Goal: Task Accomplishment & Management: Complete application form

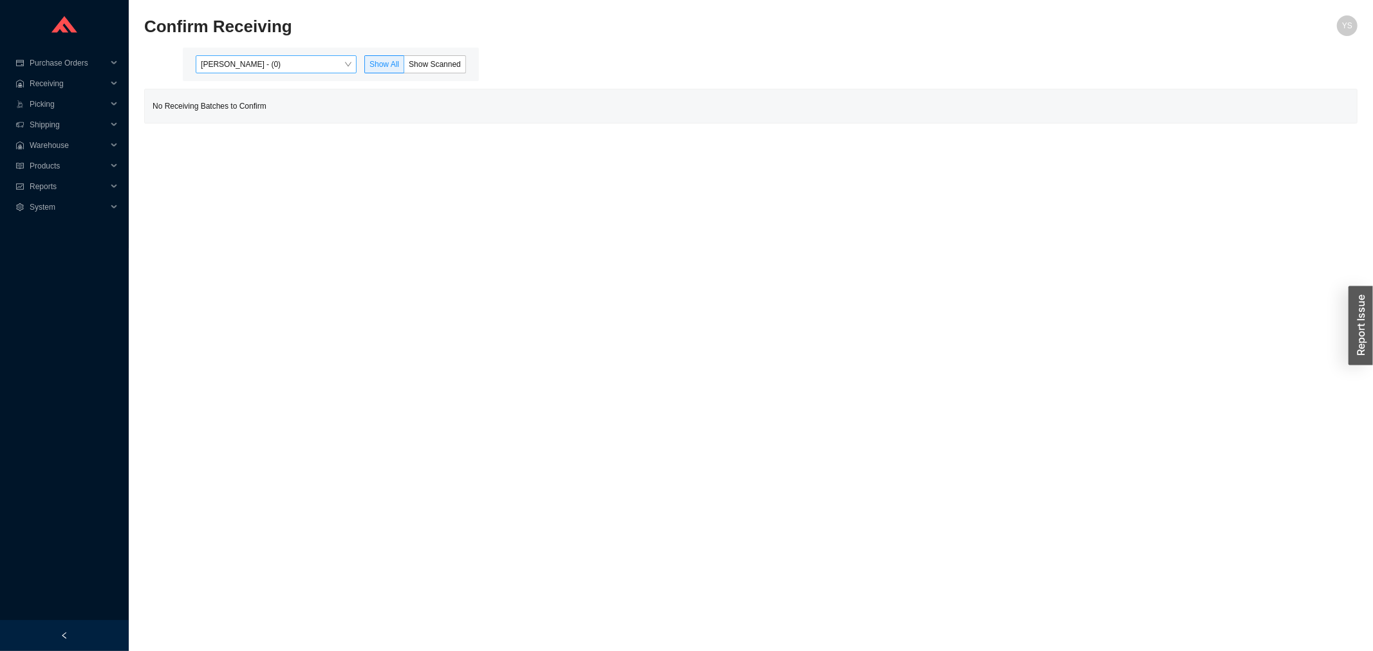
drag, startPoint x: 287, startPoint y: 47, endPoint x: 286, endPoint y: 55, distance: 7.7
click at [287, 49] on div "Yossi Siff - (0) Show All Show Scanned" at bounding box center [331, 64] width 296 height 33
drag, startPoint x: 286, startPoint y: 55, endPoint x: 286, endPoint y: 64, distance: 9.7
click at [286, 60] on div "[PERSON_NAME] - (0)" at bounding box center [276, 64] width 161 height 18
click at [288, 104] on div "[PERSON_NAME] - (111)" at bounding box center [277, 106] width 151 height 12
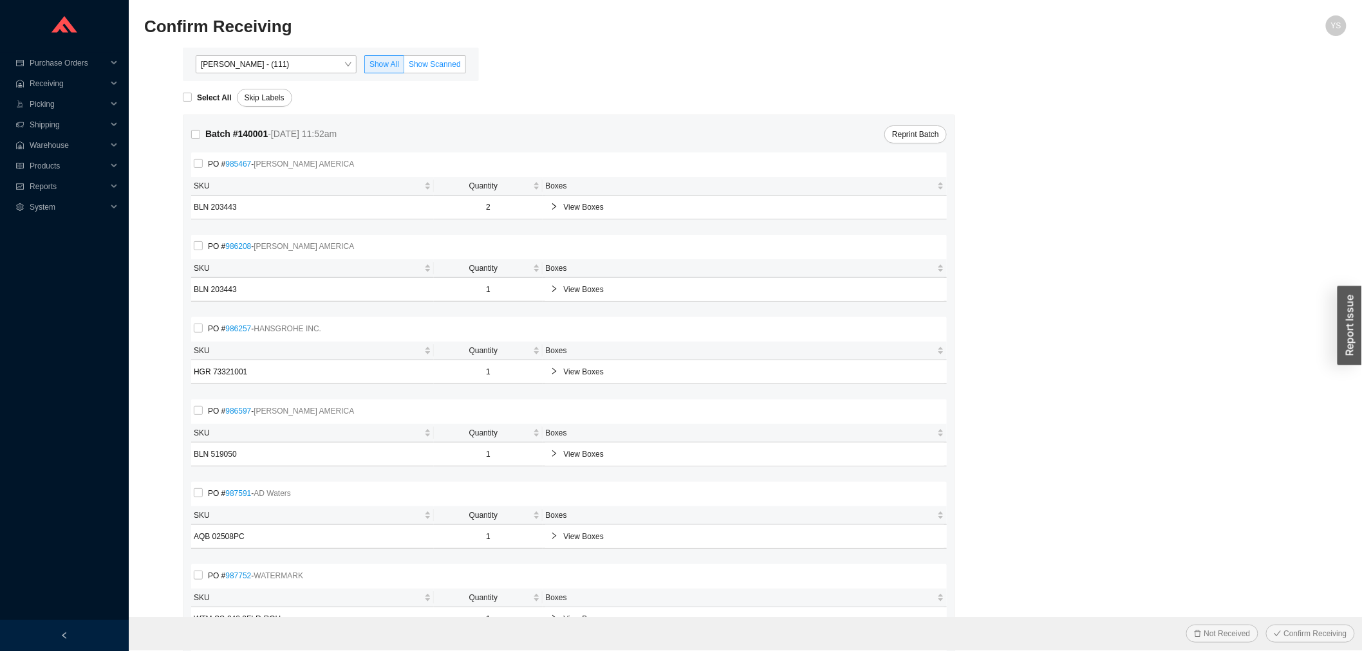
click at [420, 61] on span "Show Scanned" at bounding box center [435, 64] width 52 height 9
click at [404, 67] on input "Show Scanned" at bounding box center [404, 67] width 0 height 0
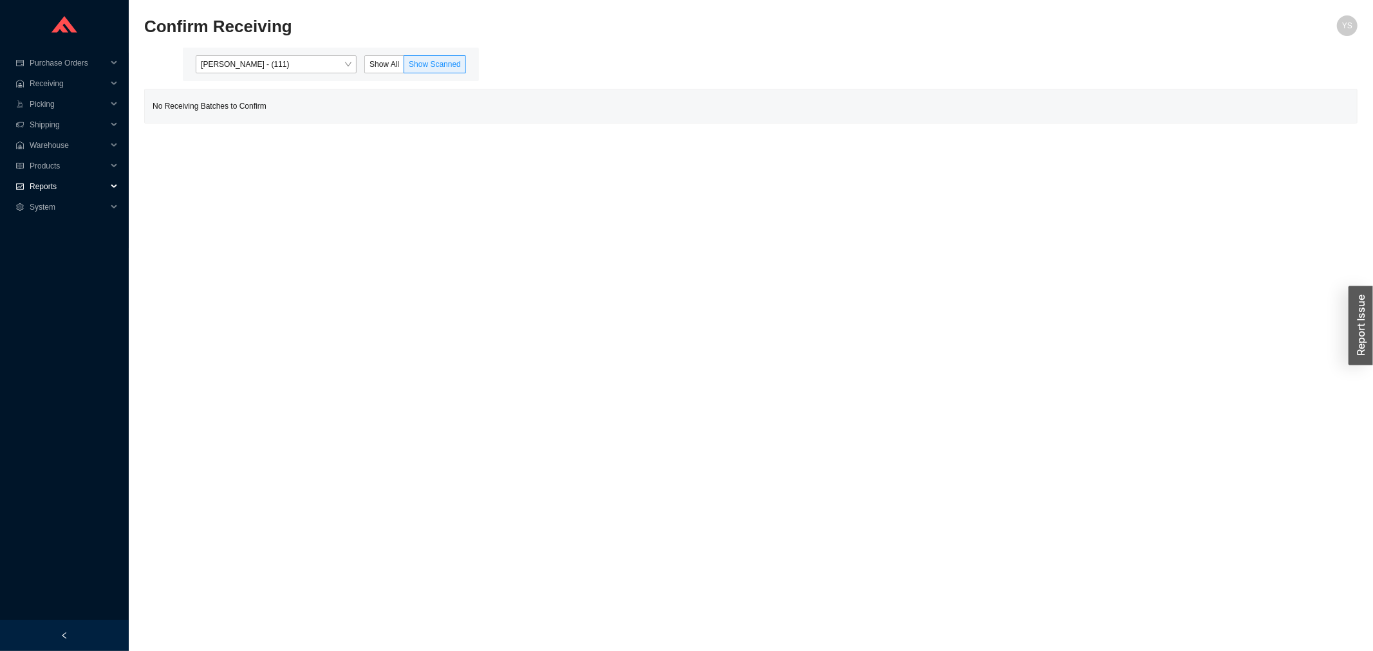
click at [48, 194] on span "Reports" at bounding box center [68, 186] width 77 height 21
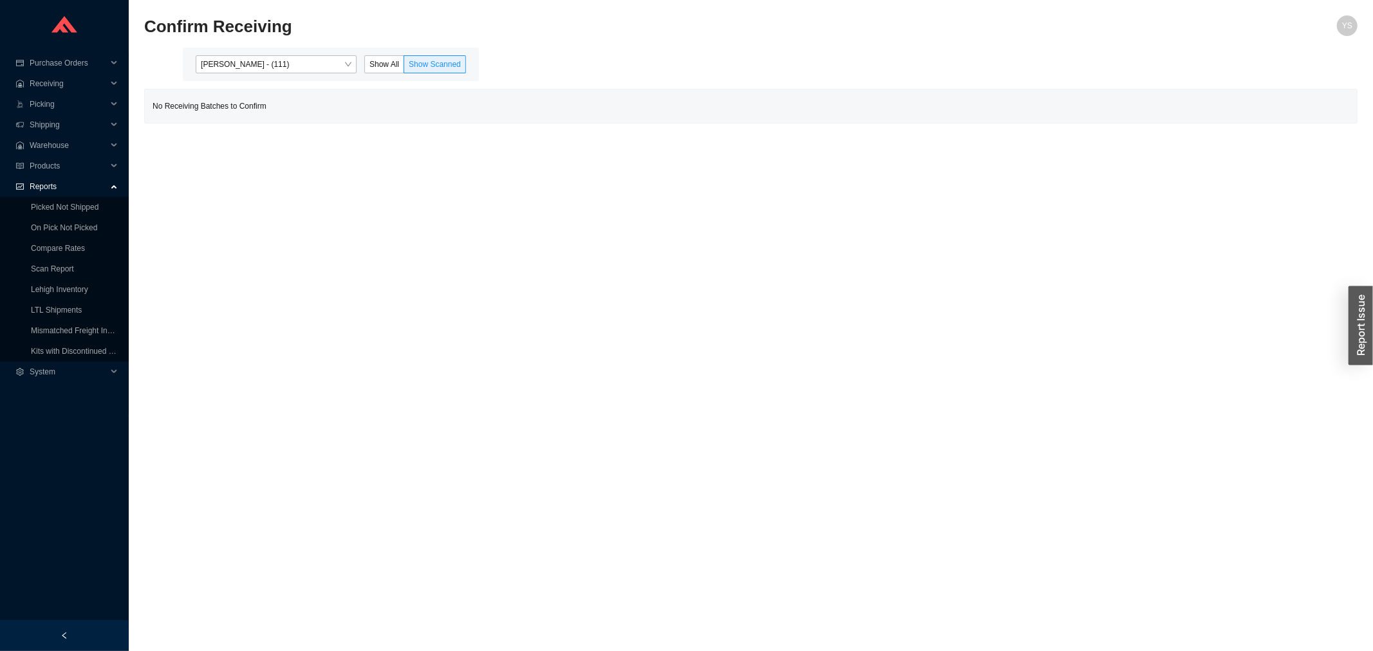
click at [22, 183] on icon "fund" at bounding box center [20, 187] width 8 height 8
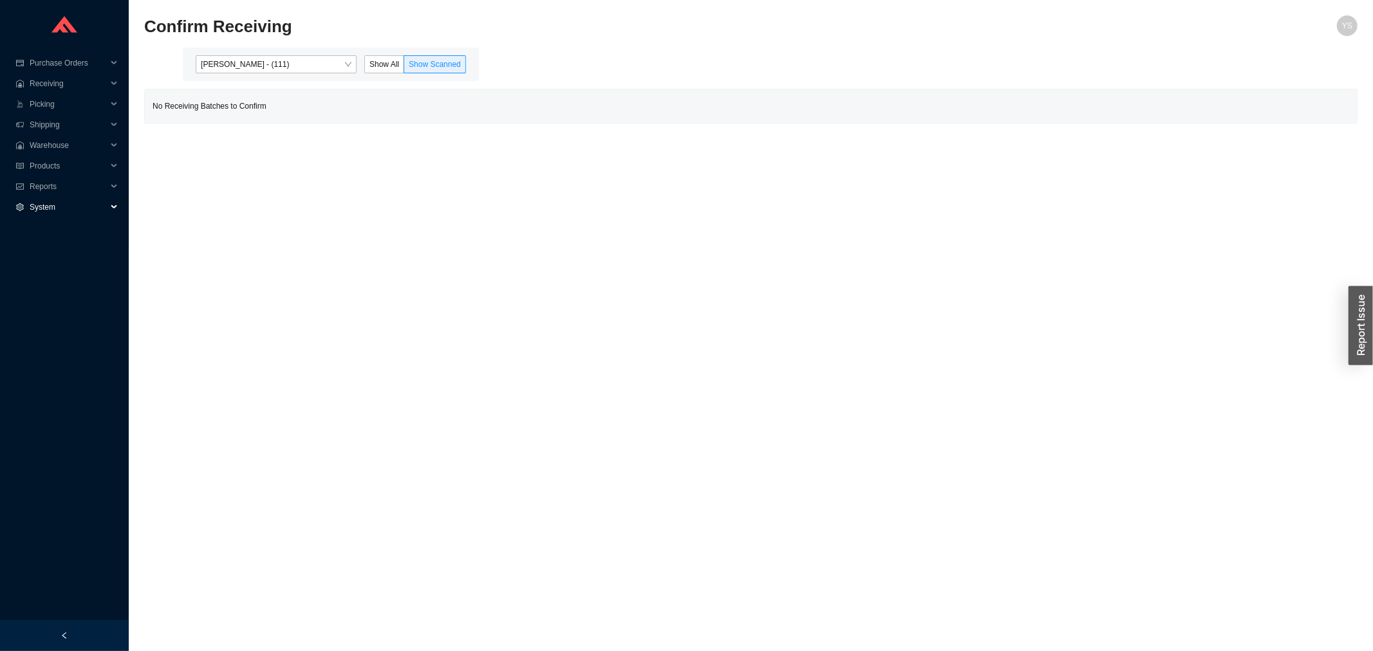
click at [41, 209] on span "System" at bounding box center [68, 207] width 77 height 21
click at [36, 188] on span "Reports" at bounding box center [68, 186] width 77 height 21
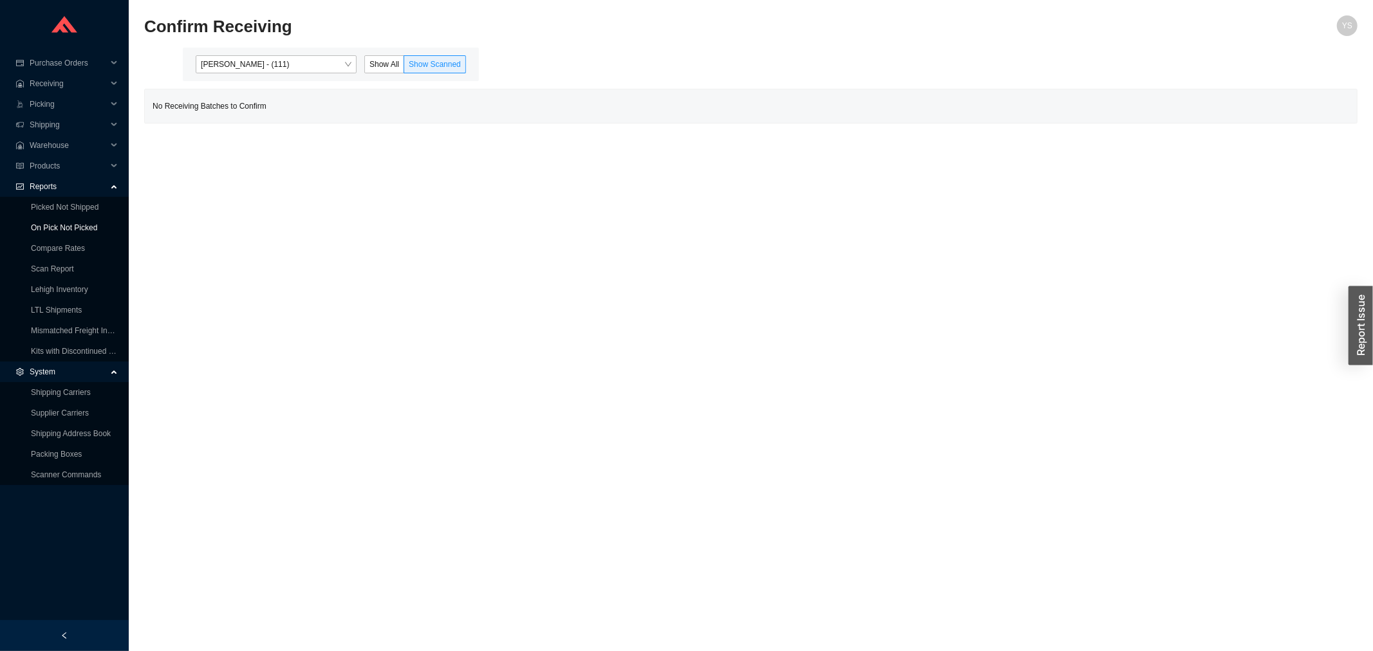
click at [46, 223] on link "On Pick Not Picked" at bounding box center [64, 227] width 66 height 9
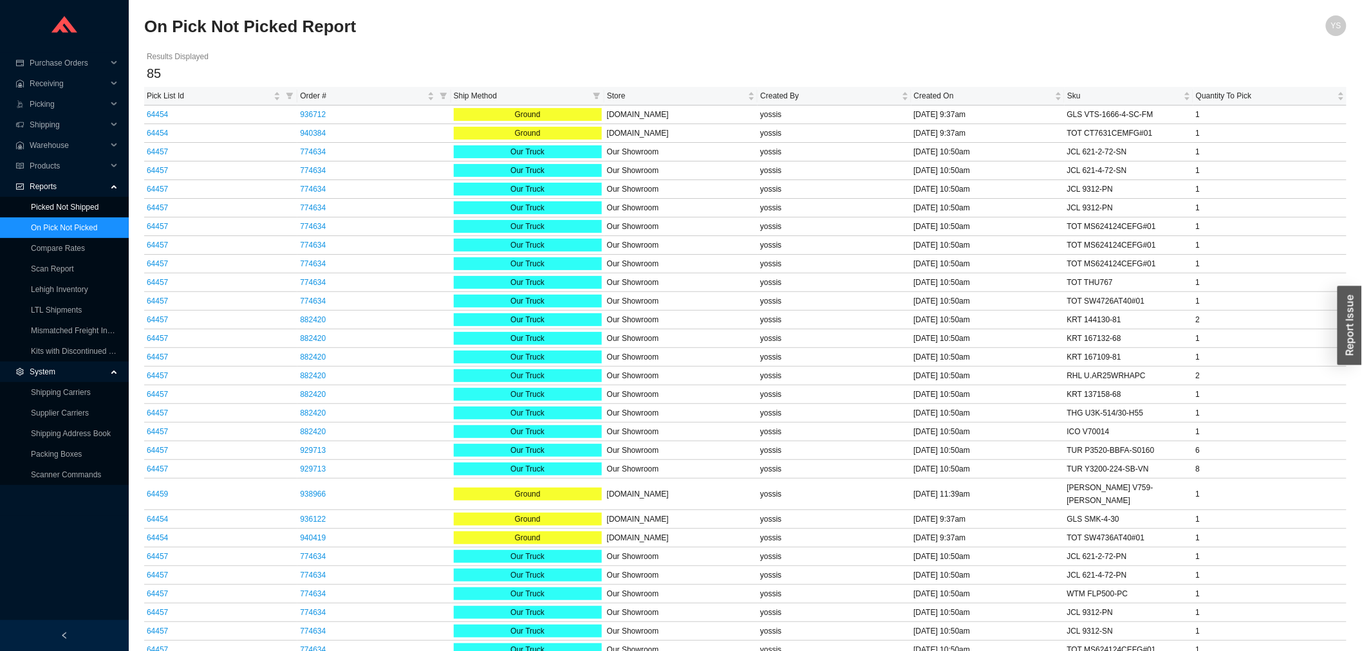
click at [53, 205] on link "Picked Not Shipped" at bounding box center [65, 207] width 68 height 9
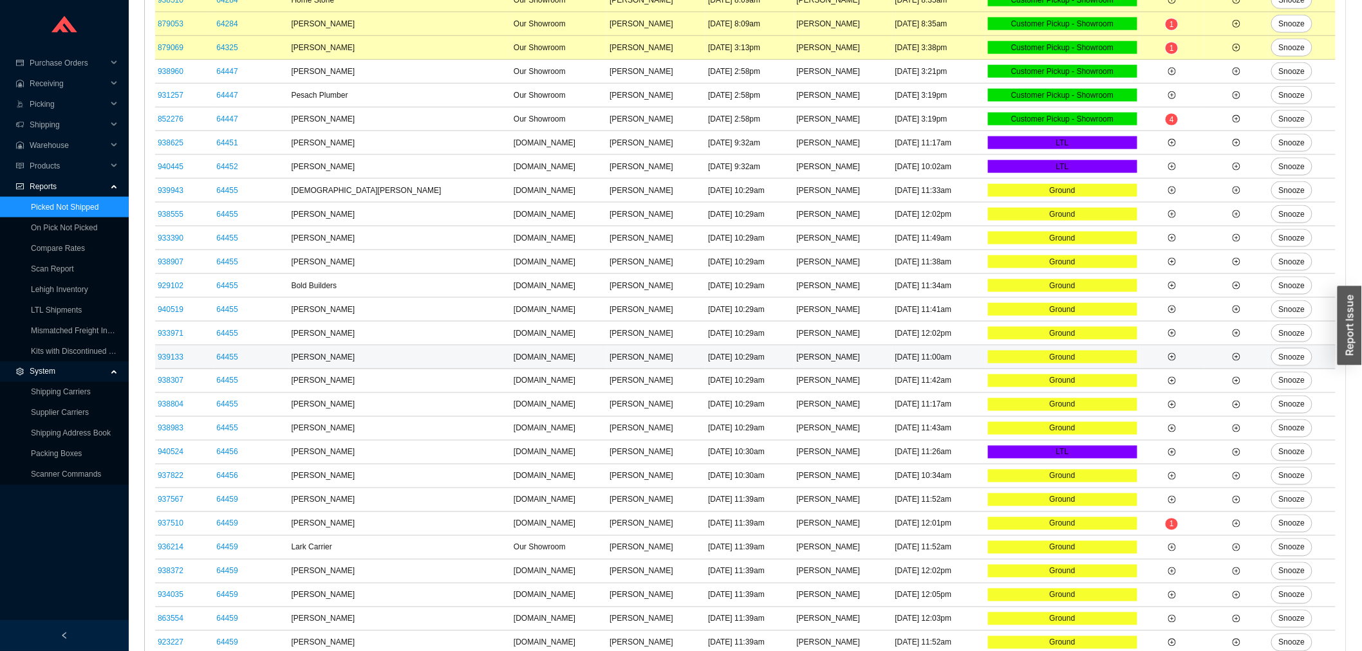
scroll to position [336, 0]
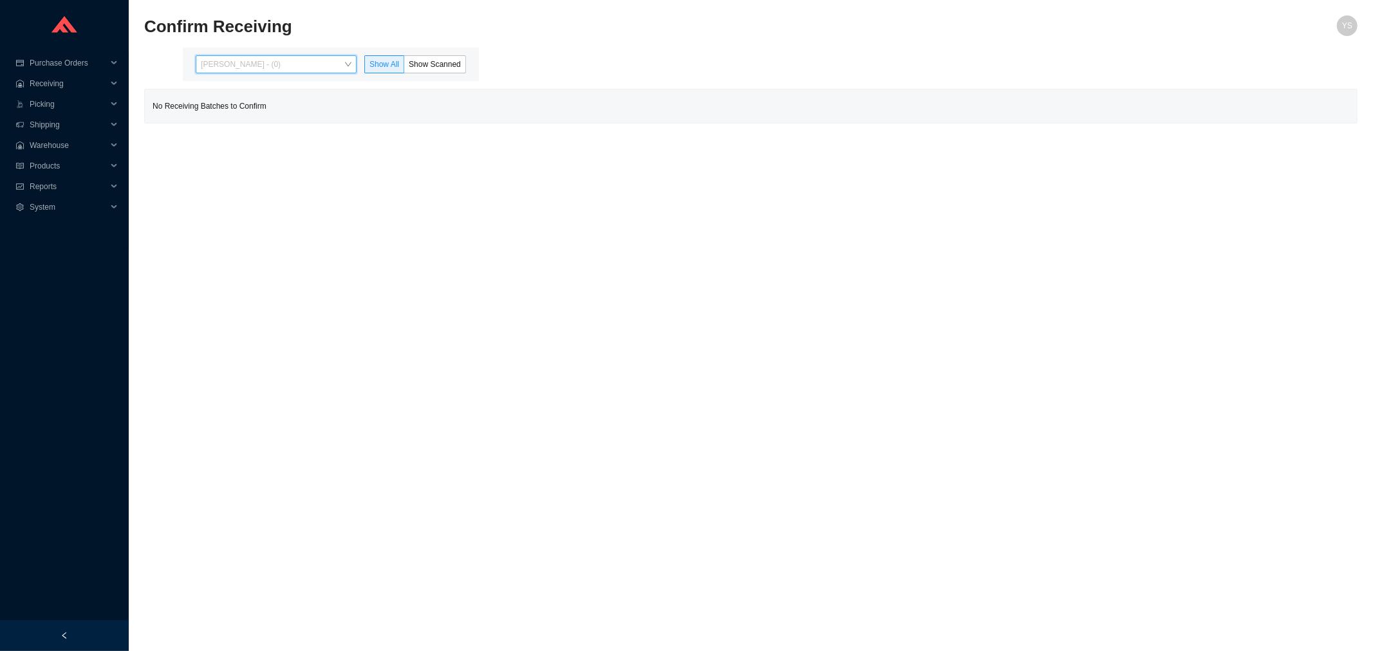
click at [251, 58] on div "[PERSON_NAME] - (0)" at bounding box center [276, 64] width 161 height 18
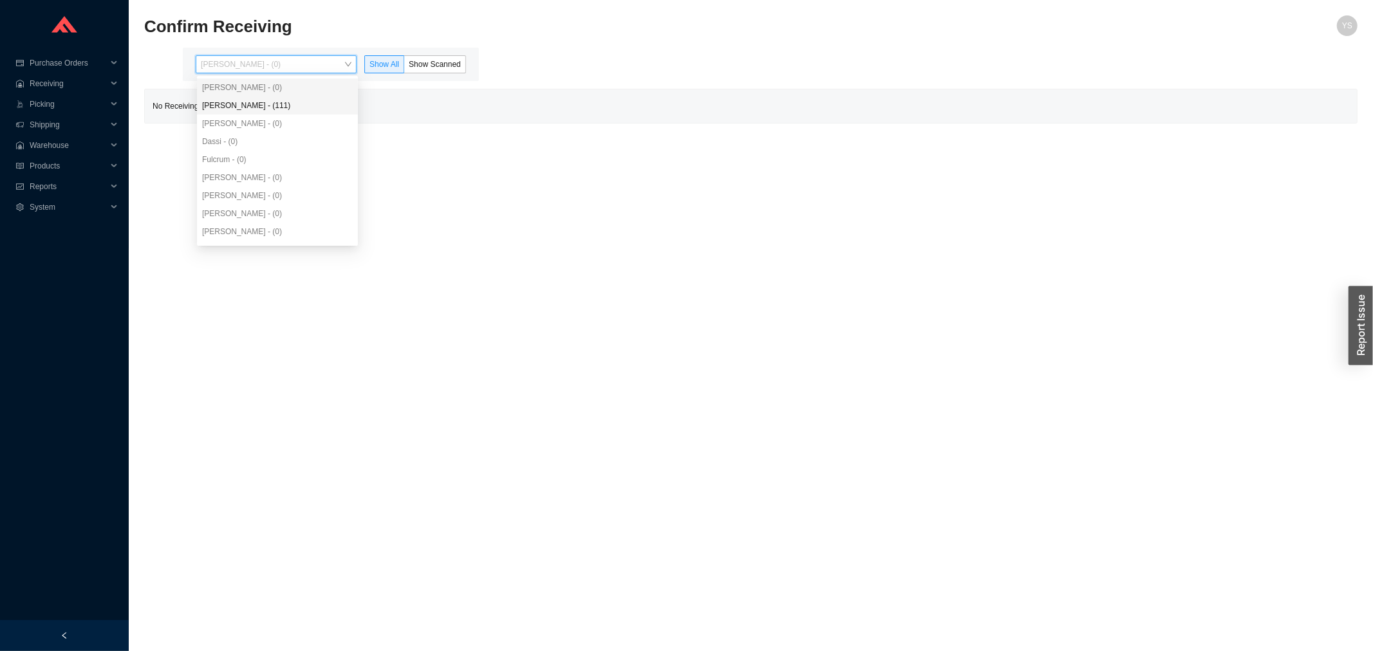
click at [252, 104] on div "[PERSON_NAME] - (111)" at bounding box center [277, 106] width 151 height 12
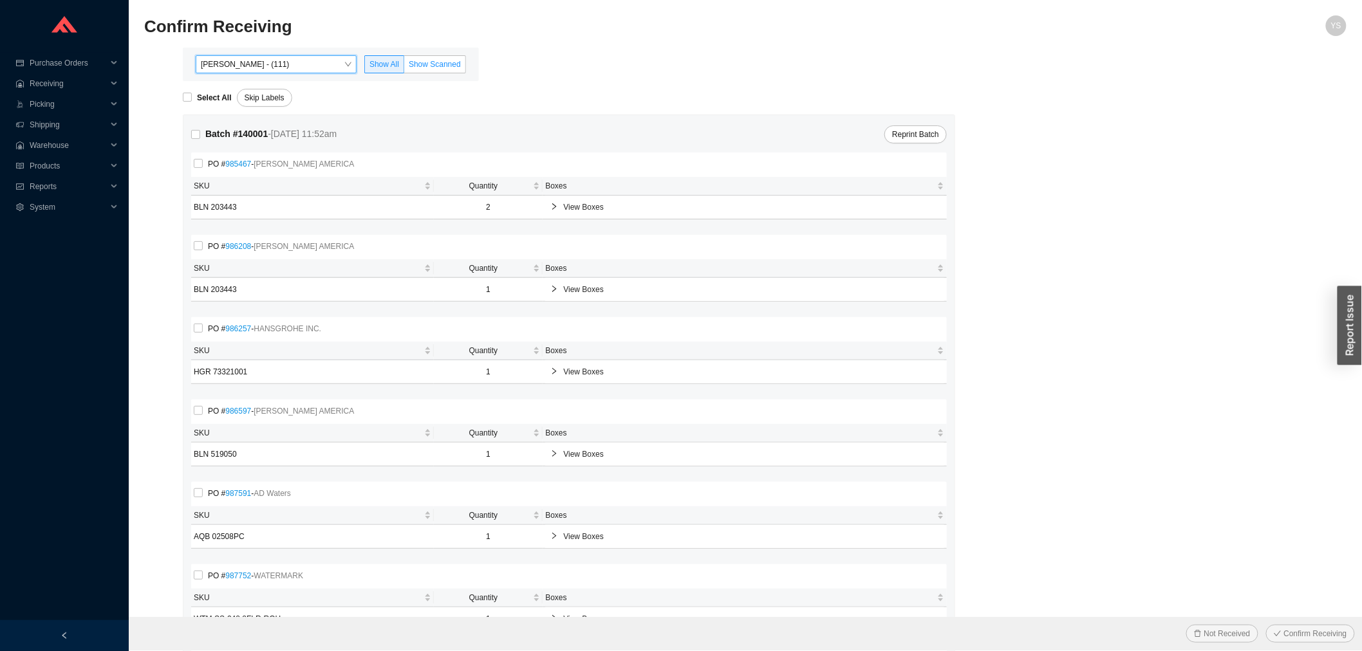
click at [434, 57] on label "Show Scanned" at bounding box center [435, 64] width 62 height 18
click at [404, 67] on input "Show Scanned" at bounding box center [404, 67] width 0 height 0
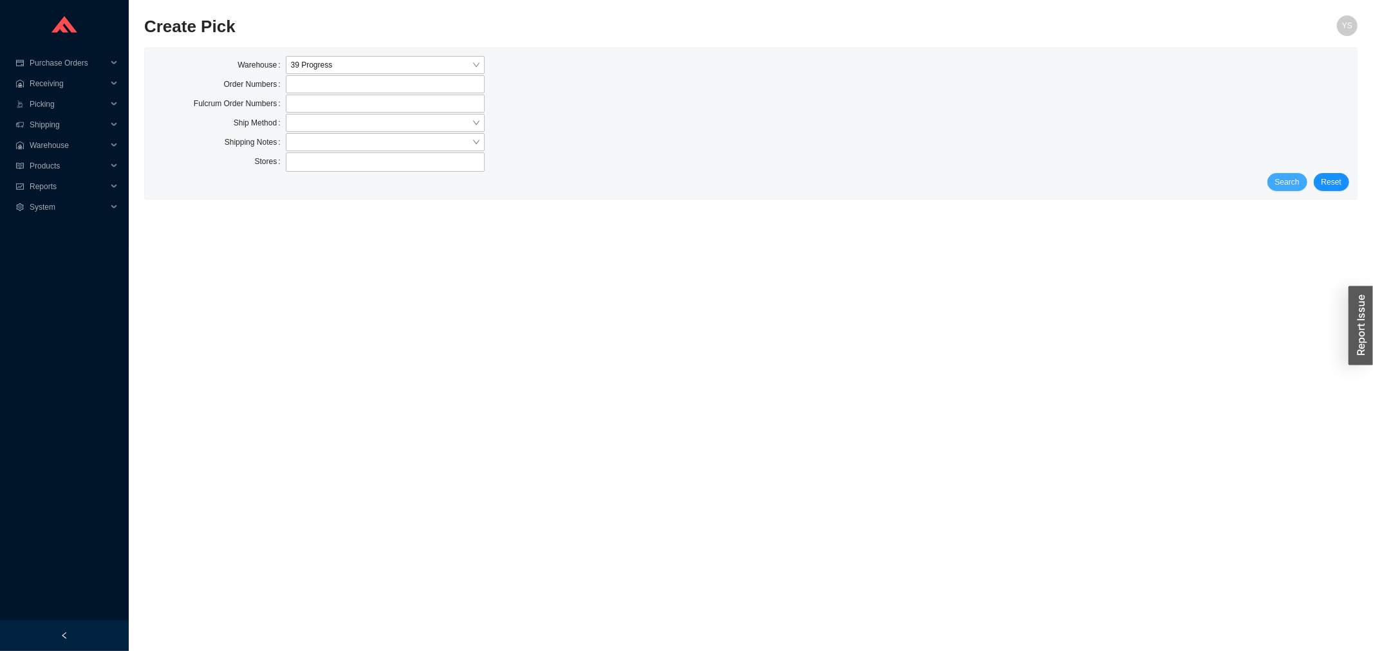
click at [1294, 178] on span "Search" at bounding box center [1287, 182] width 24 height 13
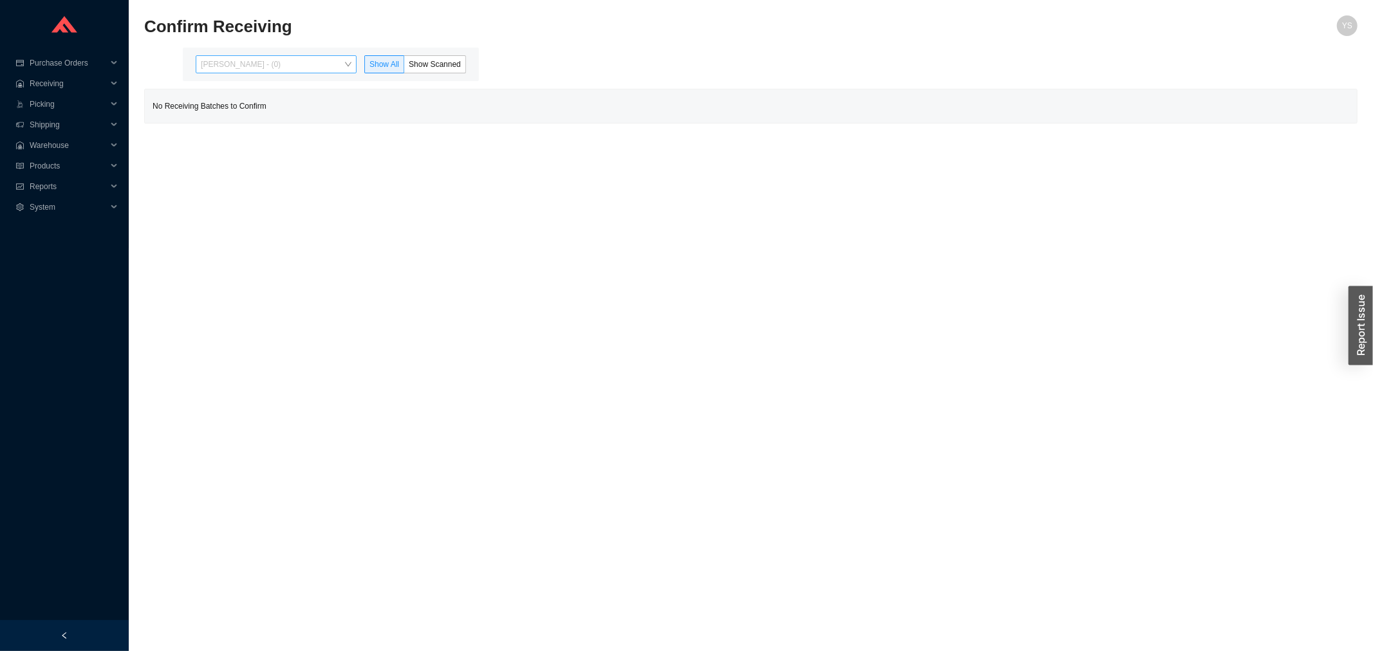
drag, startPoint x: 254, startPoint y: 60, endPoint x: 252, endPoint y: 68, distance: 8.0
click at [254, 64] on span "Yossi Siff - (0)" at bounding box center [276, 64] width 151 height 17
click at [239, 115] on div "[PERSON_NAME] - (0)" at bounding box center [277, 124] width 161 height 18
click at [288, 108] on div "[PERSON_NAME] - (111)" at bounding box center [277, 106] width 151 height 12
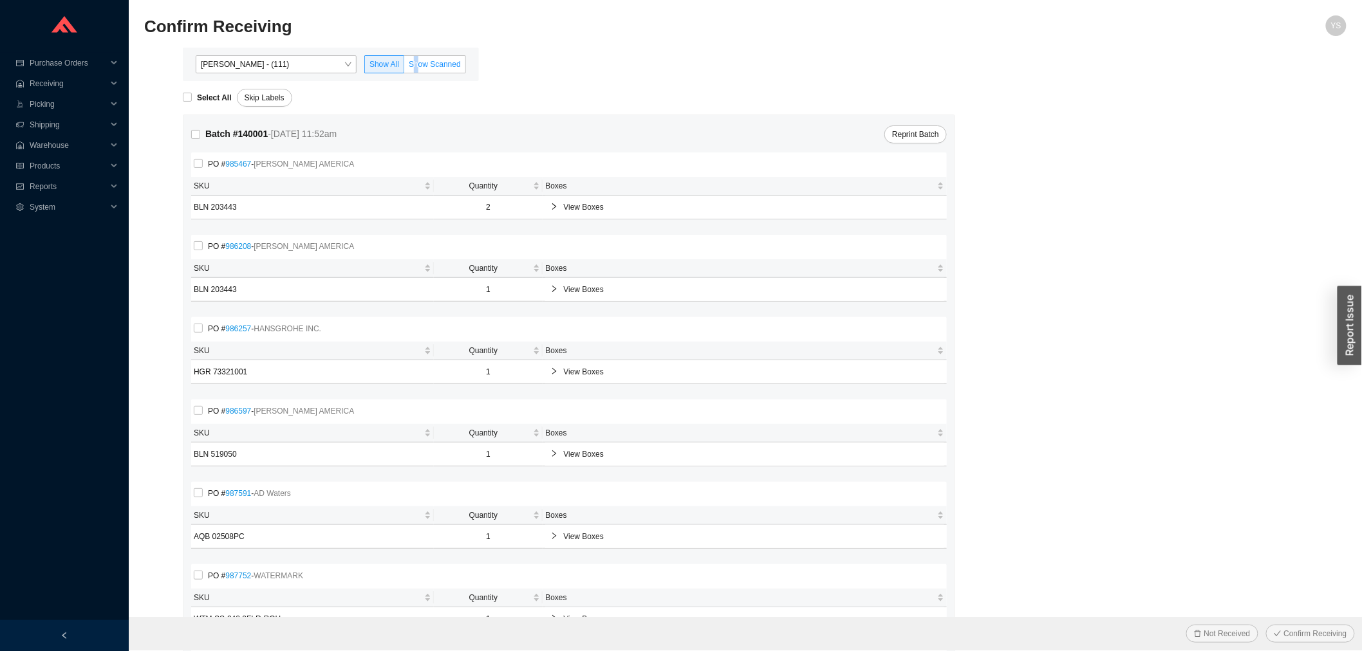
click at [416, 68] on span "Show Scanned" at bounding box center [435, 64] width 52 height 9
click at [404, 67] on input "Show Scanned" at bounding box center [404, 67] width 0 height 0
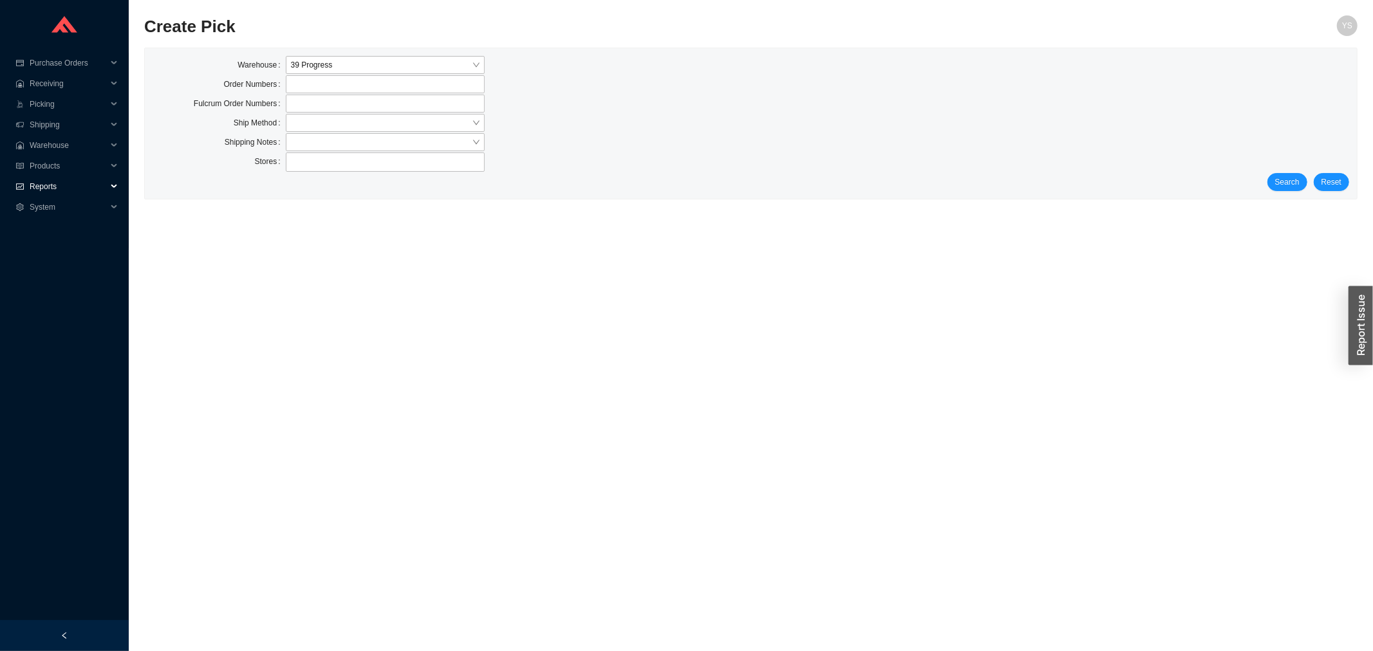
click at [48, 182] on span "Reports" at bounding box center [68, 186] width 77 height 21
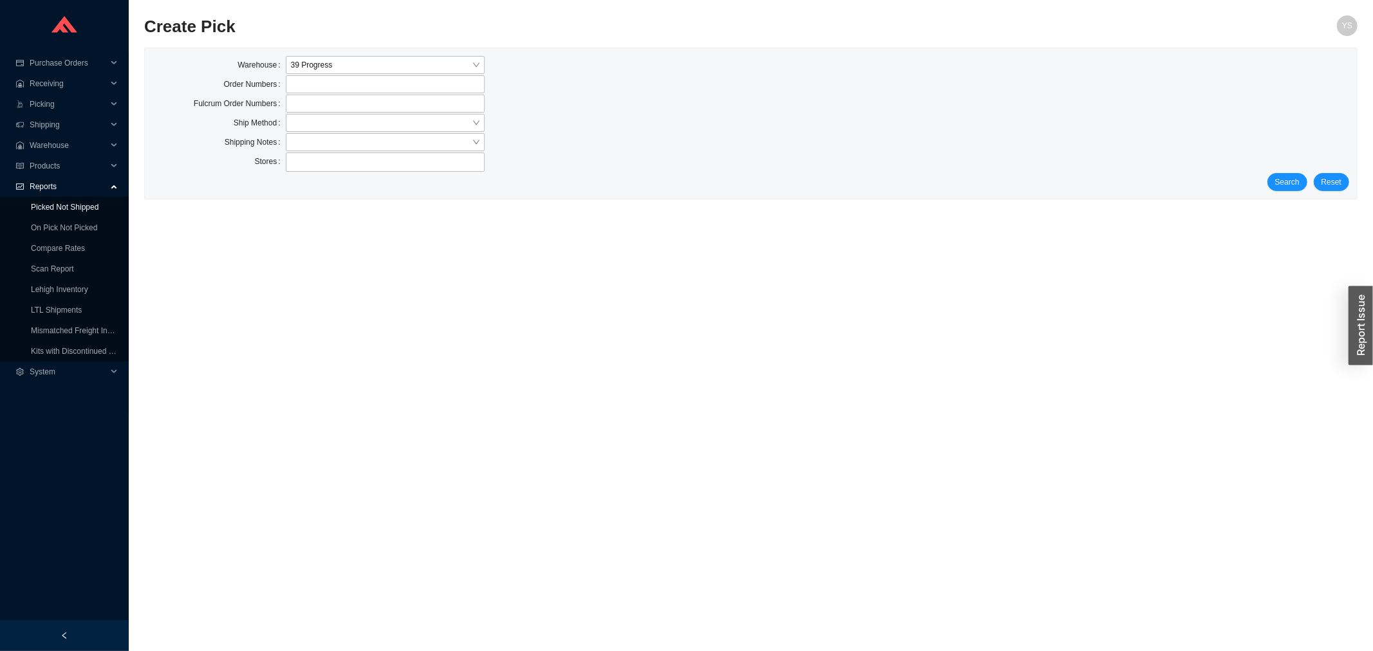
click at [48, 203] on link "Picked Not Shipped" at bounding box center [65, 207] width 68 height 9
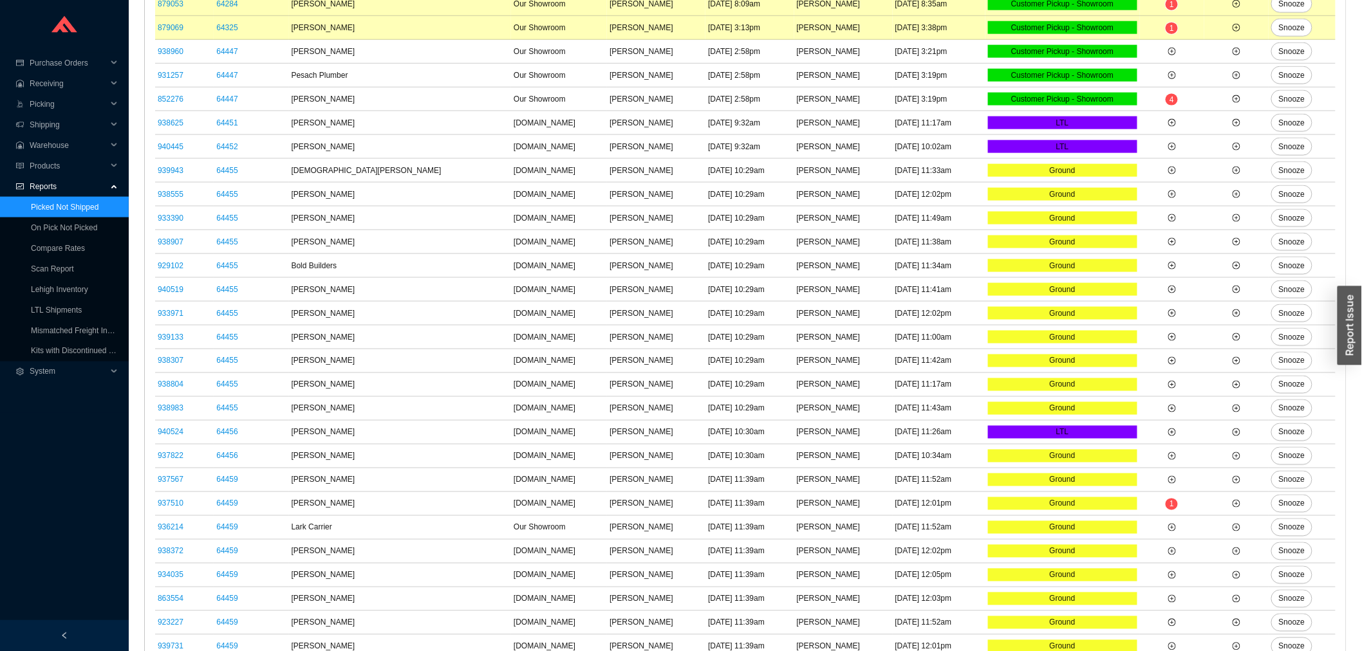
scroll to position [765, 0]
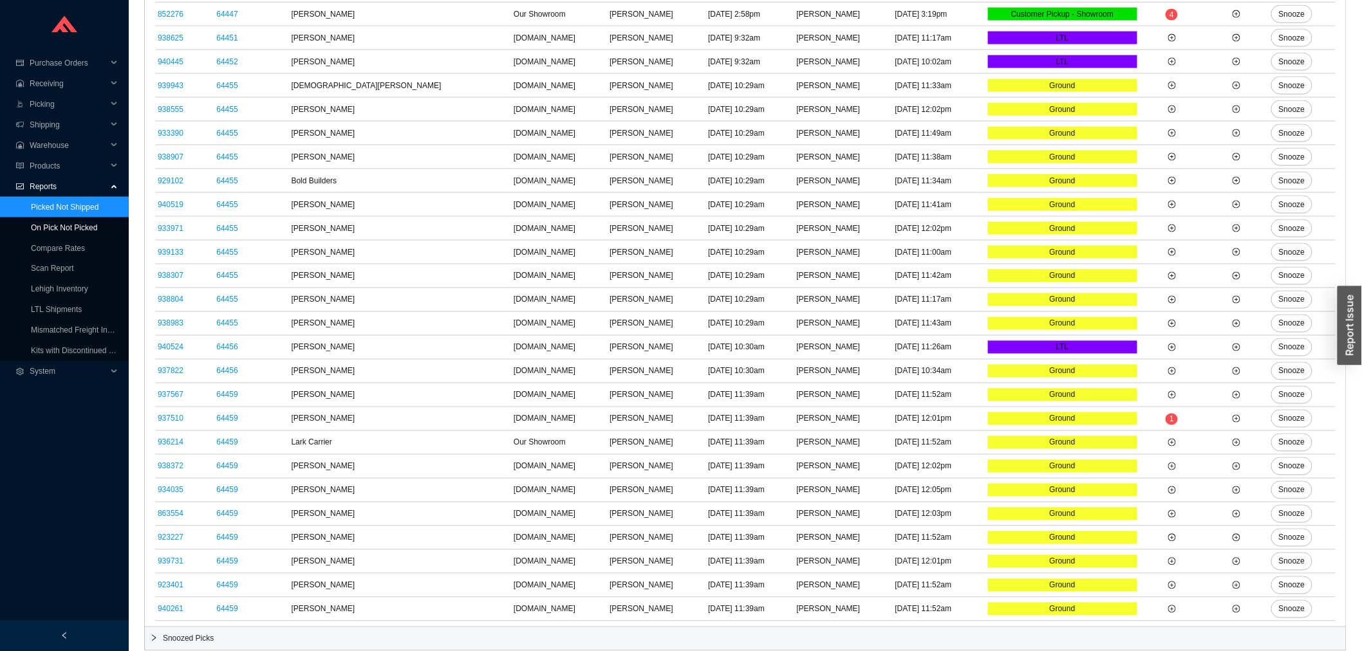
click at [71, 226] on link "On Pick Not Picked" at bounding box center [64, 227] width 66 height 9
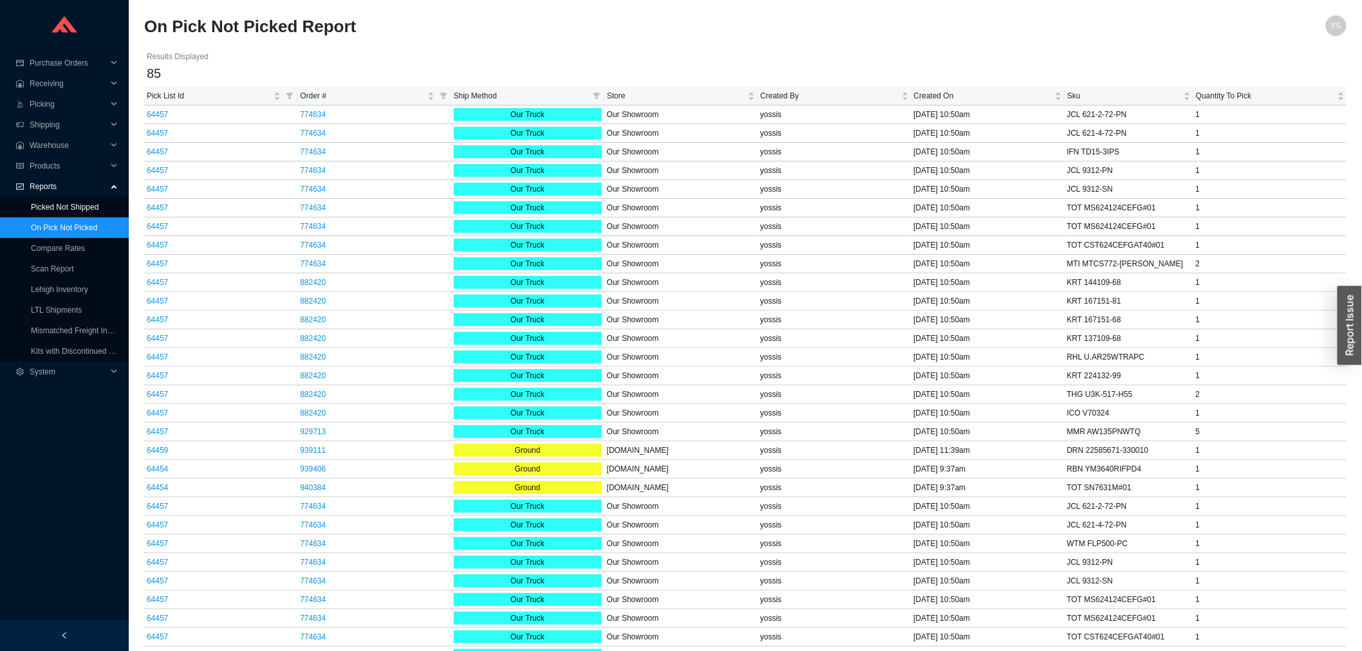
click at [42, 208] on link "Picked Not Shipped" at bounding box center [65, 207] width 68 height 9
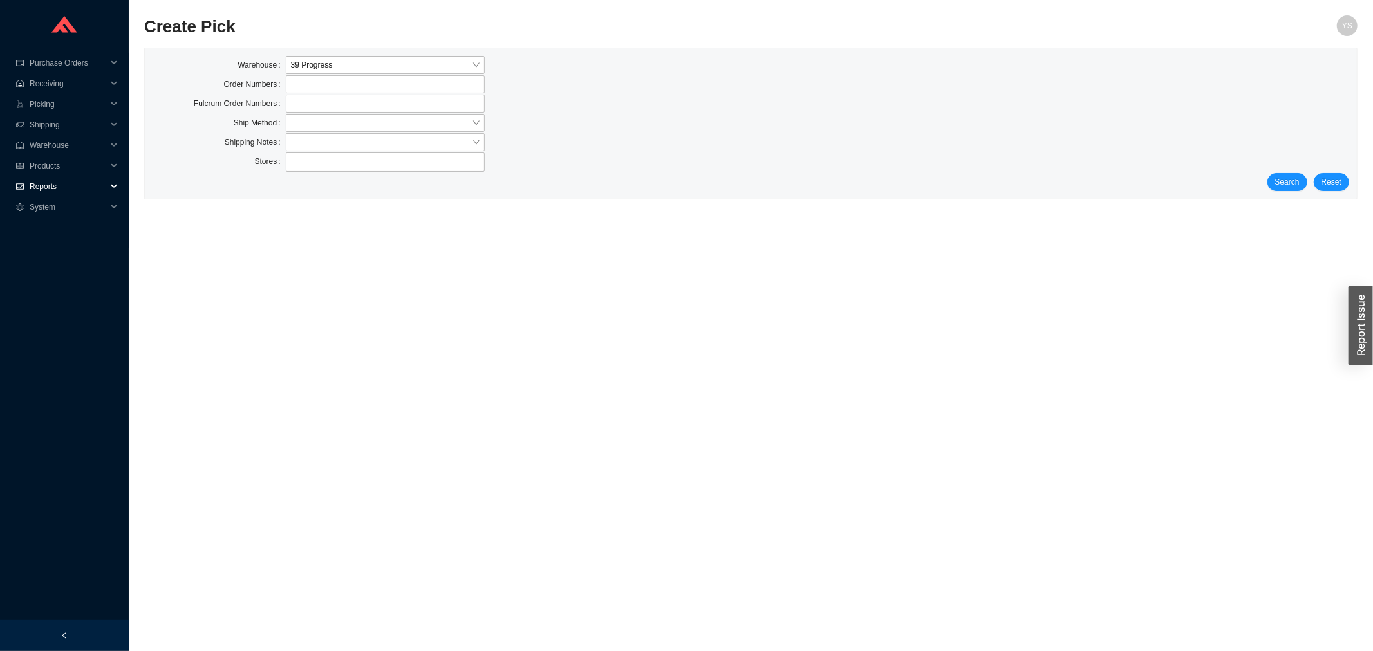
click at [17, 190] on div "Reports" at bounding box center [64, 186] width 129 height 21
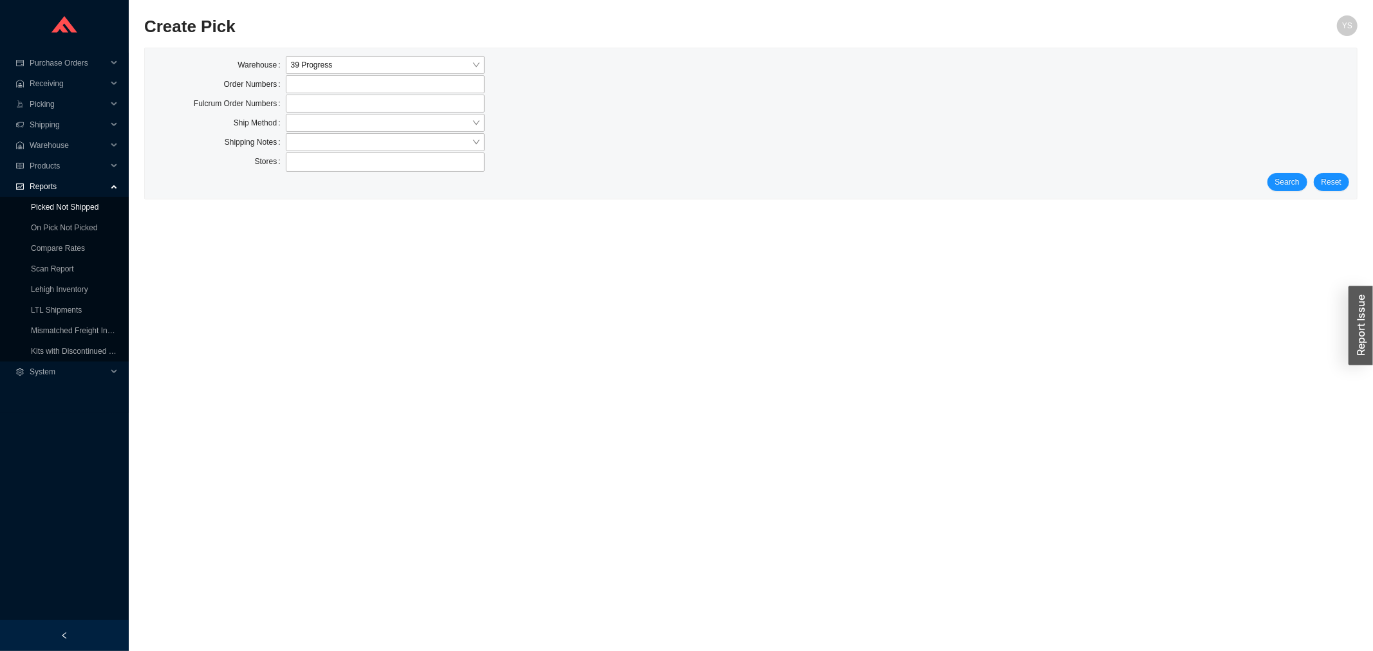
click at [31, 207] on link "Picked Not Shipped" at bounding box center [65, 207] width 68 height 9
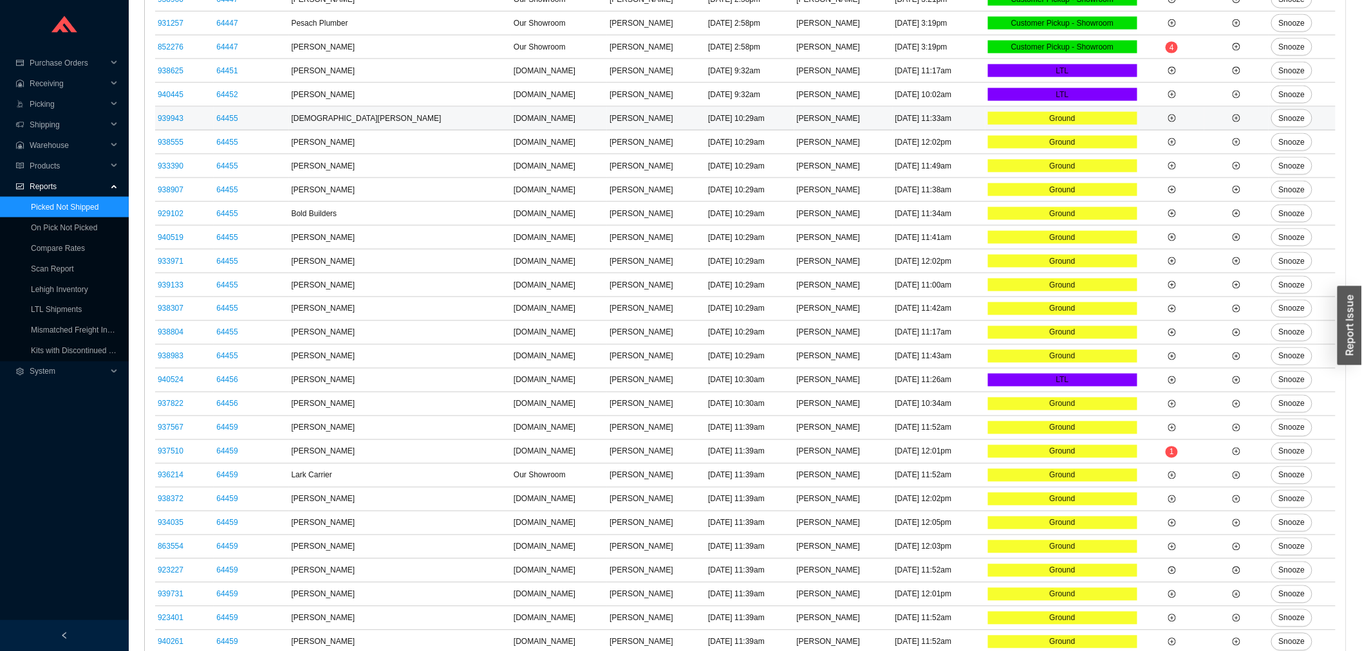
scroll to position [693, 0]
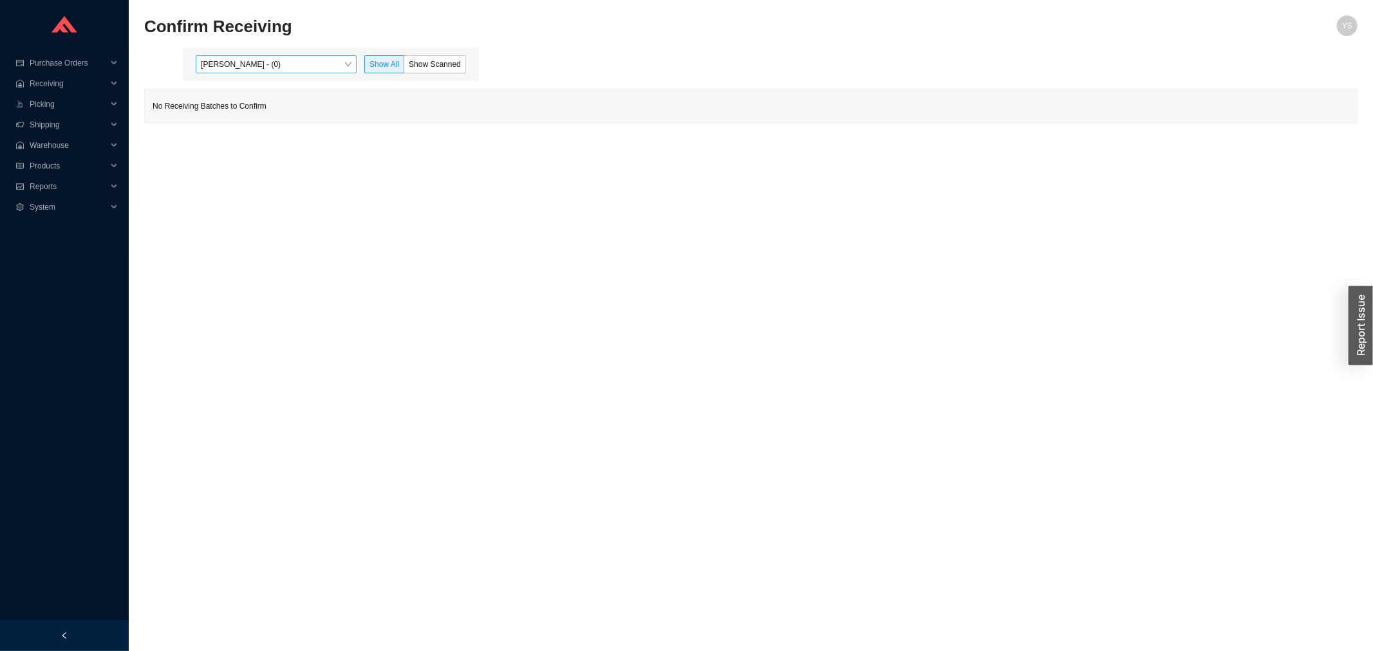
click at [310, 67] on span "Yossi Siff - (0)" at bounding box center [276, 64] width 151 height 17
click at [324, 100] on div "Angel Negron - (111)" at bounding box center [277, 106] width 151 height 12
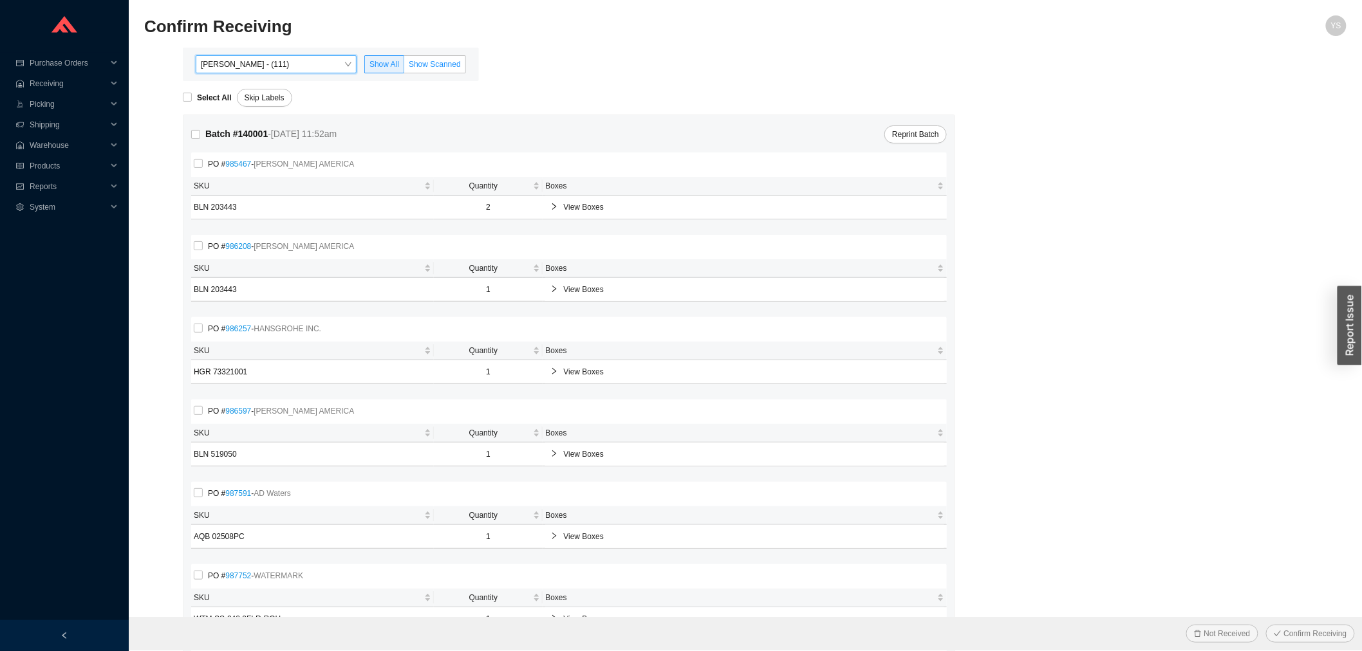
click at [445, 62] on span "Show Scanned" at bounding box center [435, 64] width 52 height 9
click at [404, 67] on input "Show Scanned" at bounding box center [404, 67] width 0 height 0
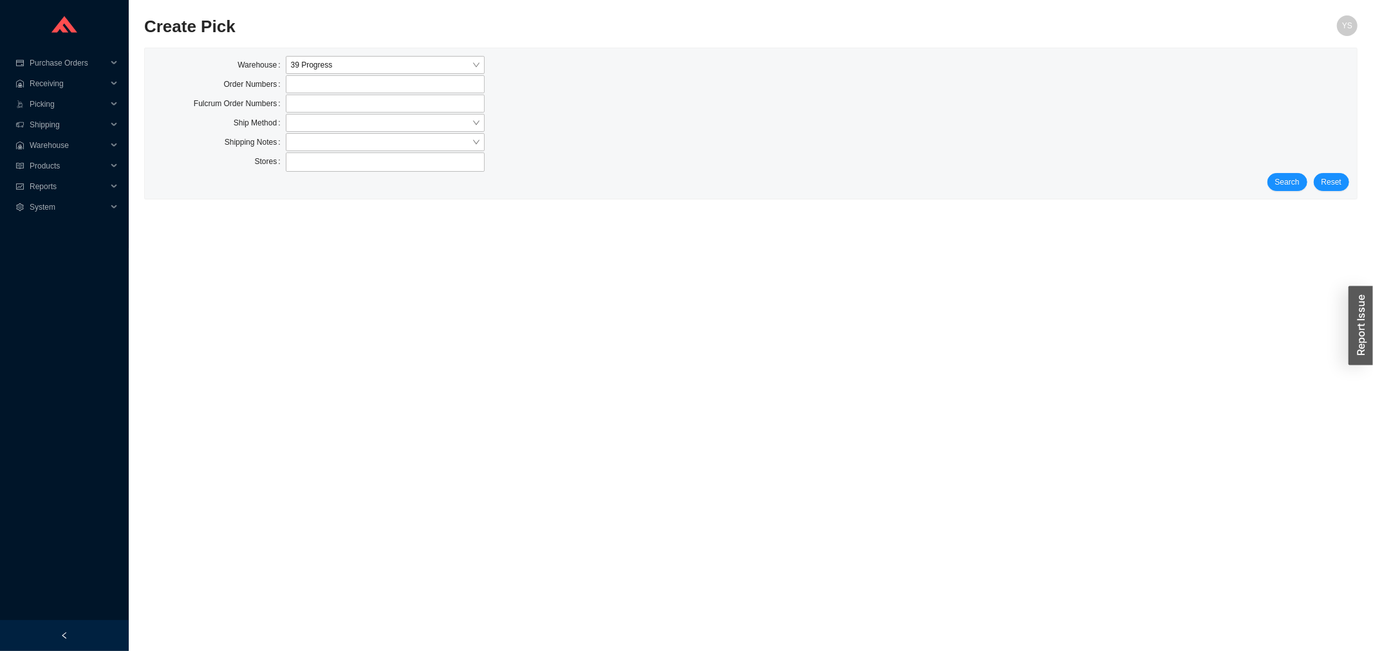
click at [1304, 201] on main "Create Pick YS Warehouse 39 Progress Order Numbers Fulcrum Order Numbers Ship M…" at bounding box center [750, 333] width 1213 height 636
click at [1297, 193] on div "Warehouse 39 Progress Order Numbers Fulcrum Order Numbers Ship Method Shipping …" at bounding box center [751, 123] width 1212 height 151
click at [1296, 185] on span "Search" at bounding box center [1287, 182] width 24 height 13
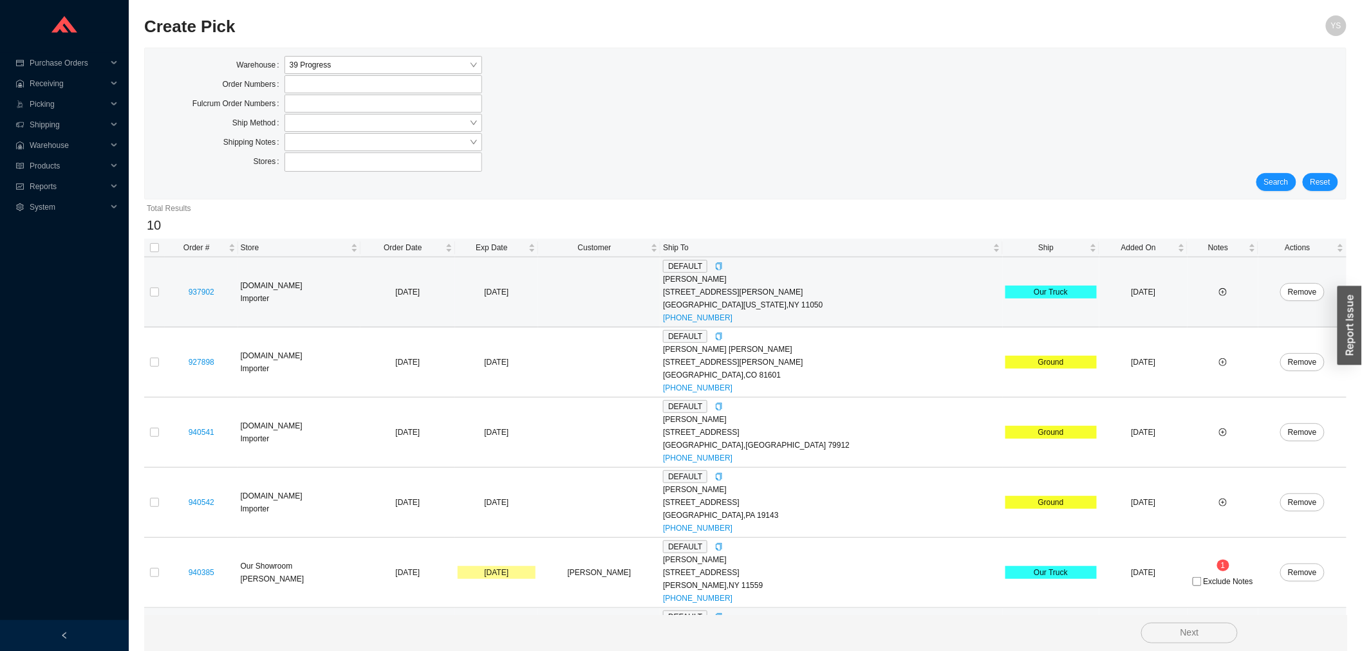
scroll to position [346, 0]
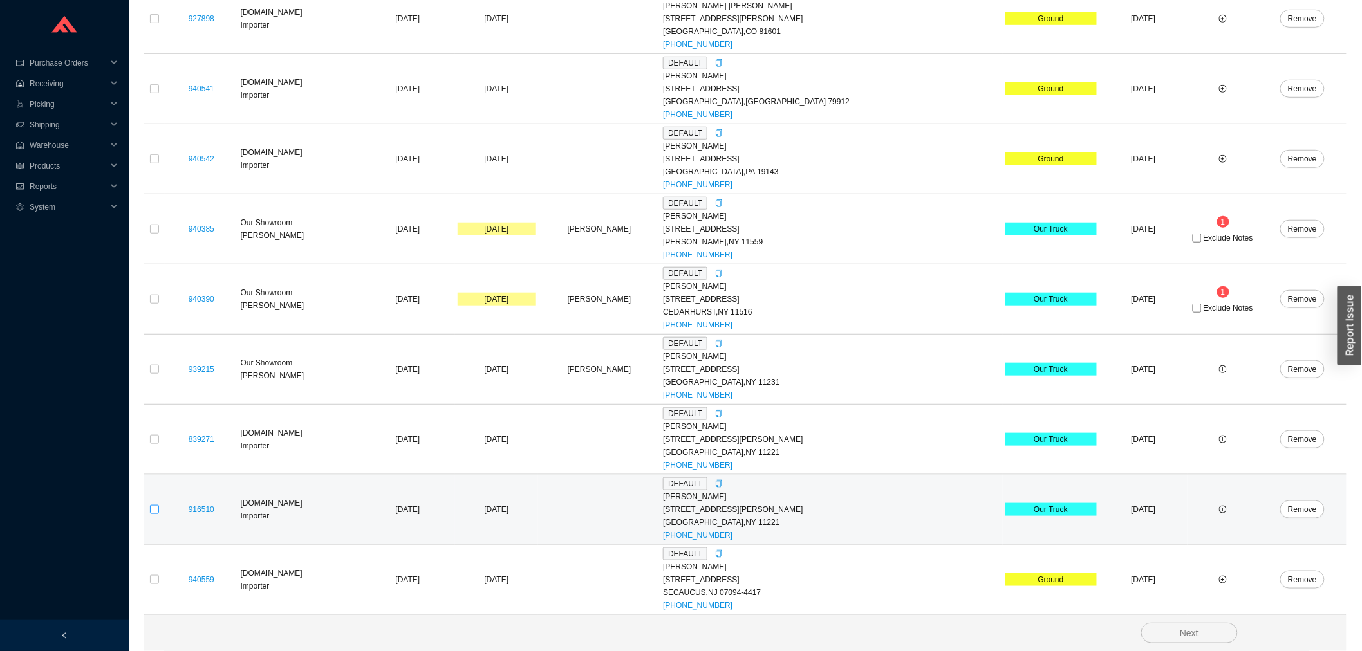
click at [155, 505] on input "checkbox" at bounding box center [154, 509] width 9 height 9
checkbox input "true"
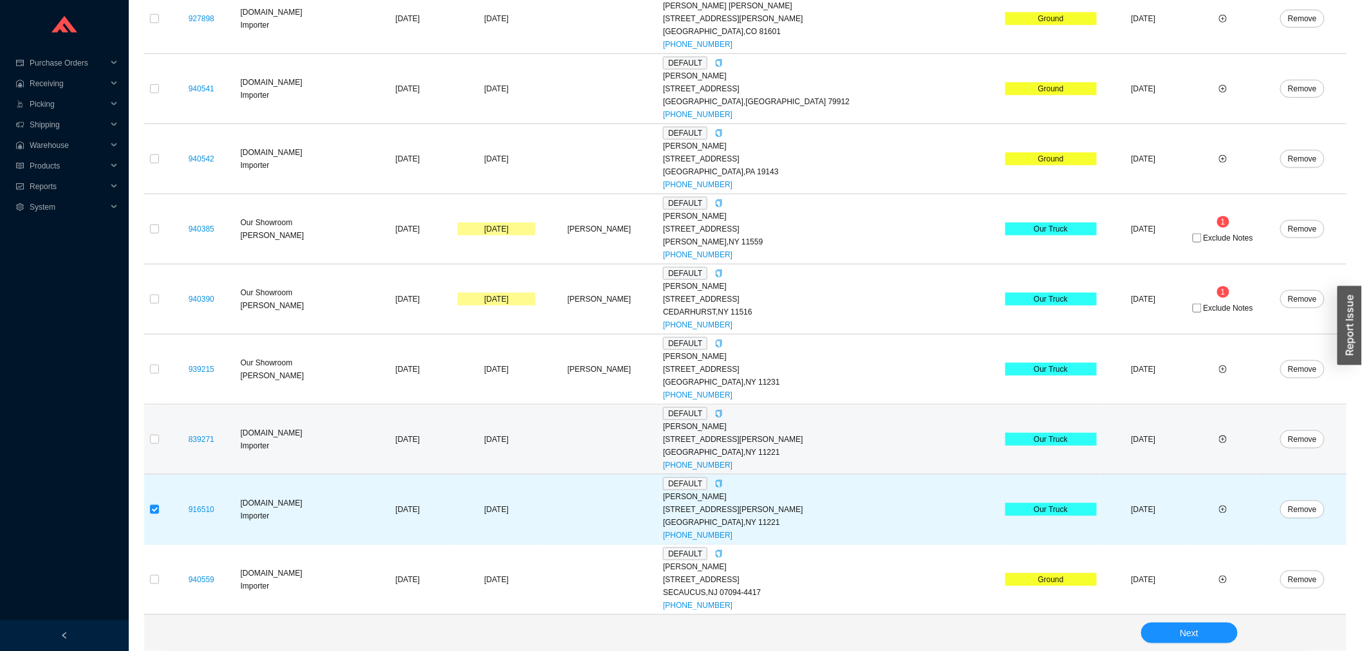
click at [153, 425] on td at bounding box center [154, 440] width 21 height 70
click at [156, 433] on label at bounding box center [154, 439] width 9 height 13
click at [156, 435] on input "checkbox" at bounding box center [154, 439] width 9 height 9
checkbox input "true"
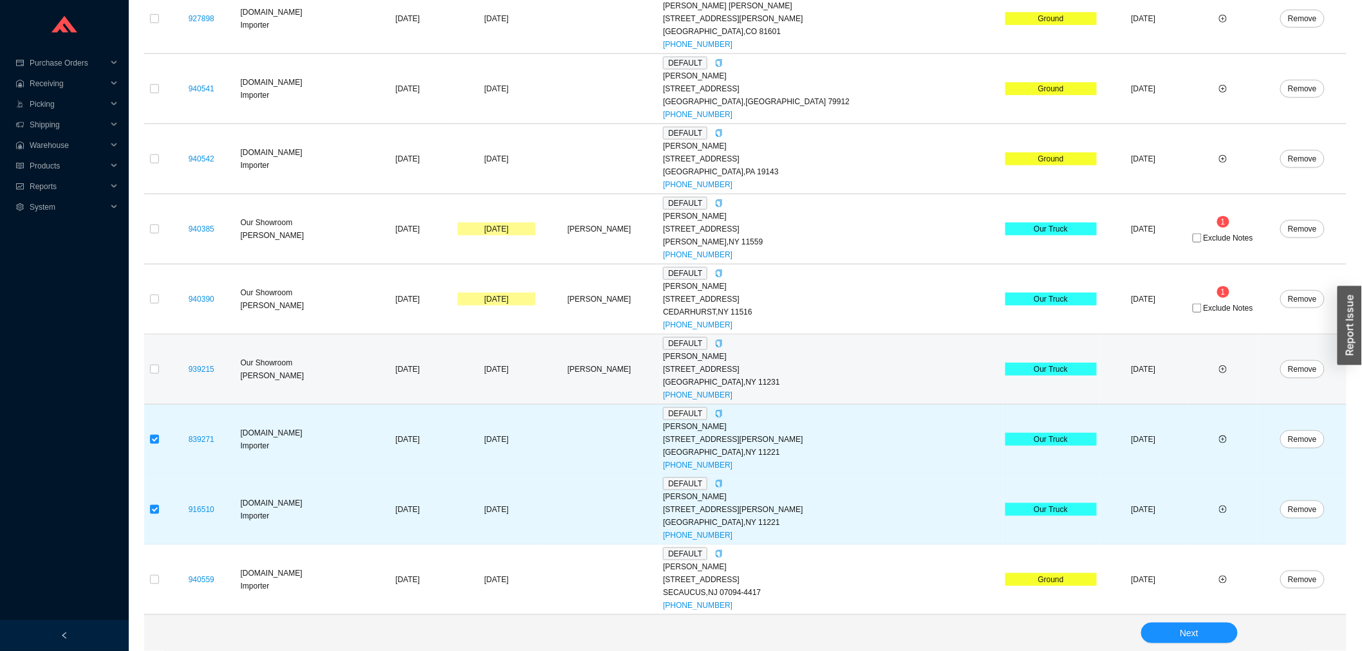
click at [158, 361] on td at bounding box center [154, 370] width 21 height 70
click at [152, 363] on label at bounding box center [154, 369] width 9 height 13
click at [152, 365] on input "checkbox" at bounding box center [154, 369] width 9 height 9
checkbox input "true"
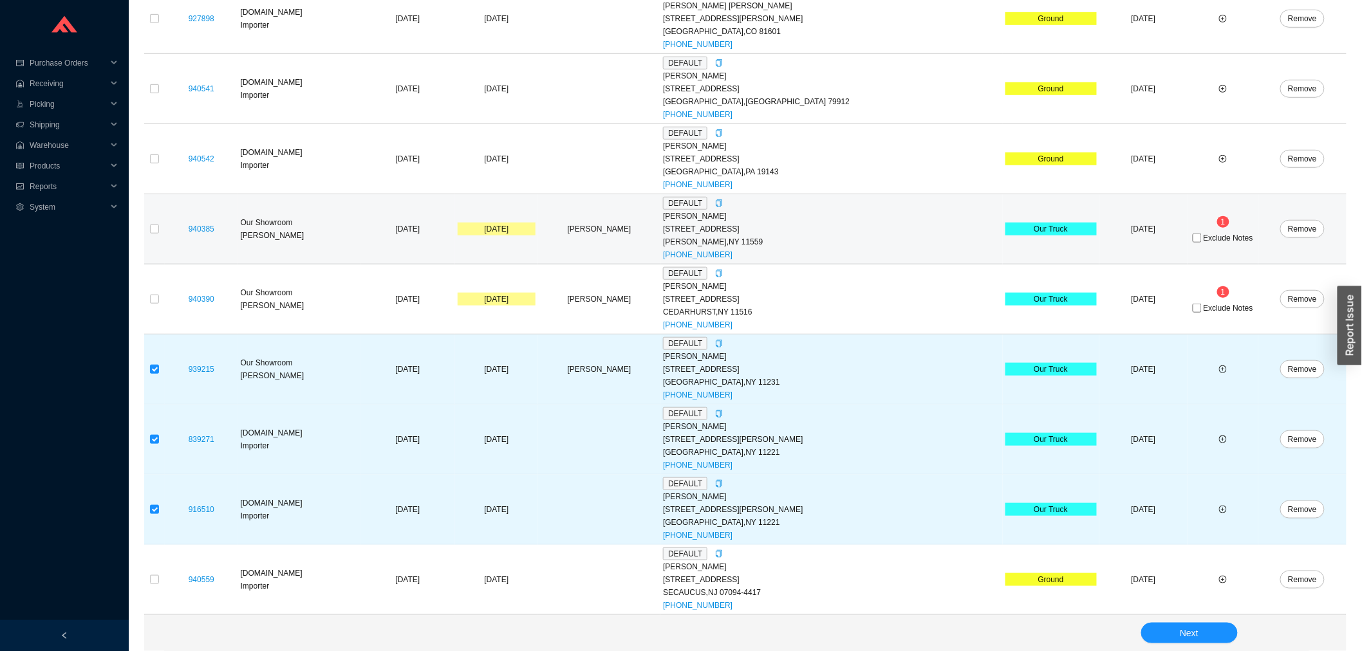
click at [163, 235] on td at bounding box center [154, 229] width 21 height 70
click at [153, 227] on input "checkbox" at bounding box center [154, 229] width 9 height 9
checkbox input "true"
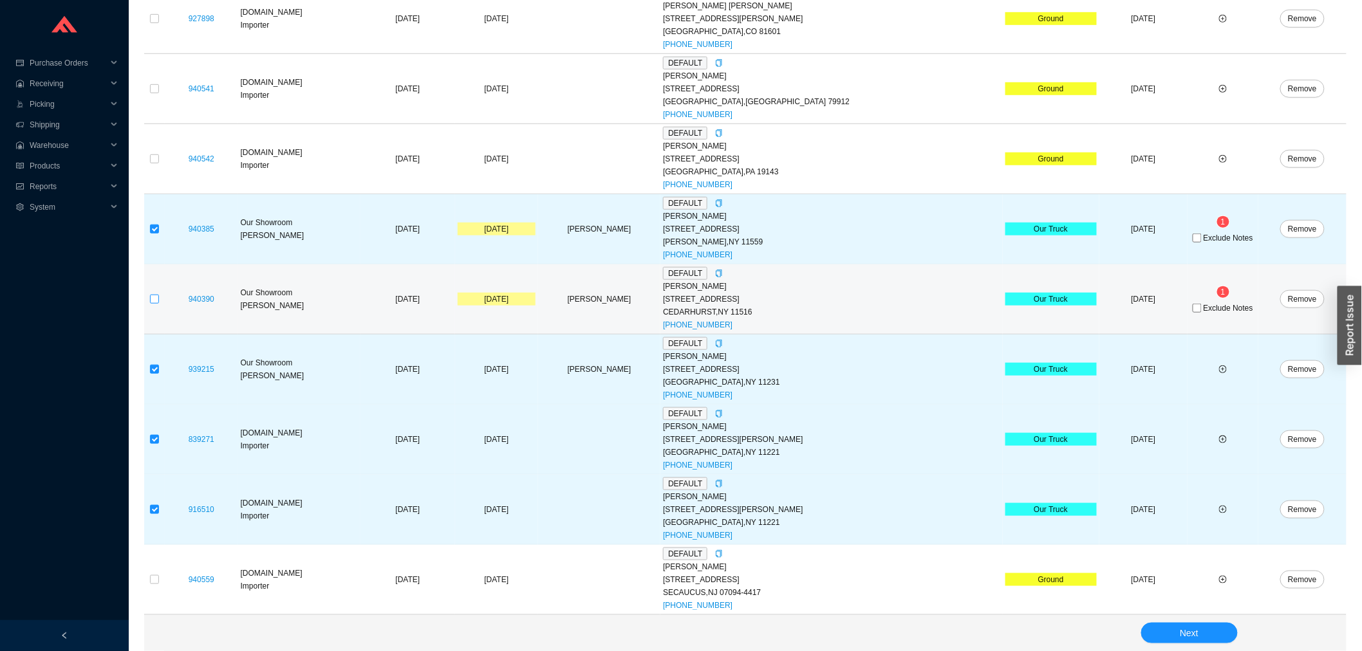
click at [152, 299] on input "checkbox" at bounding box center [154, 299] width 9 height 9
checkbox input "true"
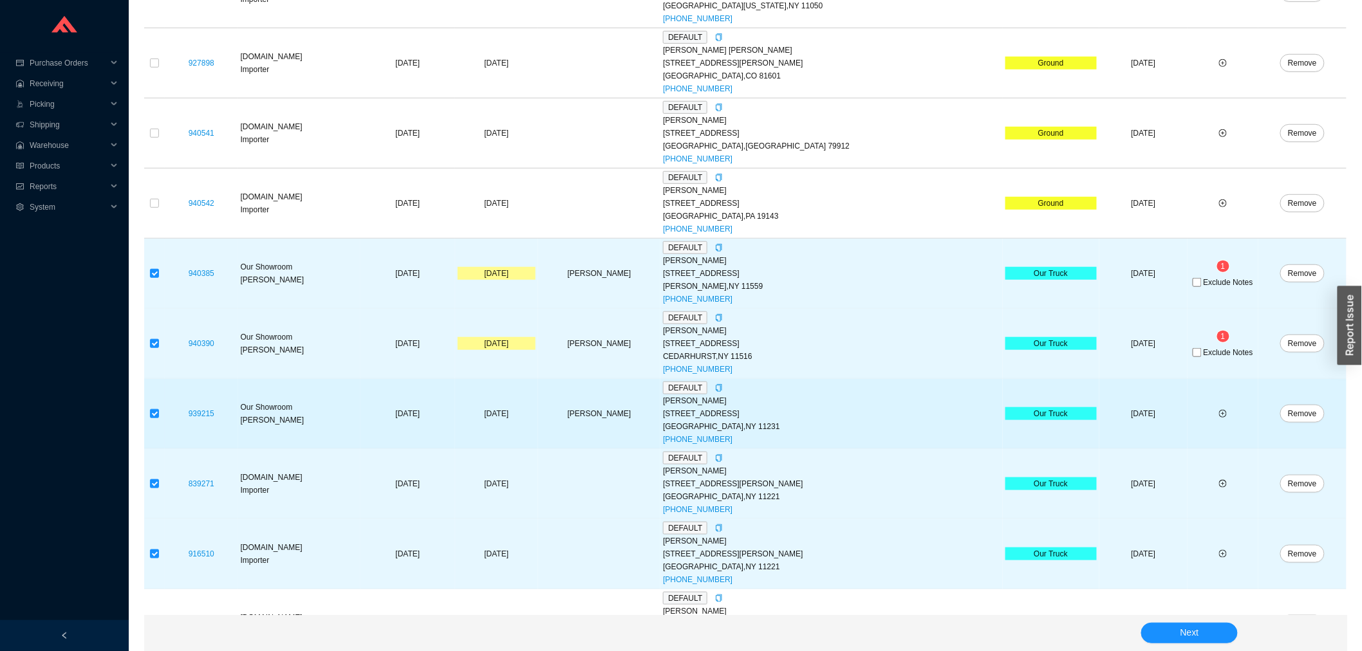
scroll to position [274, 0]
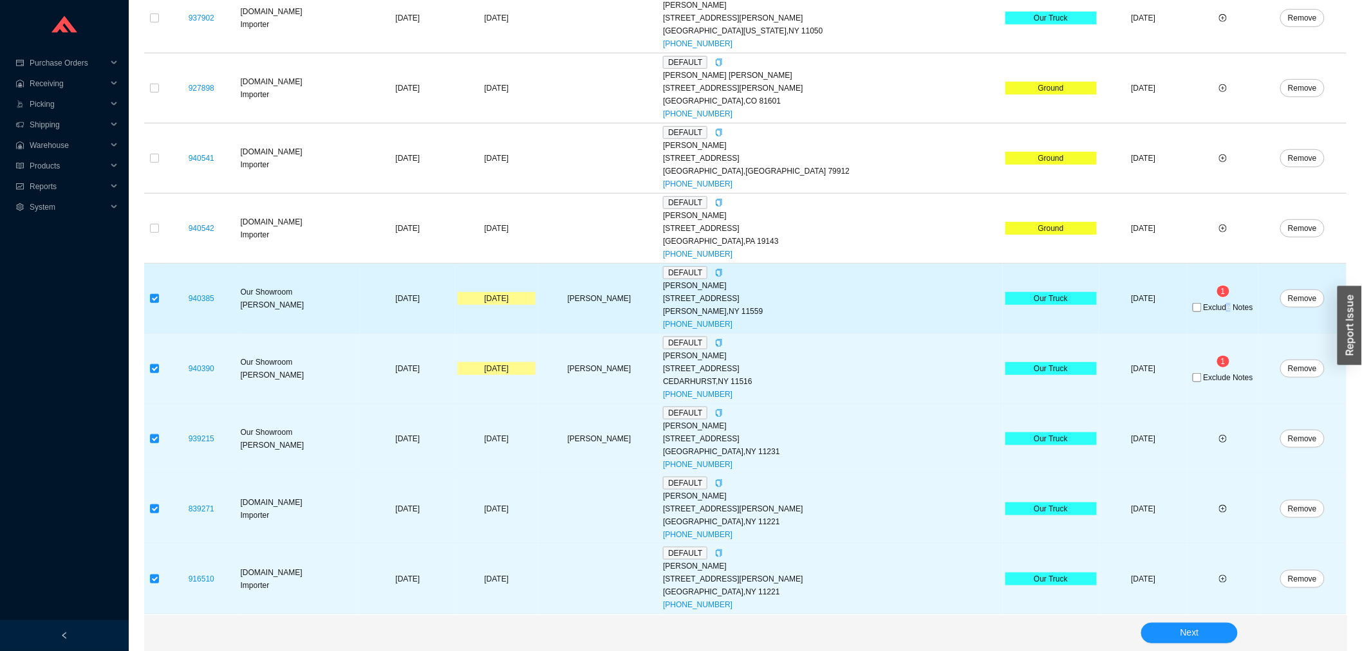
click at [1211, 304] on span "Exclude Notes" at bounding box center [1228, 308] width 50 height 8
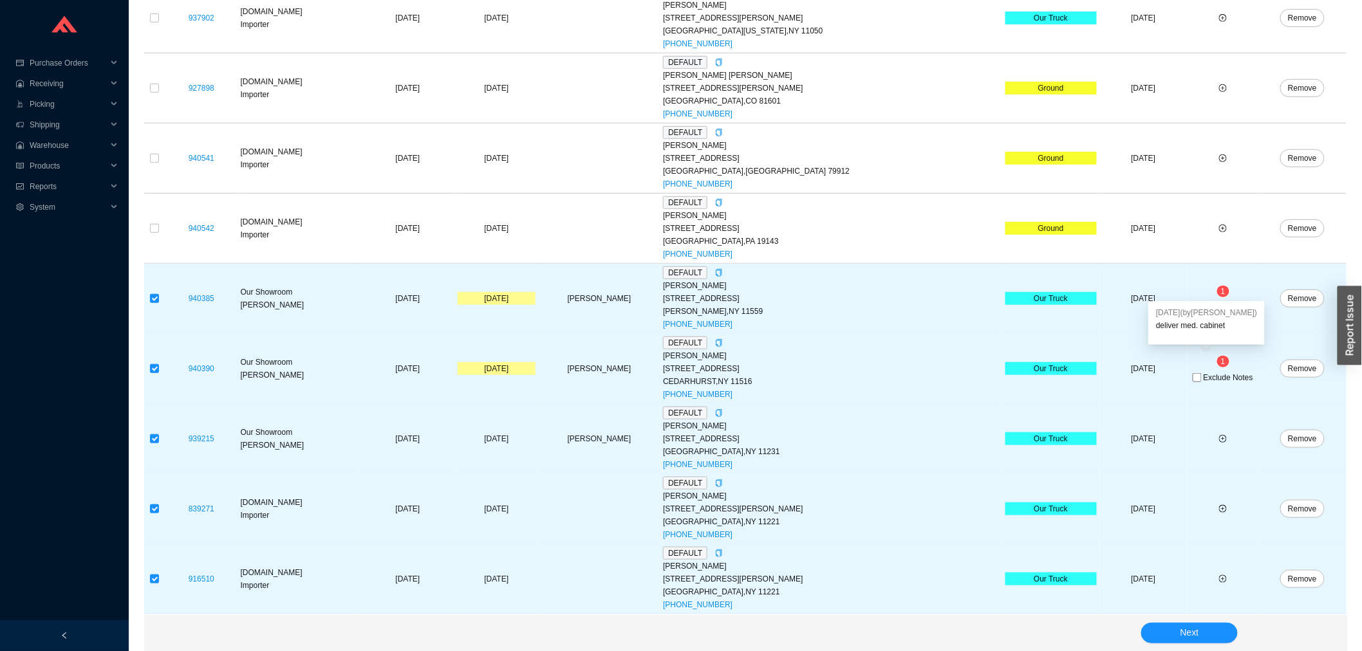
click at [1187, 306] on div "9/16/2025 (by Adina Golomb ) deliver med. cabinet" at bounding box center [1206, 319] width 101 height 26
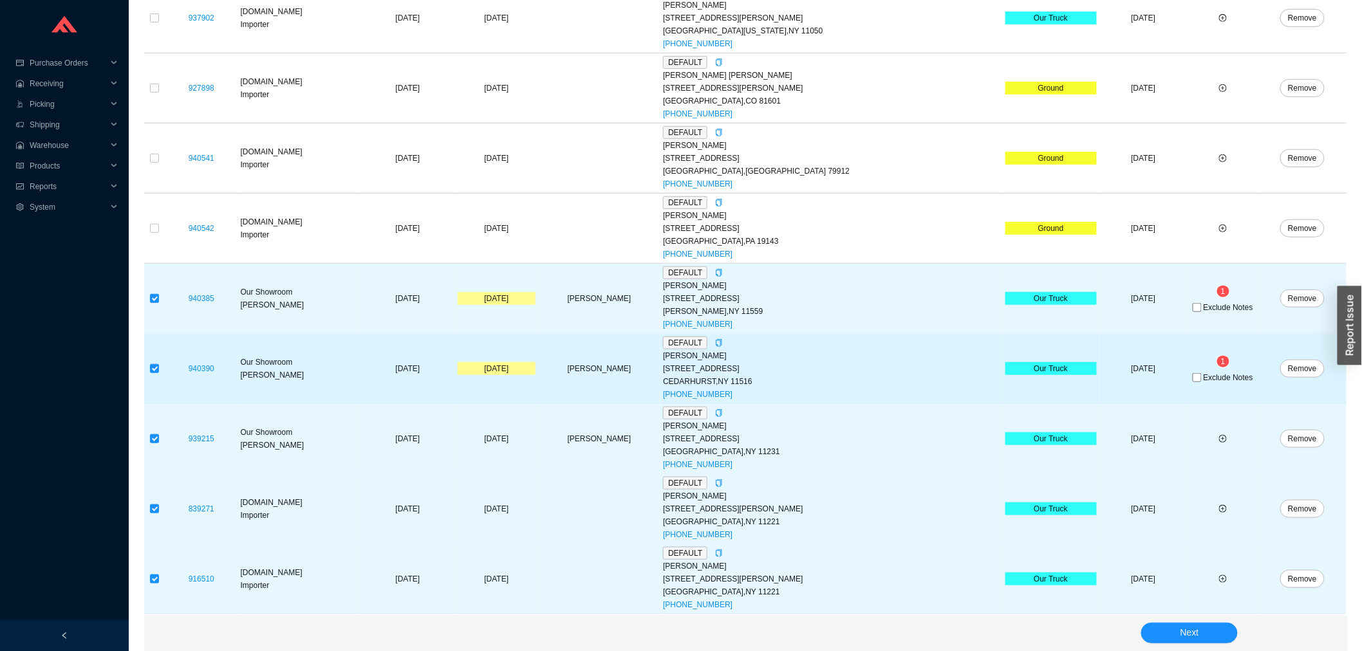
click at [1205, 385] on td "1 Exclude Notes" at bounding box center [1222, 369] width 71 height 70
click at [1203, 380] on span "Exclude Notes" at bounding box center [1228, 378] width 50 height 8
click at [1200, 380] on input "Exclude Notes" at bounding box center [1197, 377] width 9 height 9
checkbox input "true"
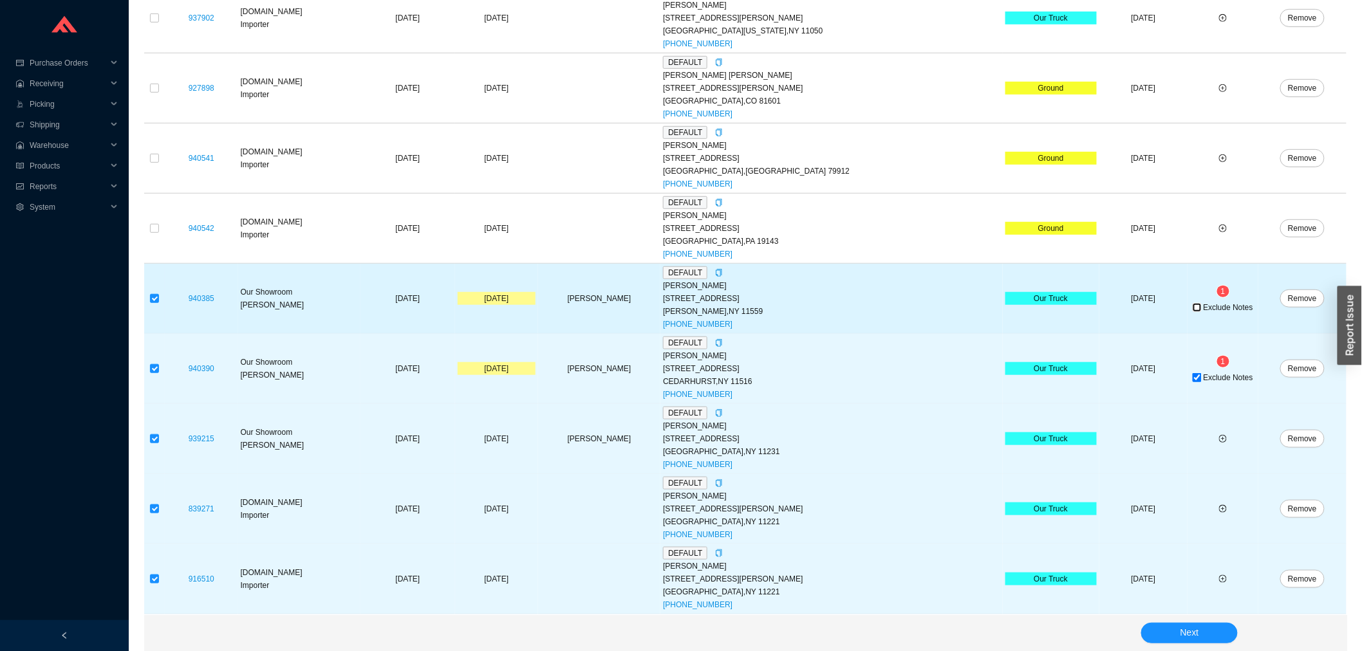
click at [1193, 310] on input "Exclude Notes" at bounding box center [1197, 307] width 9 height 9
checkbox input "true"
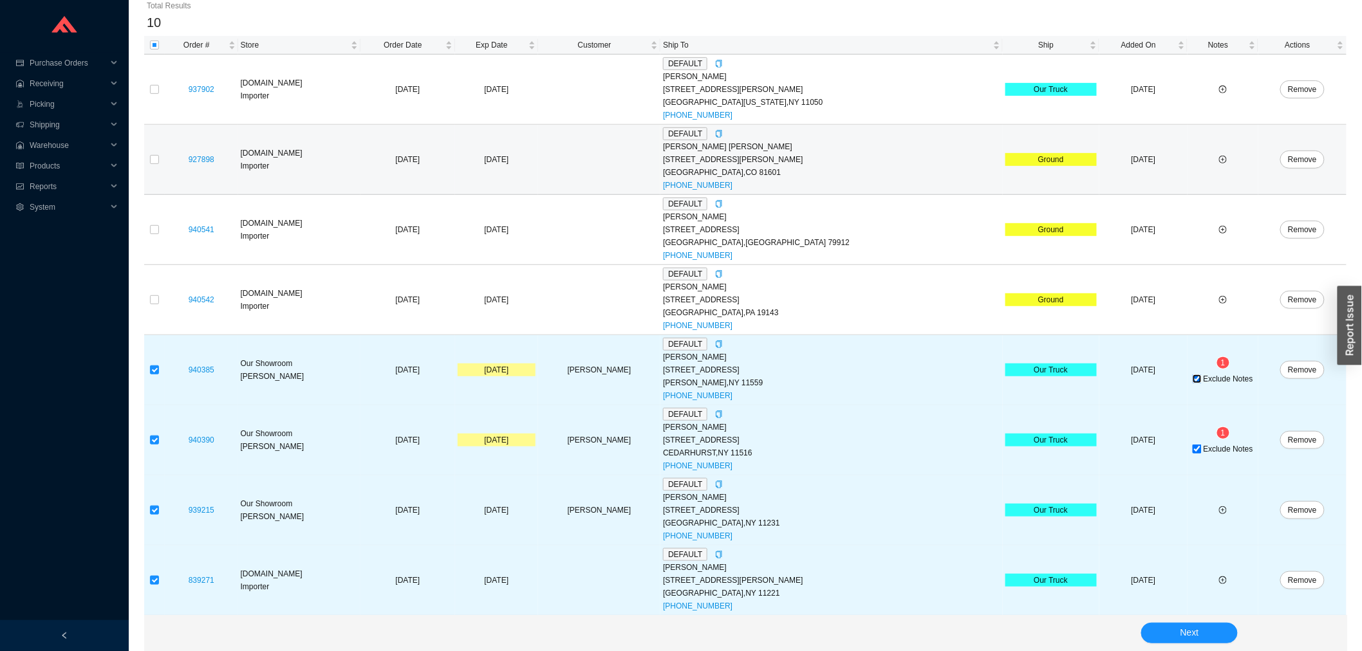
scroll to position [0, 0]
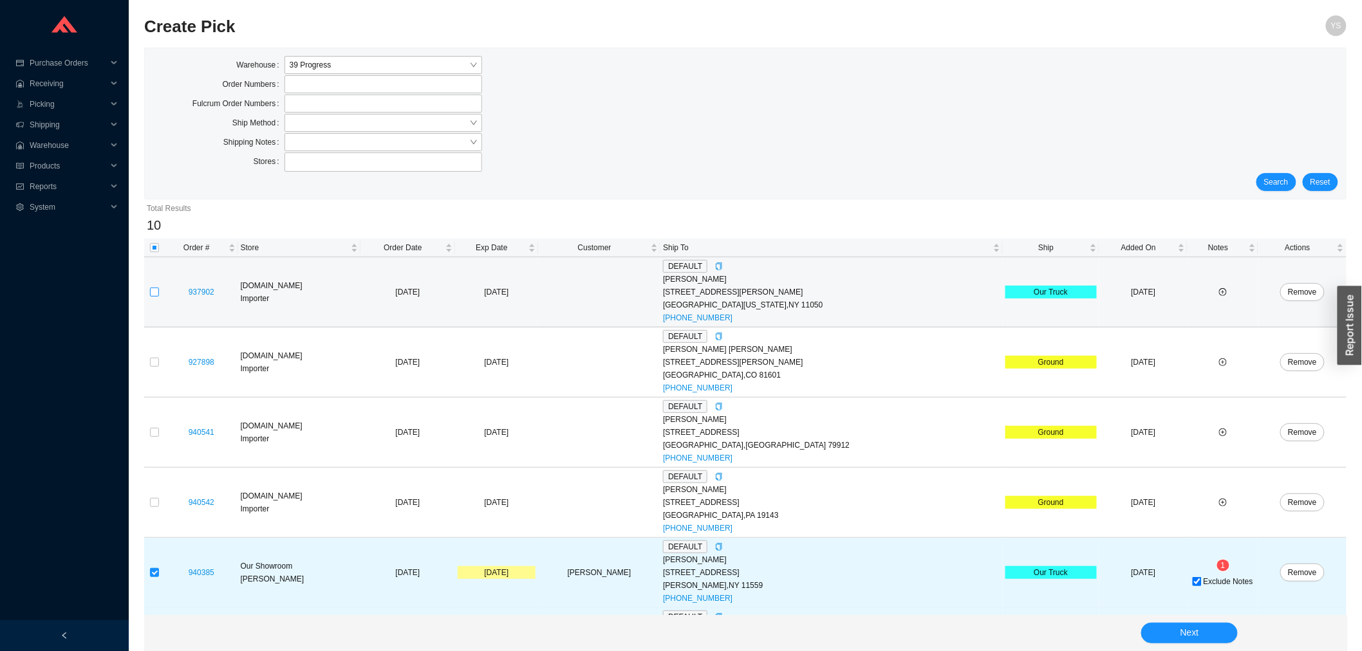
drag, startPoint x: 157, startPoint y: 284, endPoint x: 156, endPoint y: 293, distance: 8.4
click at [157, 285] on td at bounding box center [154, 292] width 21 height 70
click at [156, 293] on input "checkbox" at bounding box center [154, 292] width 9 height 9
checkbox input "true"
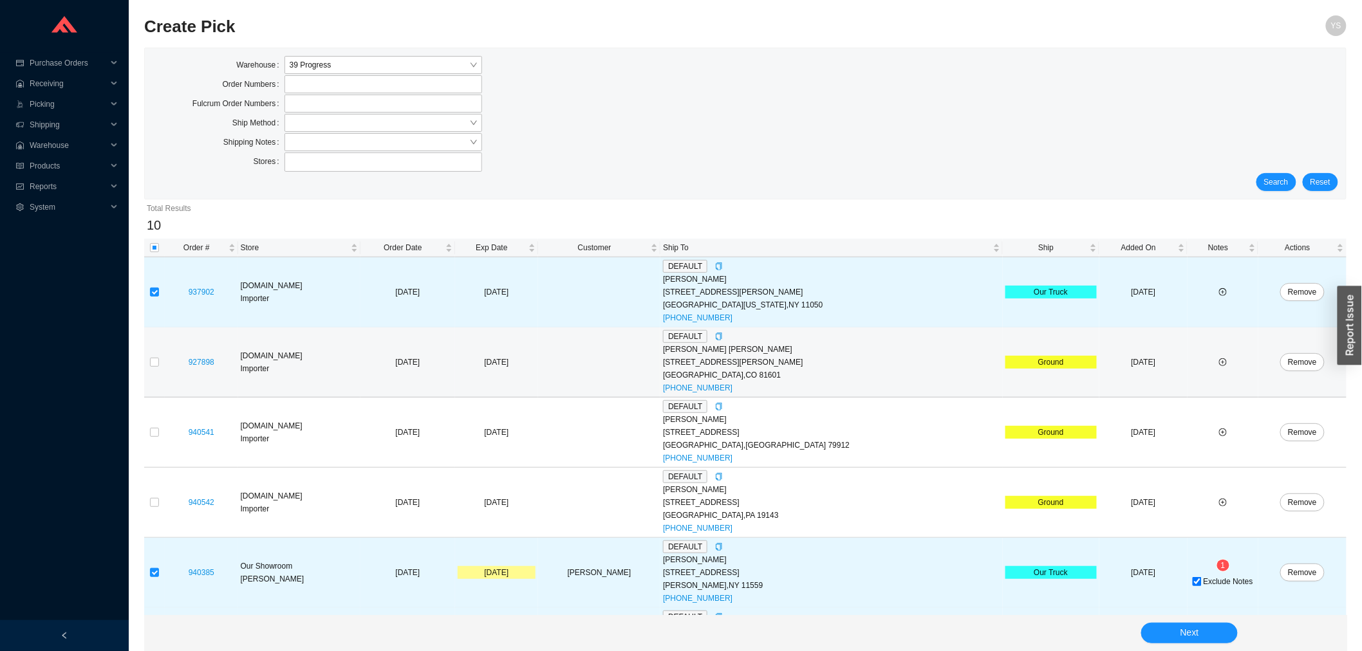
scroll to position [346, 0]
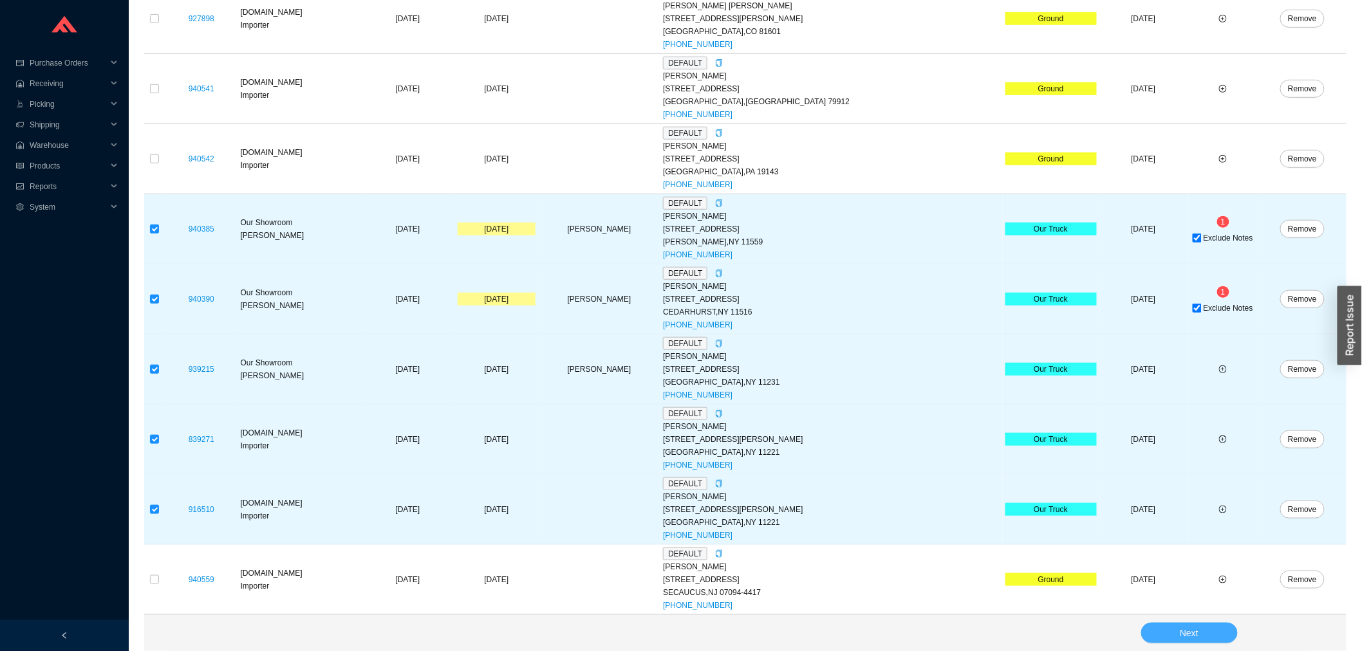
click at [1189, 629] on span "Next" at bounding box center [1189, 633] width 19 height 15
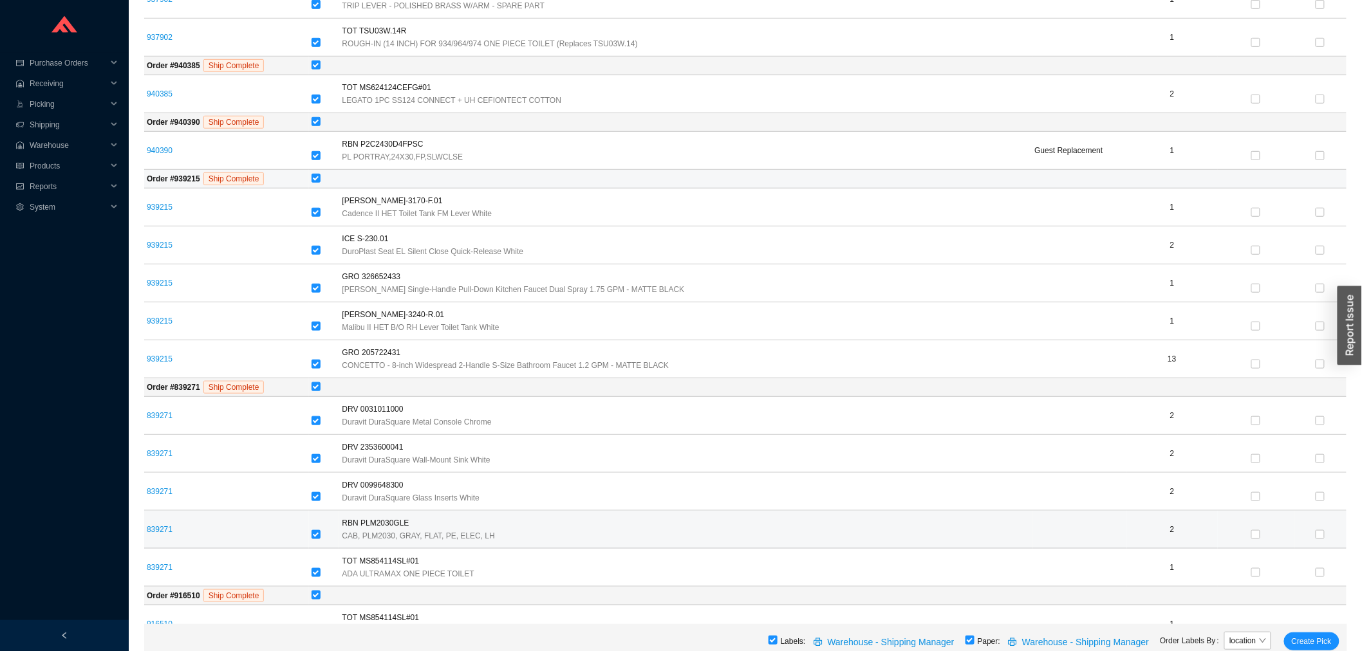
scroll to position [467, 0]
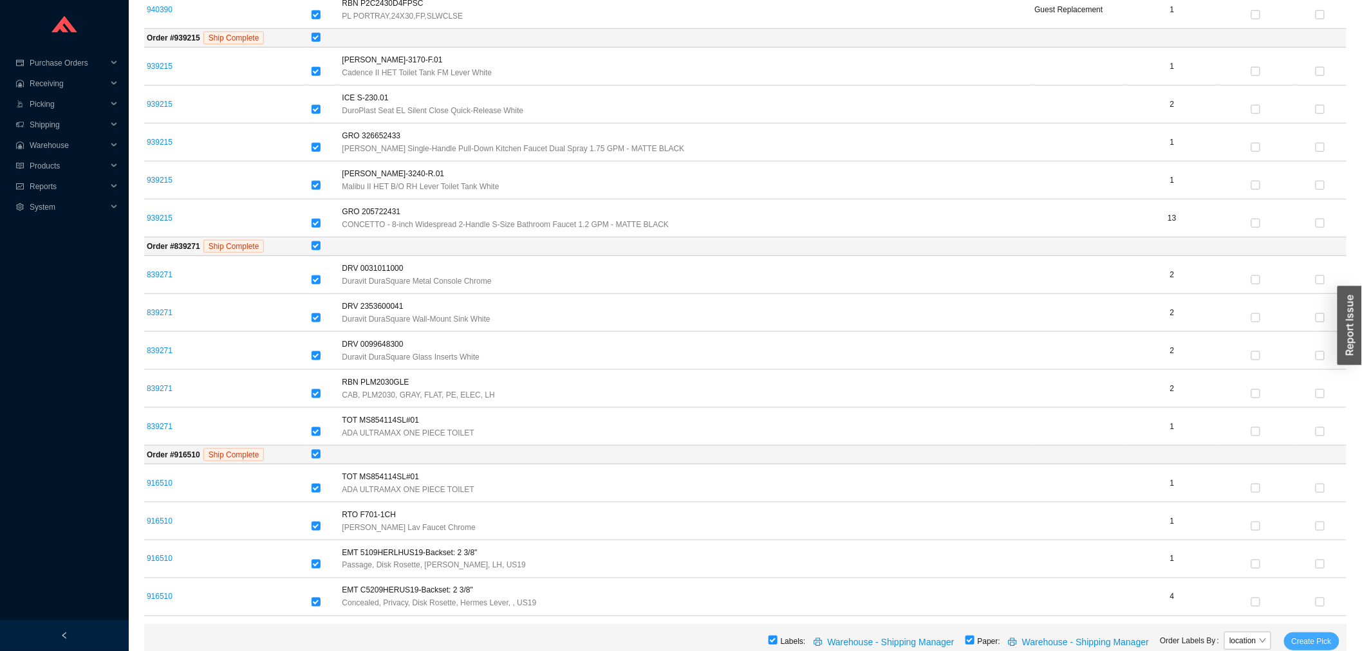
click at [1300, 640] on span "Create Pick" at bounding box center [1312, 641] width 40 height 13
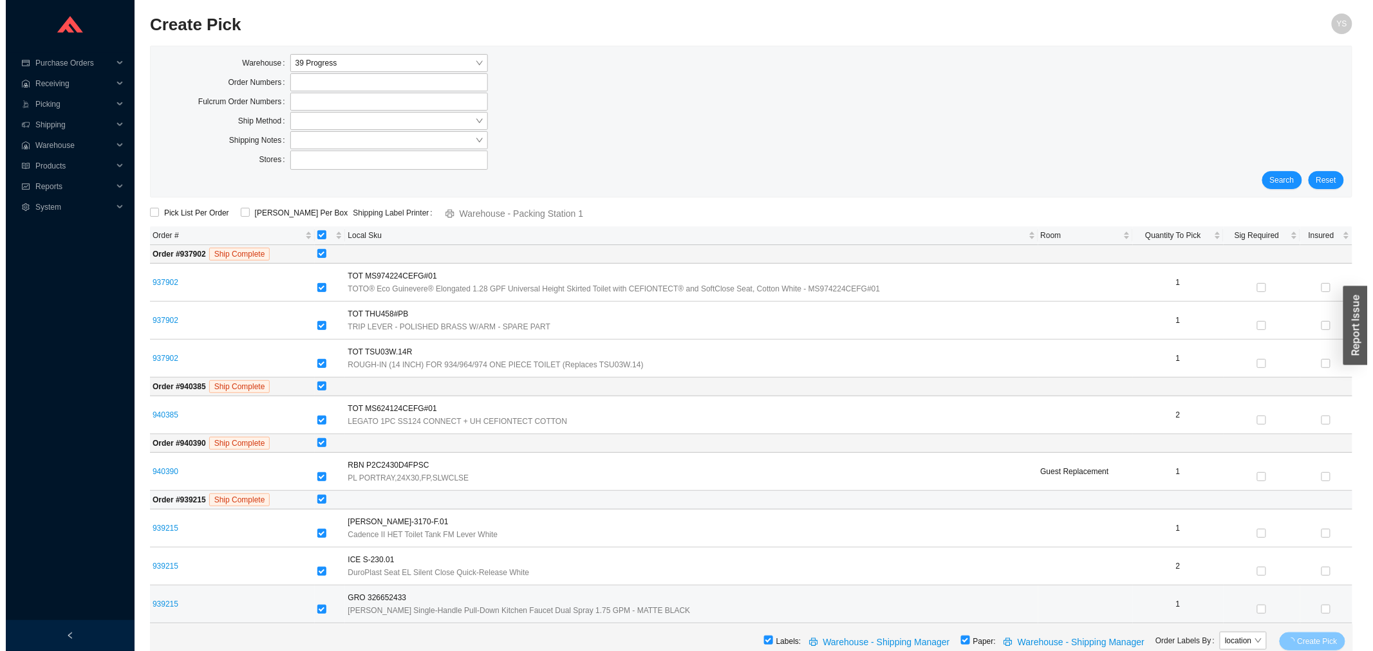
scroll to position [0, 0]
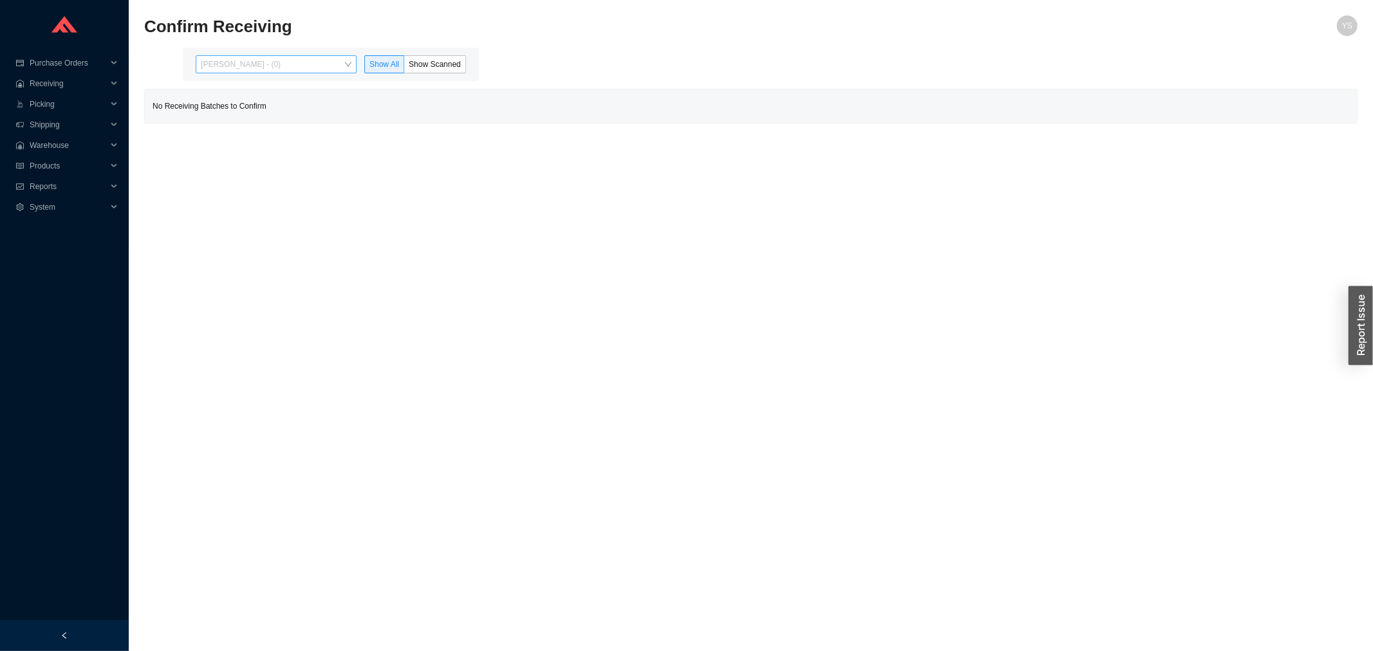
click at [232, 71] on span "[PERSON_NAME] - (0)" at bounding box center [276, 64] width 151 height 17
click at [242, 100] on div "[PERSON_NAME] - (111)" at bounding box center [277, 106] width 151 height 12
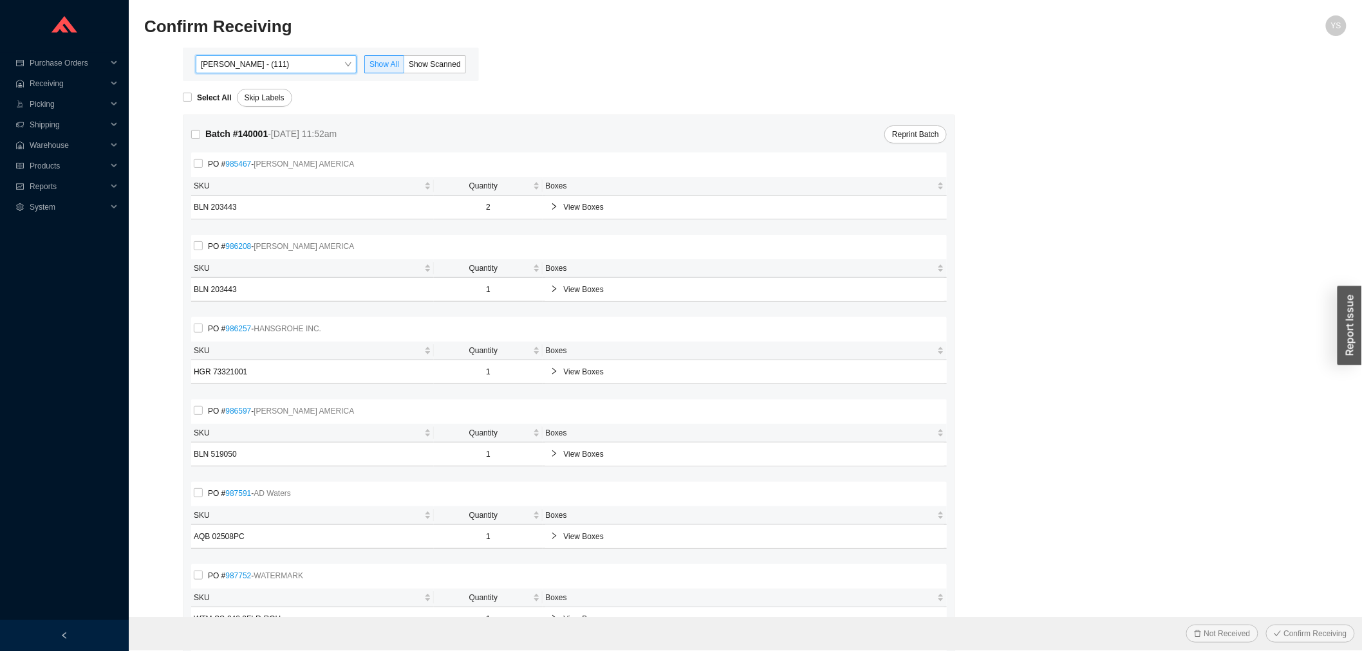
click at [429, 53] on div "[PERSON_NAME] - (111) [PERSON_NAME] - (111) Show All Show Scanned" at bounding box center [331, 64] width 296 height 33
click at [427, 66] on span "Show Scanned" at bounding box center [435, 64] width 52 height 9
click at [404, 67] on input "Show Scanned" at bounding box center [404, 67] width 0 height 0
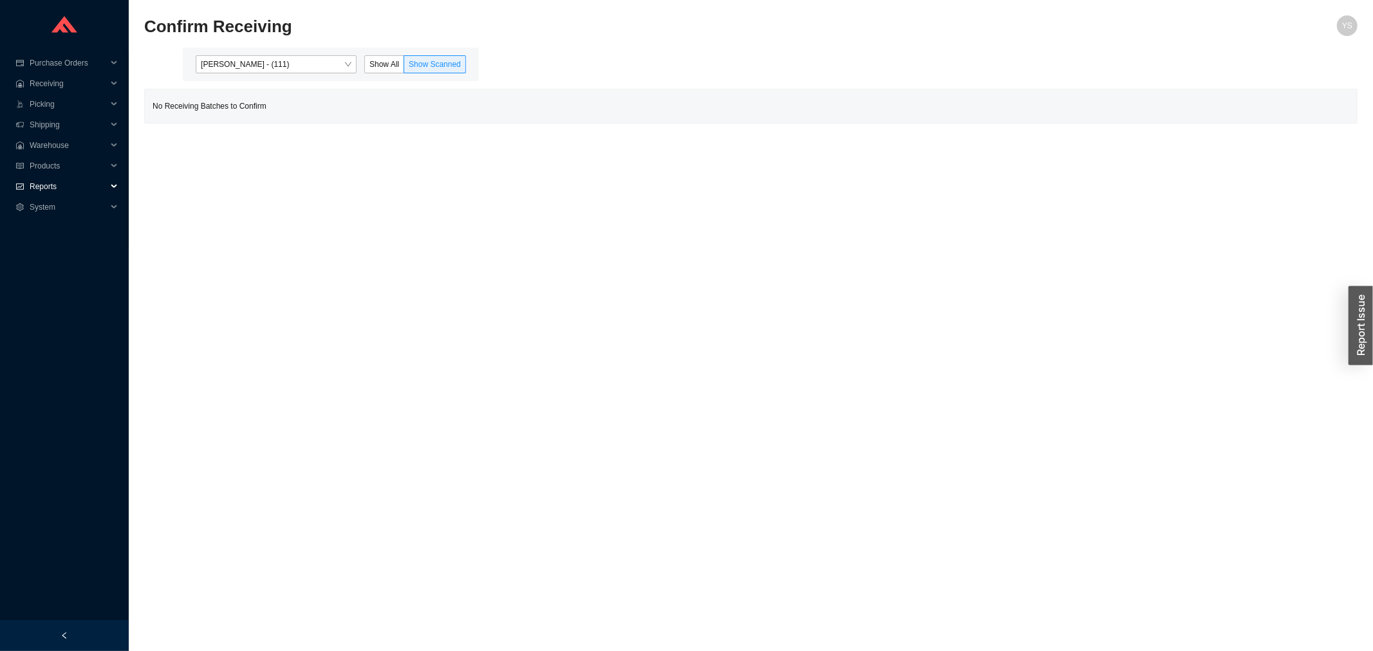
drag, startPoint x: 43, startPoint y: 185, endPoint x: 44, endPoint y: 194, distance: 9.0
click at [42, 185] on span "Reports" at bounding box center [68, 186] width 77 height 21
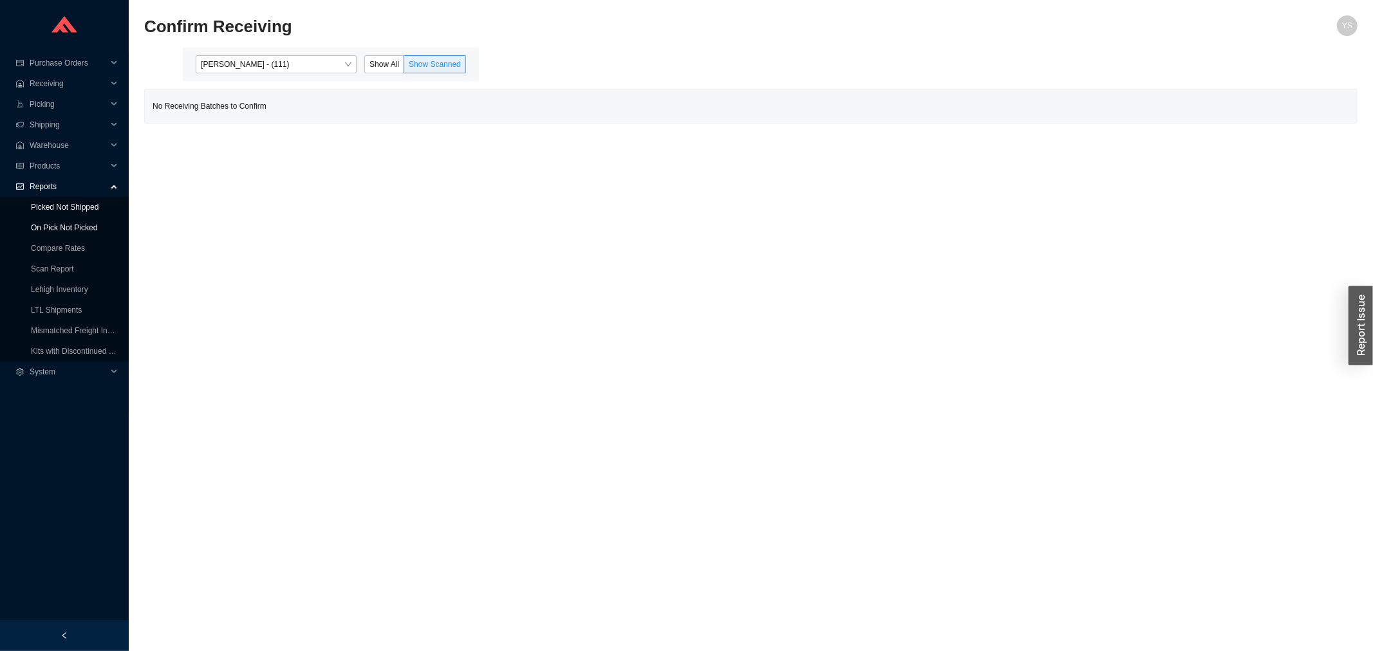
click at [59, 232] on link "On Pick Not Picked" at bounding box center [64, 227] width 66 height 9
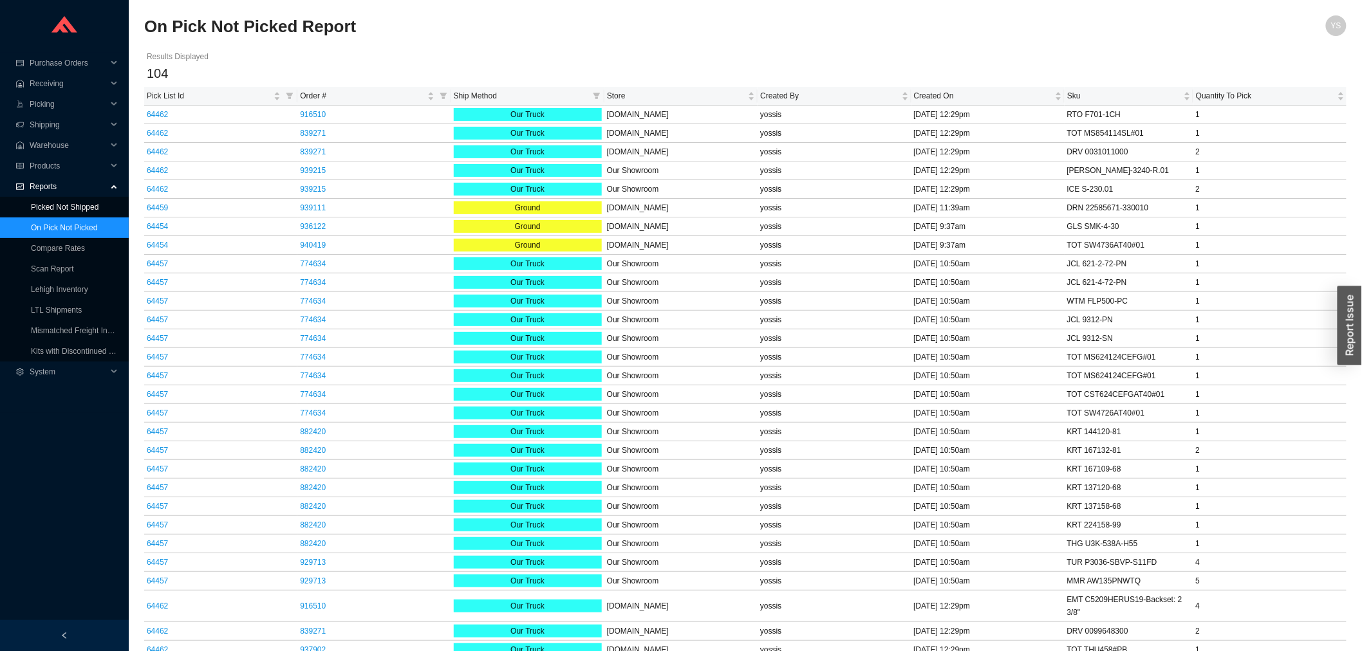
click at [51, 203] on link "Picked Not Shipped" at bounding box center [65, 207] width 68 height 9
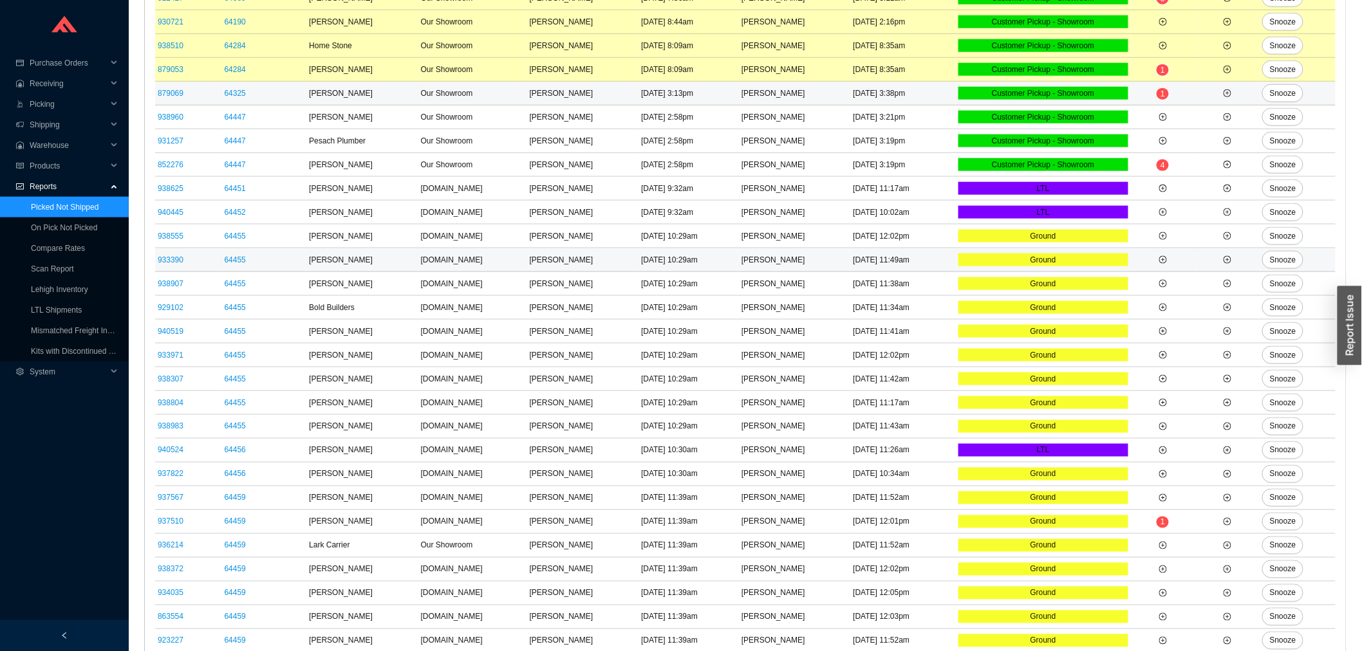
scroll to position [717, 0]
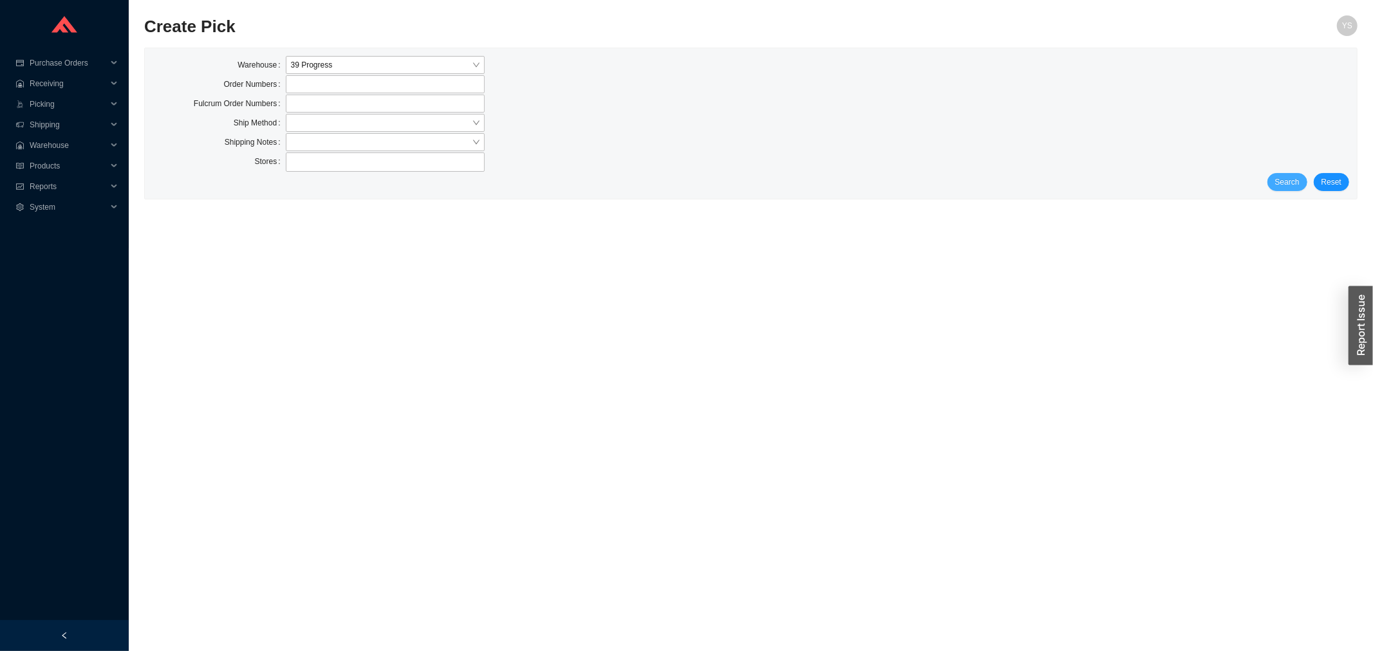
click at [1290, 181] on span "Search" at bounding box center [1287, 182] width 24 height 13
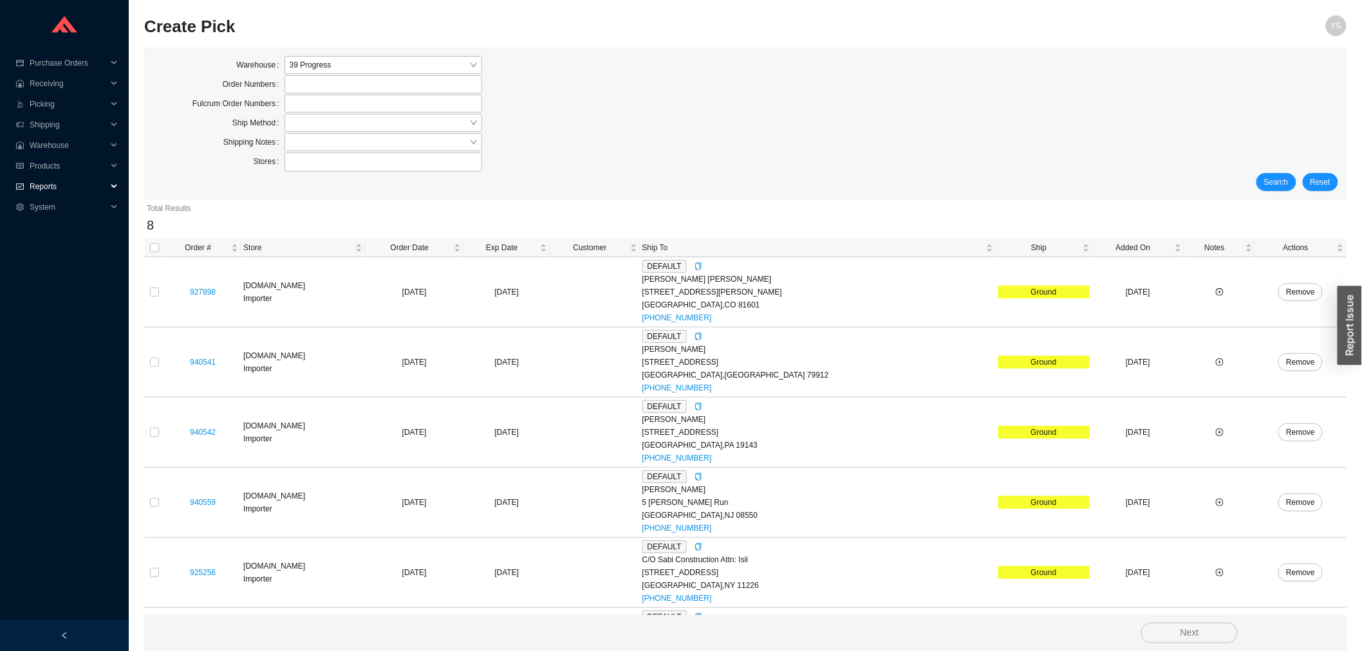
click at [43, 189] on span "Reports" at bounding box center [68, 186] width 77 height 21
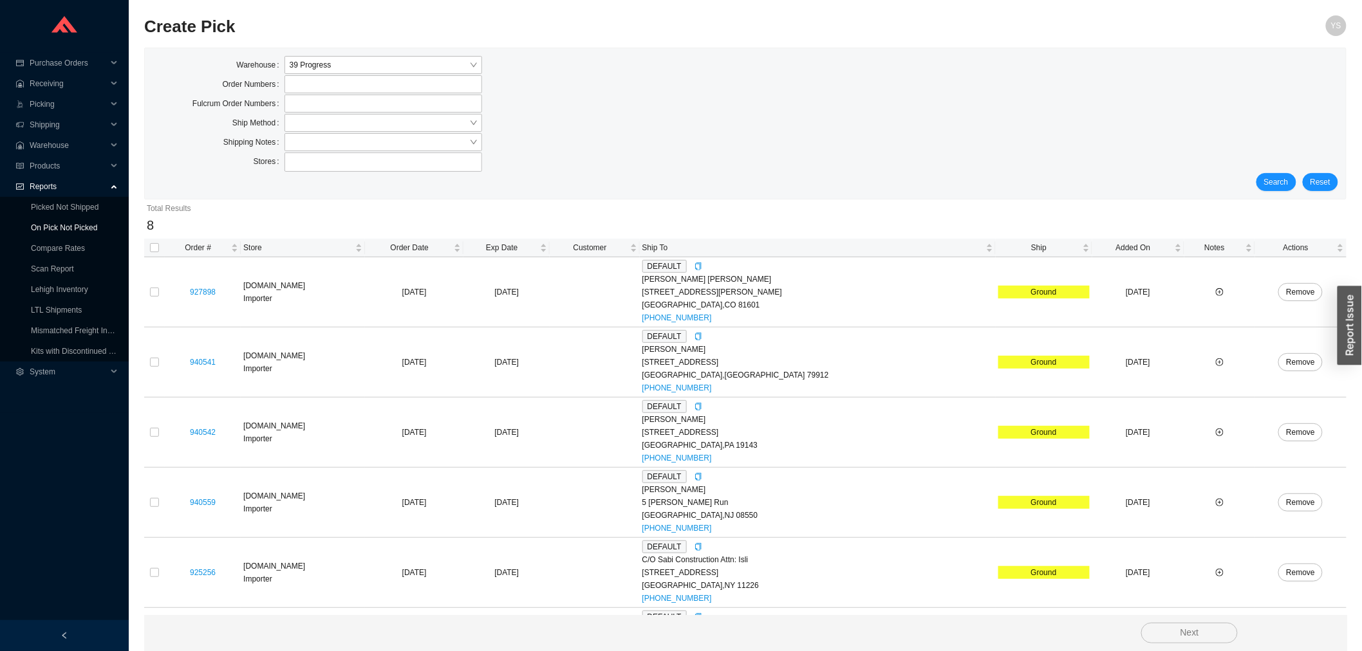
click at [68, 223] on link "On Pick Not Picked" at bounding box center [64, 227] width 66 height 9
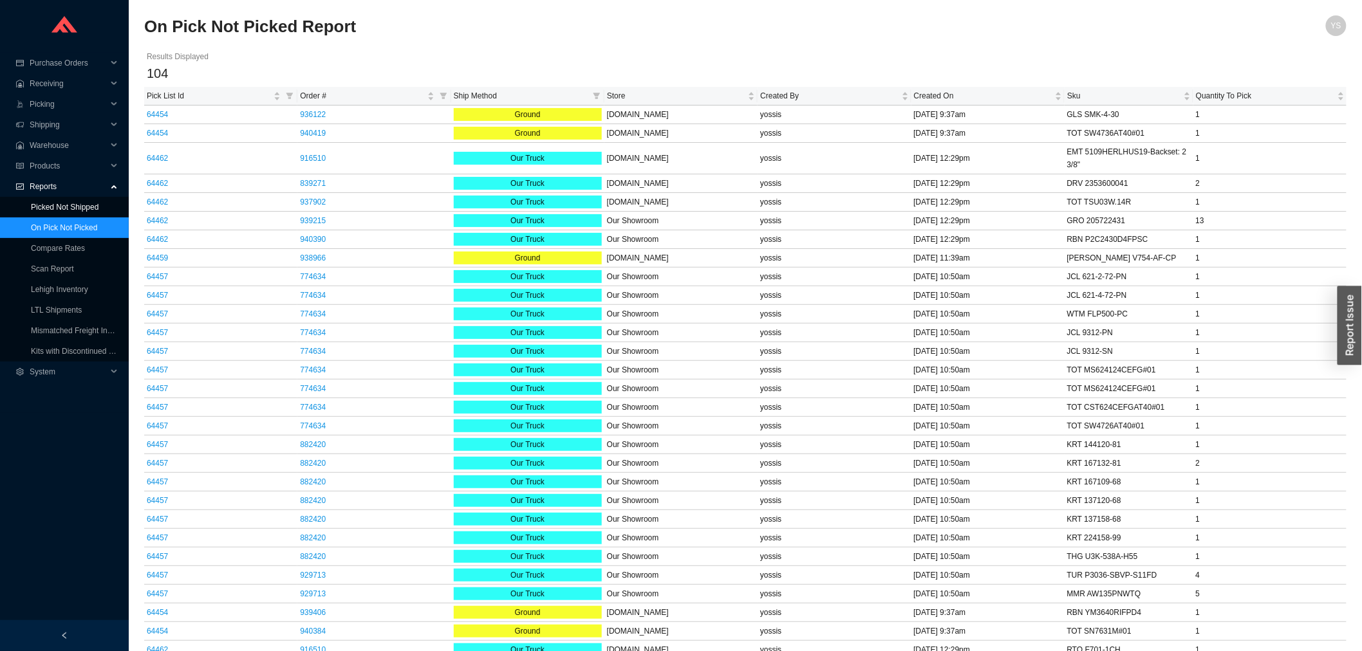
click at [91, 203] on link "Picked Not Shipped" at bounding box center [65, 207] width 68 height 9
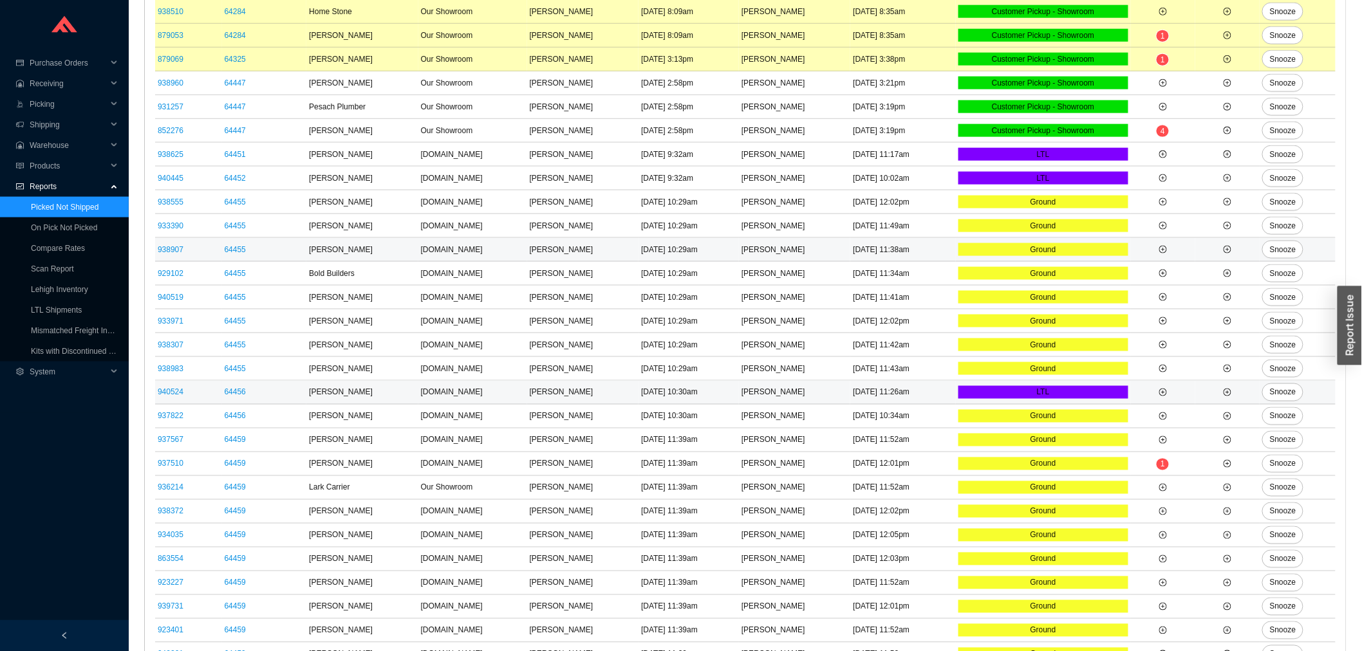
scroll to position [693, 0]
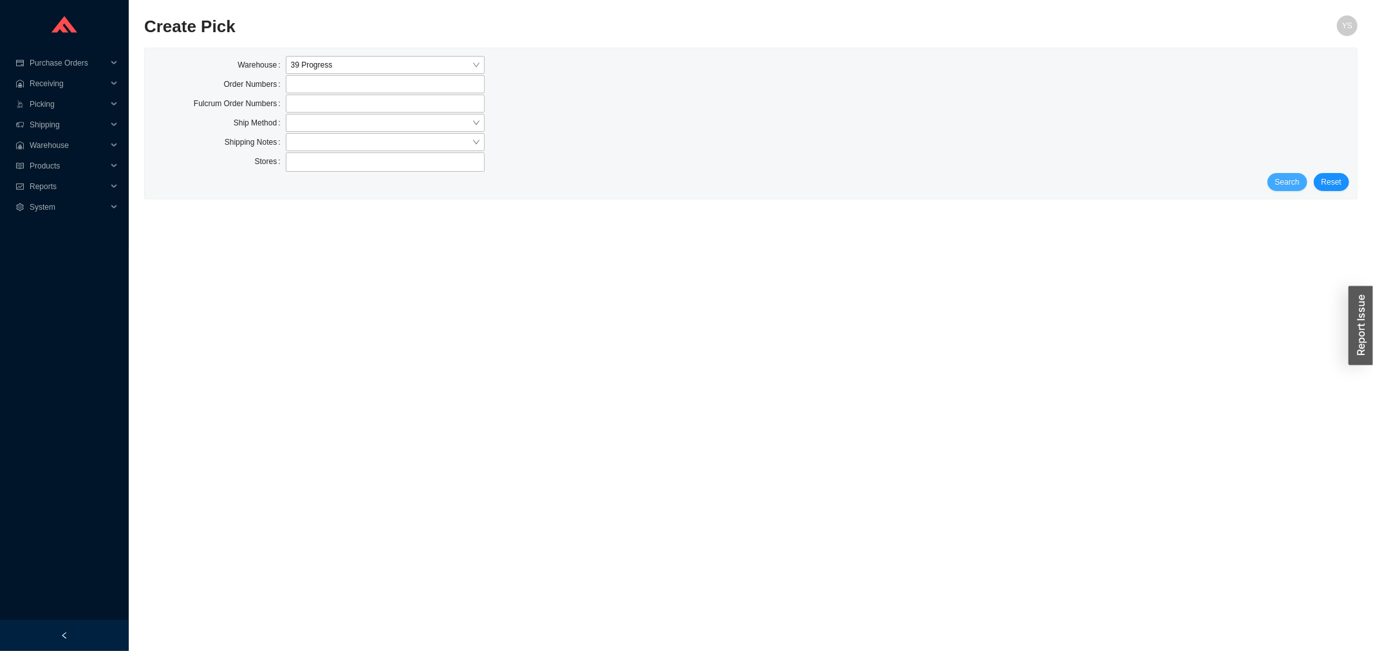
click at [1287, 183] on span "Search" at bounding box center [1287, 182] width 24 height 13
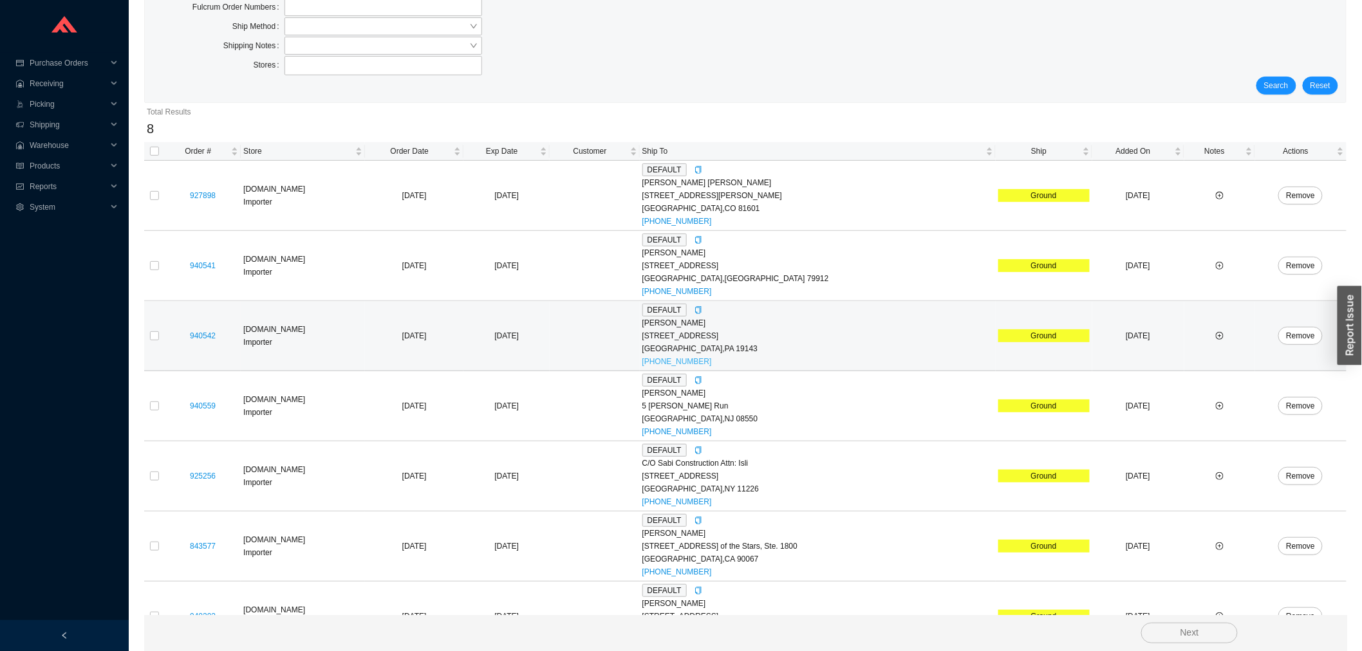
scroll to position [205, 0]
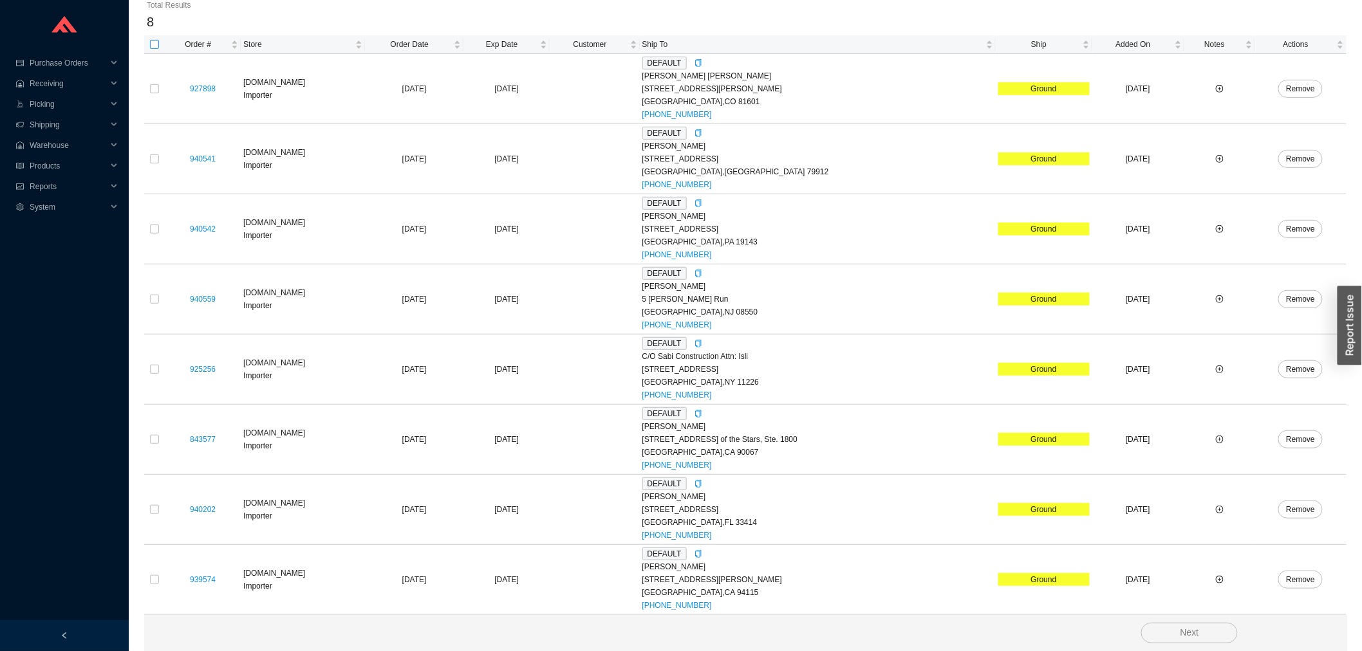
click at [153, 44] on input "checkbox" at bounding box center [154, 44] width 9 height 9
checkbox input "true"
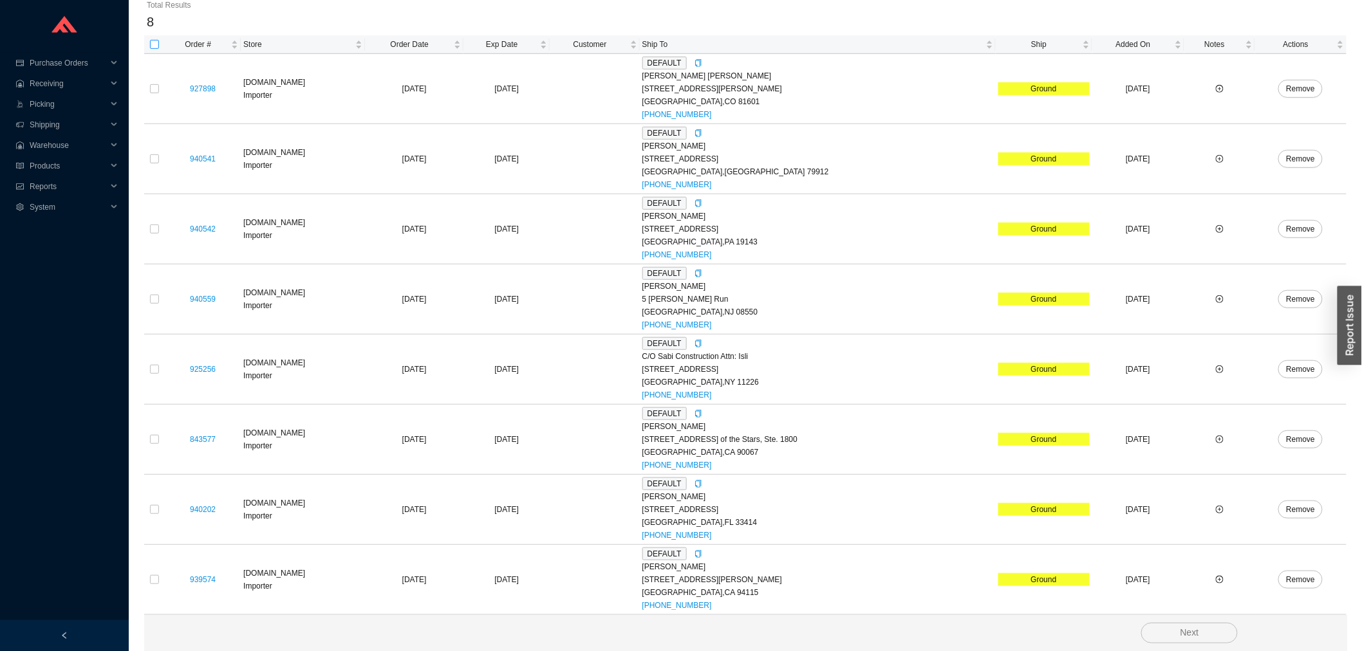
checkbox input "true"
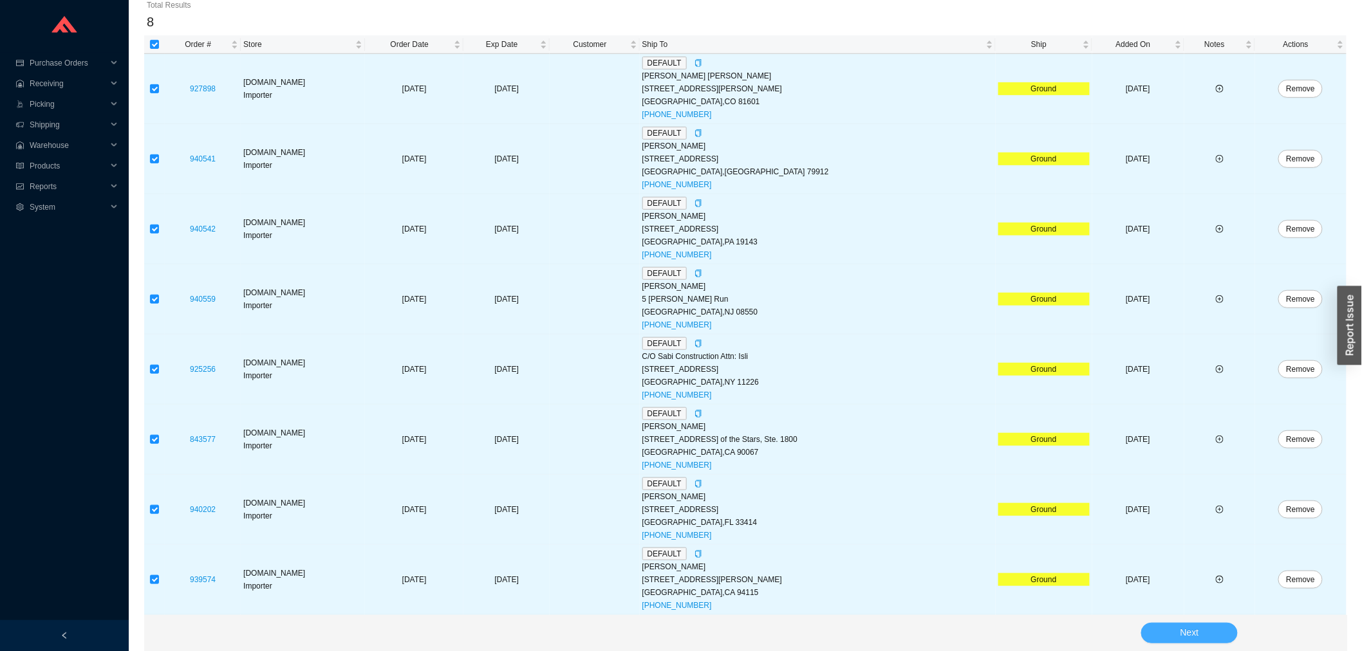
click at [1175, 629] on button "Next" at bounding box center [1189, 633] width 97 height 21
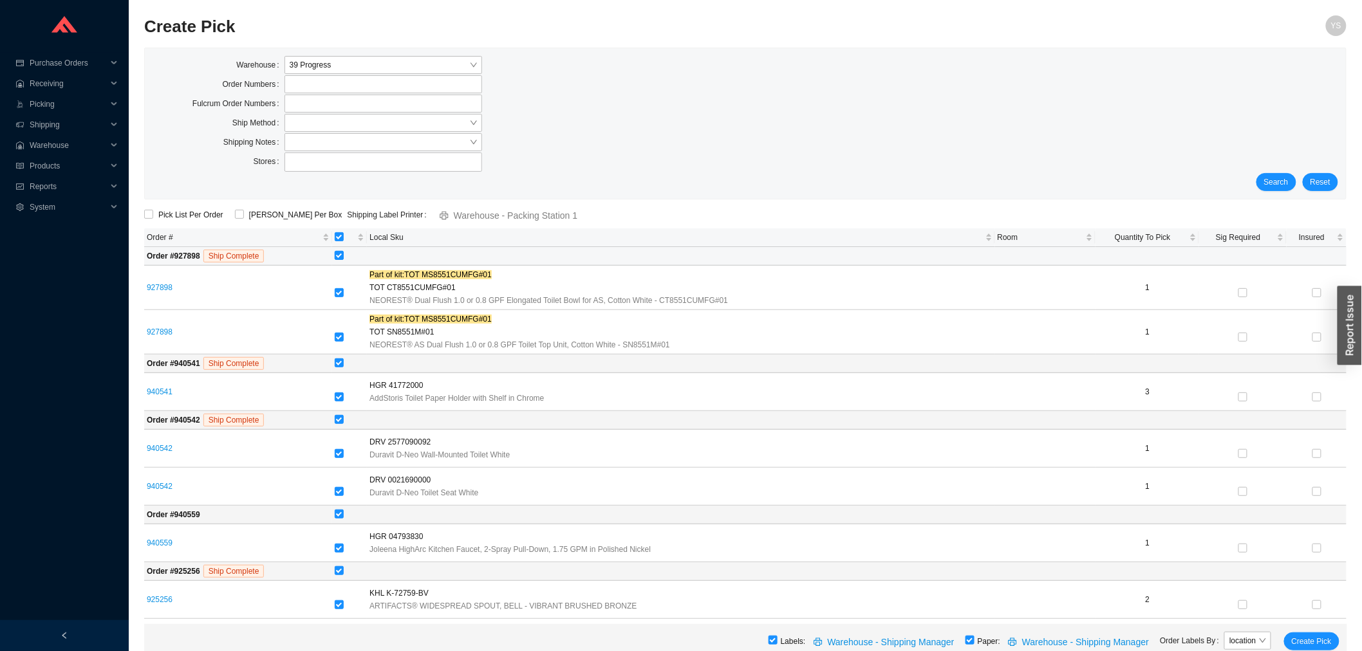
click at [342, 257] on input "checkbox" at bounding box center [339, 255] width 9 height 9
checkbox input "false"
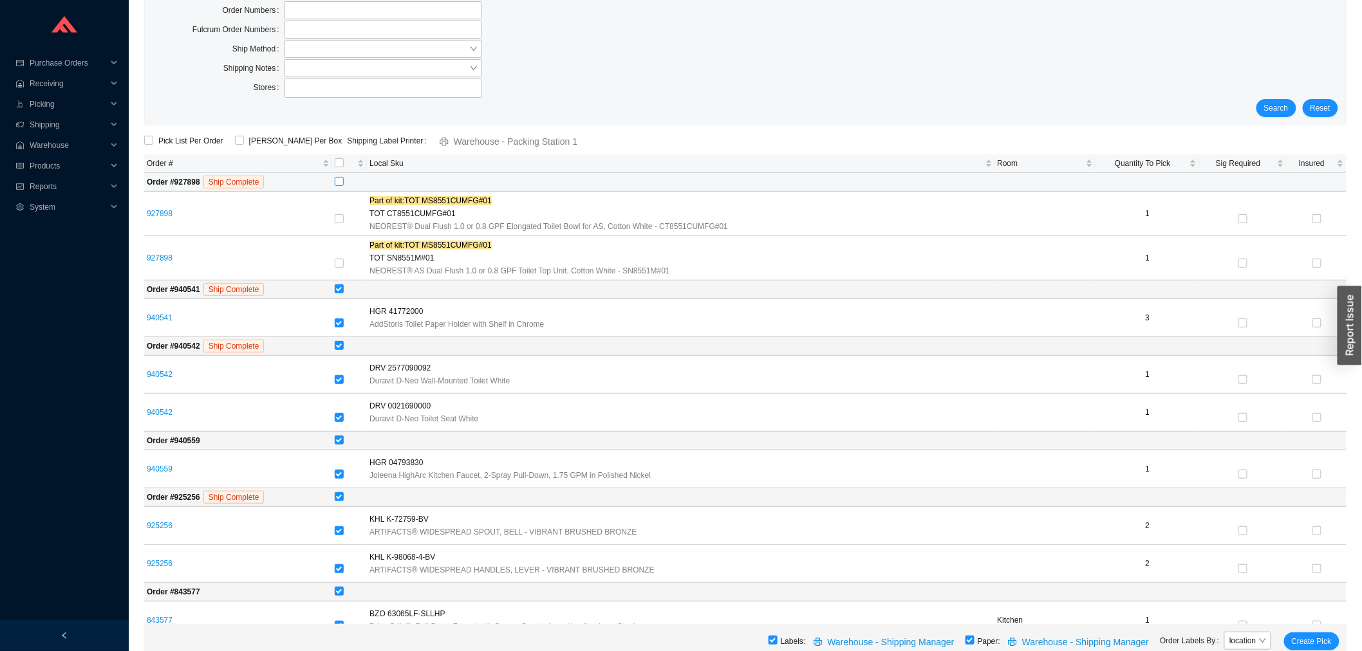
scroll to position [143, 0]
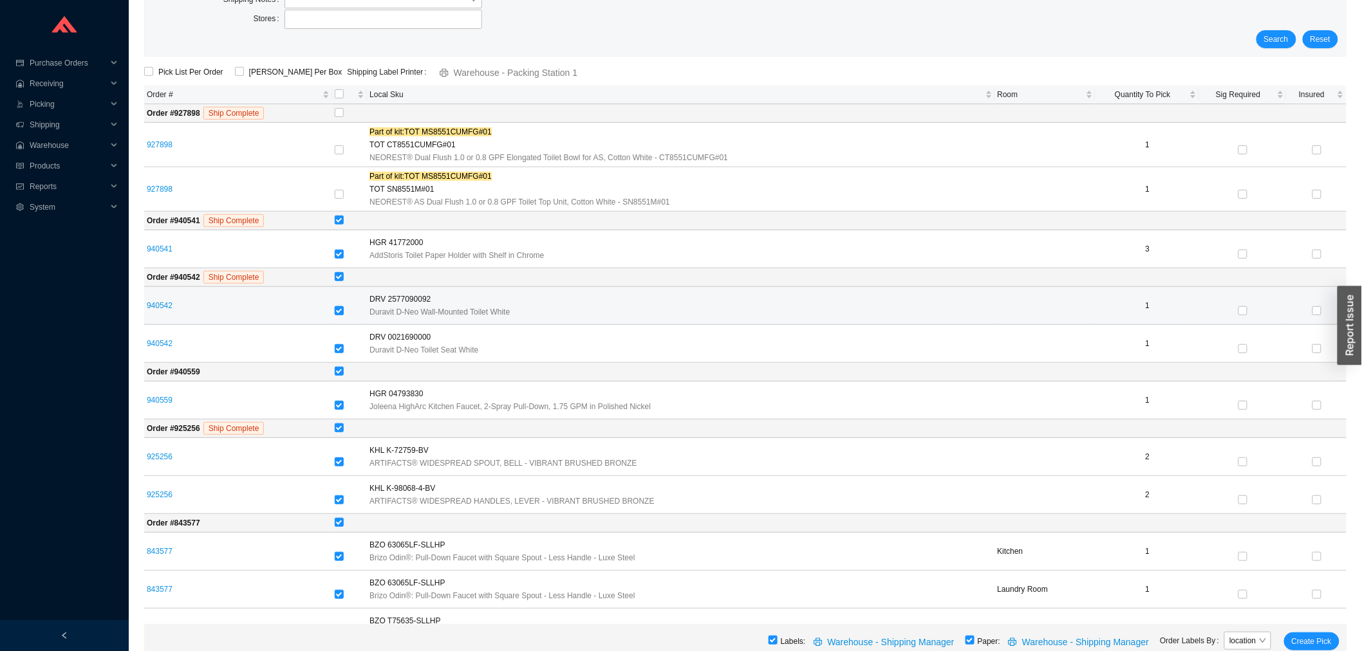
click at [344, 310] on input "checkbox" at bounding box center [339, 310] width 9 height 9
checkbox input "false"
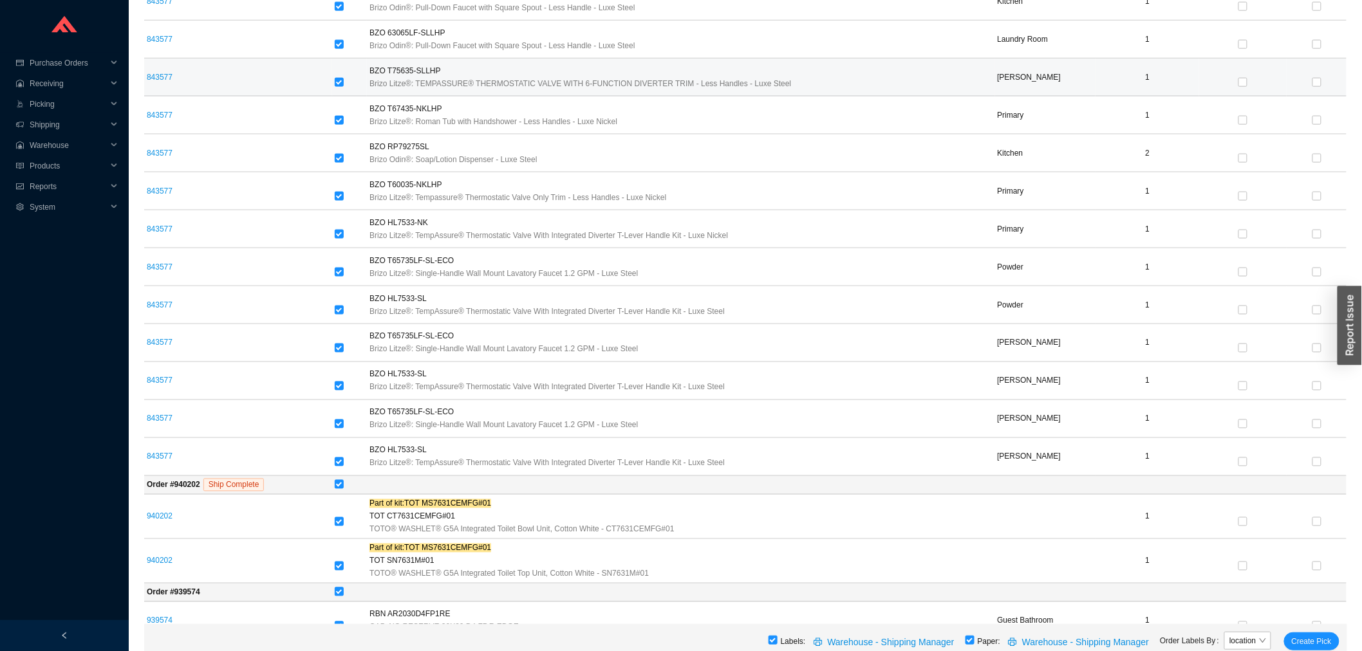
scroll to position [719, 0]
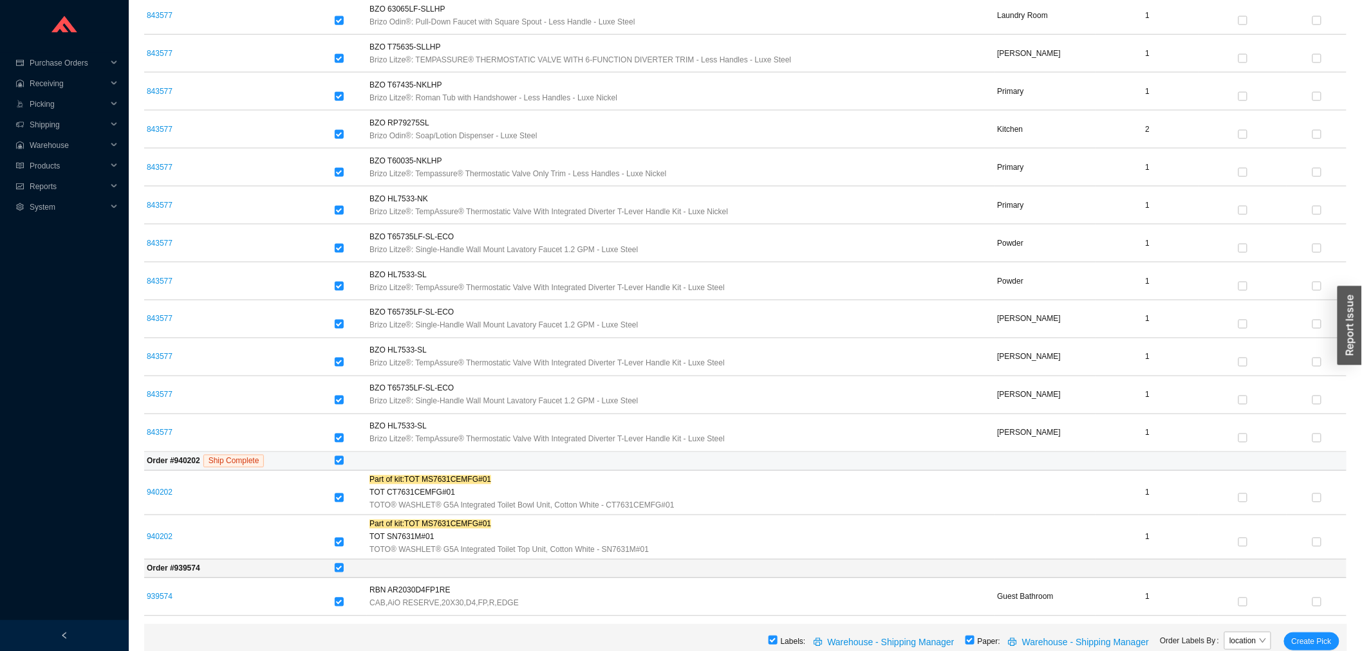
click at [352, 461] on td at bounding box center [839, 461] width 1014 height 19
click at [344, 461] on input "checkbox" at bounding box center [339, 460] width 9 height 9
checkbox input "false"
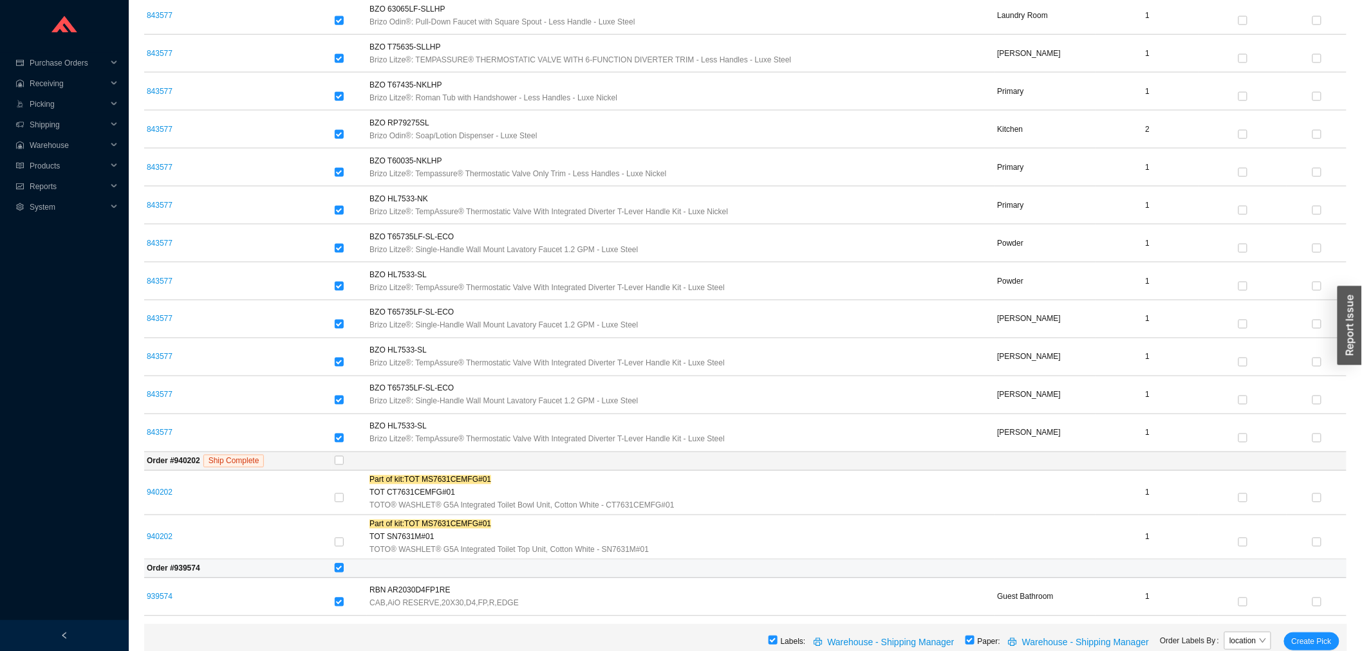
click at [344, 570] on input "checkbox" at bounding box center [339, 568] width 9 height 9
checkbox input "false"
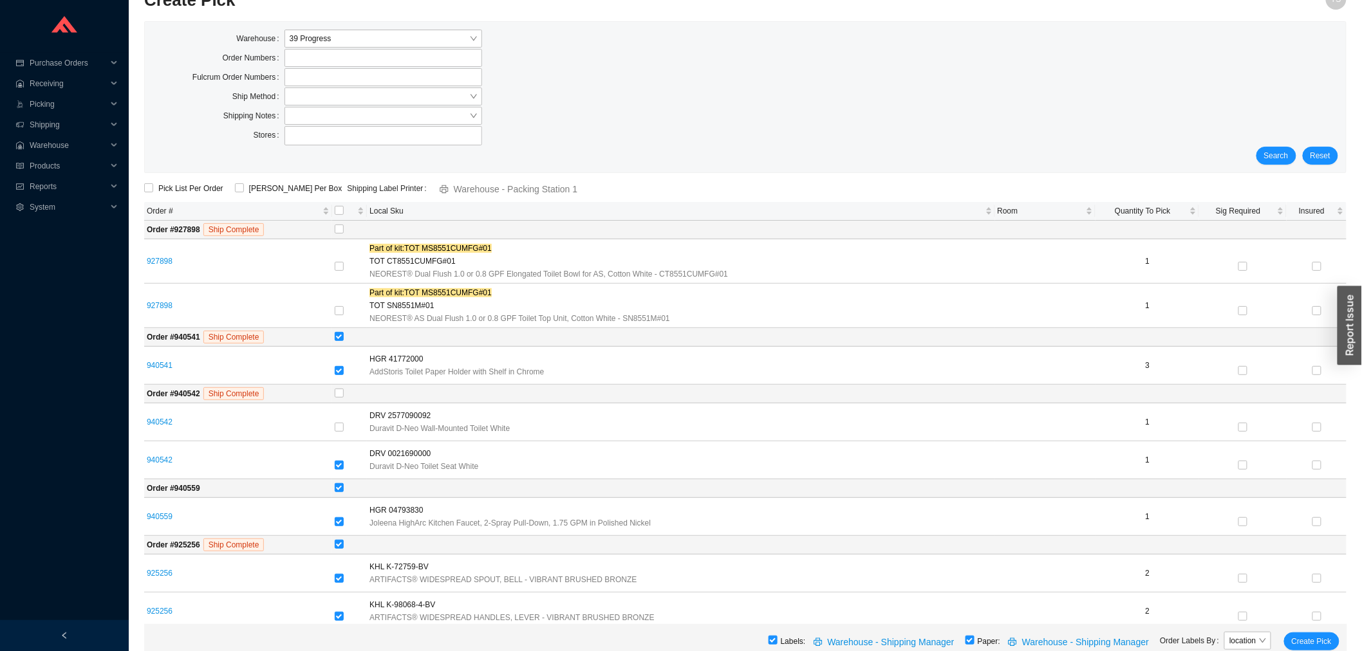
scroll to position [0, 0]
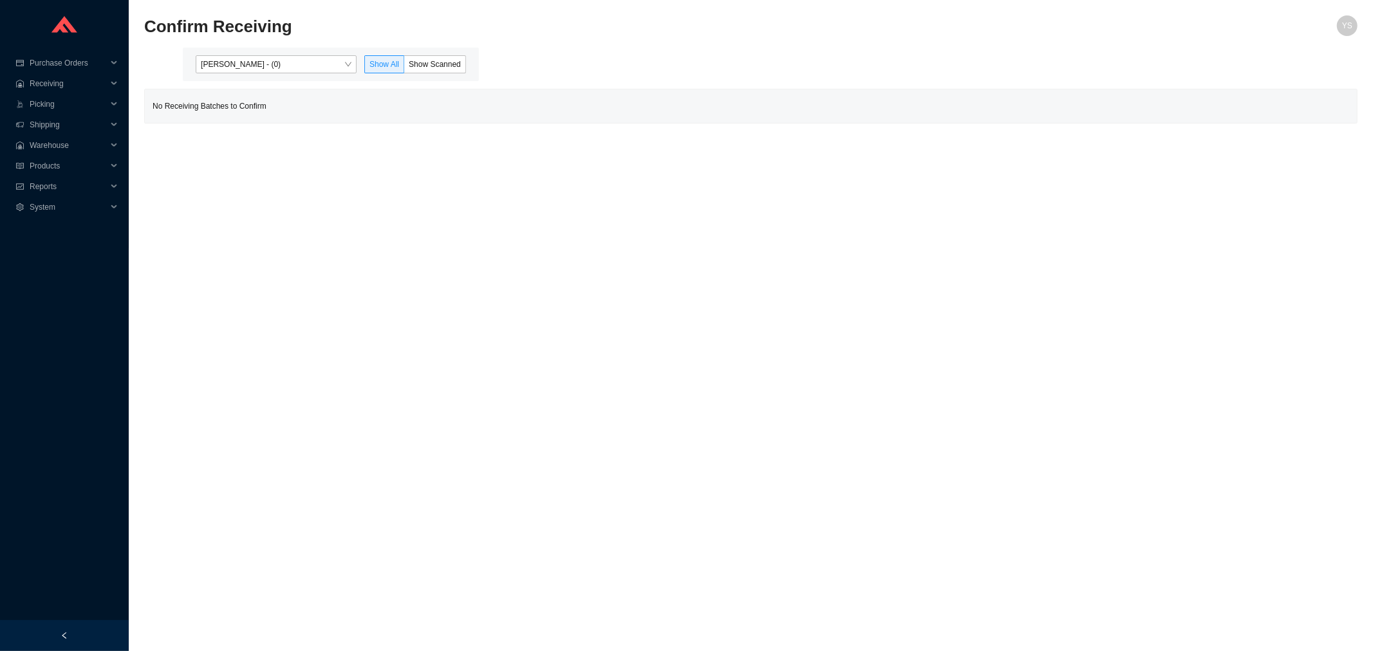
click at [331, 50] on div "[PERSON_NAME] - (0) Show All Show Scanned" at bounding box center [331, 64] width 296 height 33
click at [324, 59] on span "[PERSON_NAME] - (0)" at bounding box center [276, 64] width 151 height 17
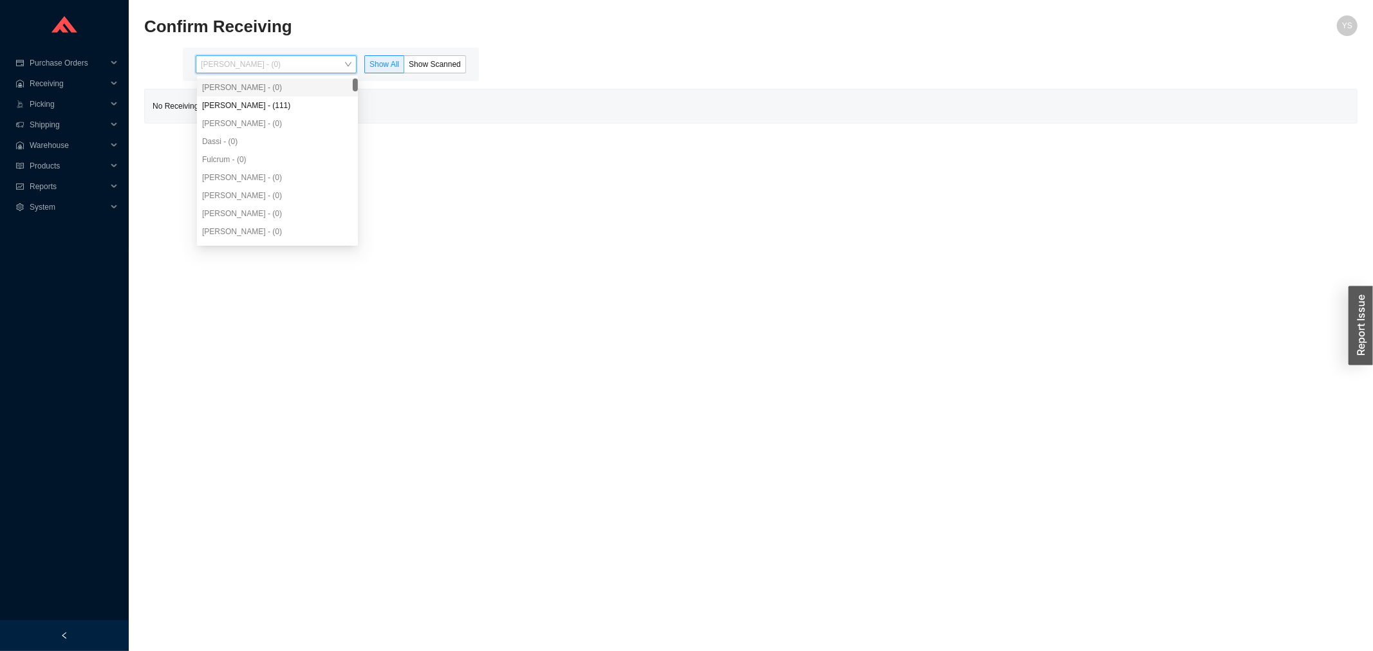
click at [315, 101] on div "[PERSON_NAME] - (0) [PERSON_NAME] - (111) [PERSON_NAME] - (0) Dassi - (0) Fulcr…" at bounding box center [277, 178] width 161 height 198
click at [320, 102] on div "[PERSON_NAME] - (111)" at bounding box center [277, 106] width 151 height 12
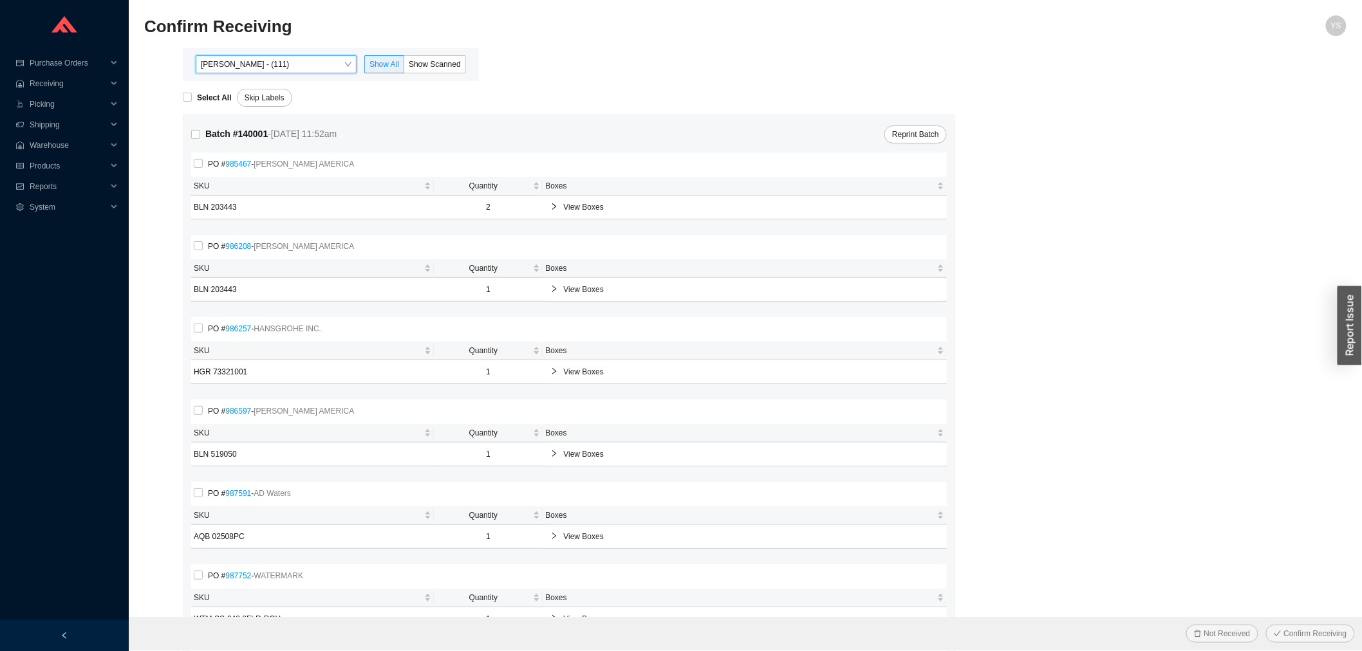
click at [409, 81] on div "Select All Skip Labels" at bounding box center [765, 94] width 1164 height 26
click at [422, 67] on span "Show Scanned" at bounding box center [435, 64] width 52 height 9
click at [404, 67] on input "Show Scanned" at bounding box center [404, 67] width 0 height 0
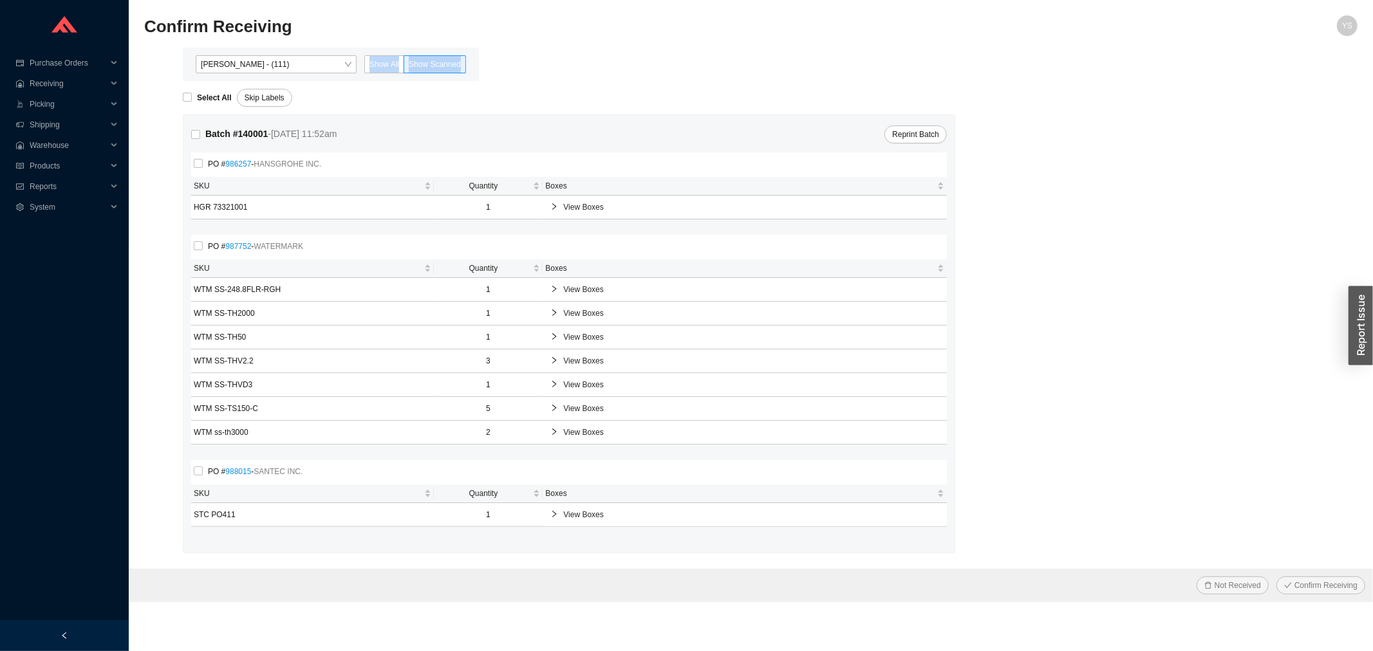
click at [197, 82] on main "Angel Negron - (111) Show All Show Scanned Select All Skip Labels Batch # 14000…" at bounding box center [750, 325] width 1213 height 555
click at [190, 89] on div "Select All" at bounding box center [210, 98] width 54 height 18
click at [200, 97] on strong "Select All" at bounding box center [214, 97] width 35 height 9
click at [192, 97] on input "Select All" at bounding box center [187, 97] width 9 height 9
checkbox input "true"
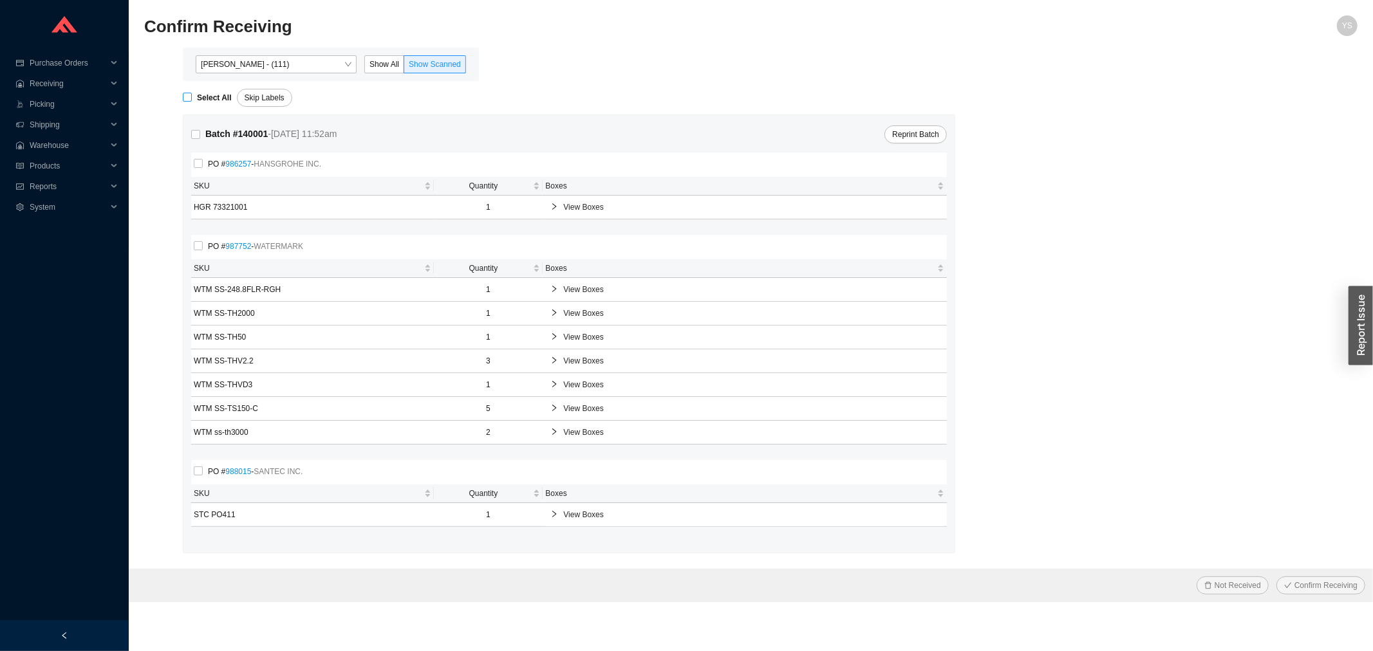
checkbox input "true"
click at [425, 60] on span "Show Scanned" at bounding box center [435, 64] width 52 height 9
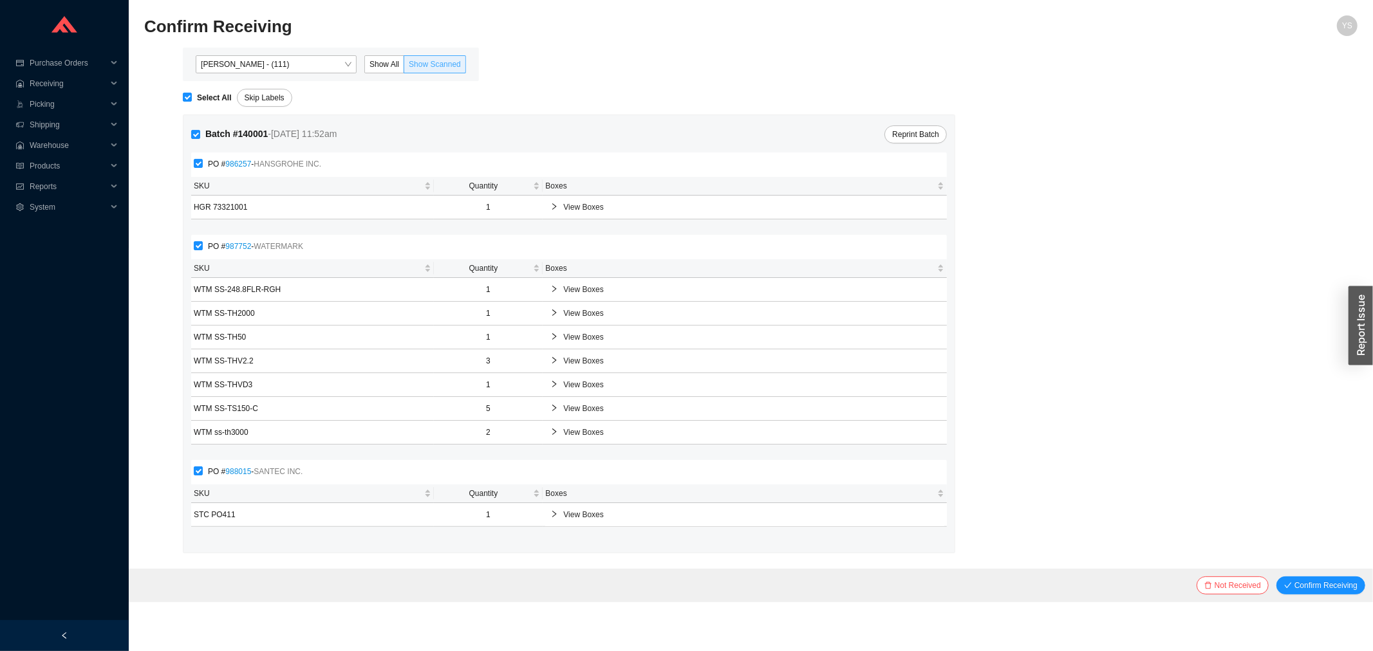
click at [404, 67] on input "Show Scanned" at bounding box center [404, 67] width 0 height 0
click at [343, 59] on span "Angel Negron - (111)" at bounding box center [276, 64] width 151 height 17
click at [375, 69] on label "Show All" at bounding box center [384, 64] width 40 height 18
click at [365, 67] on input "Show All" at bounding box center [365, 67] width 0 height 0
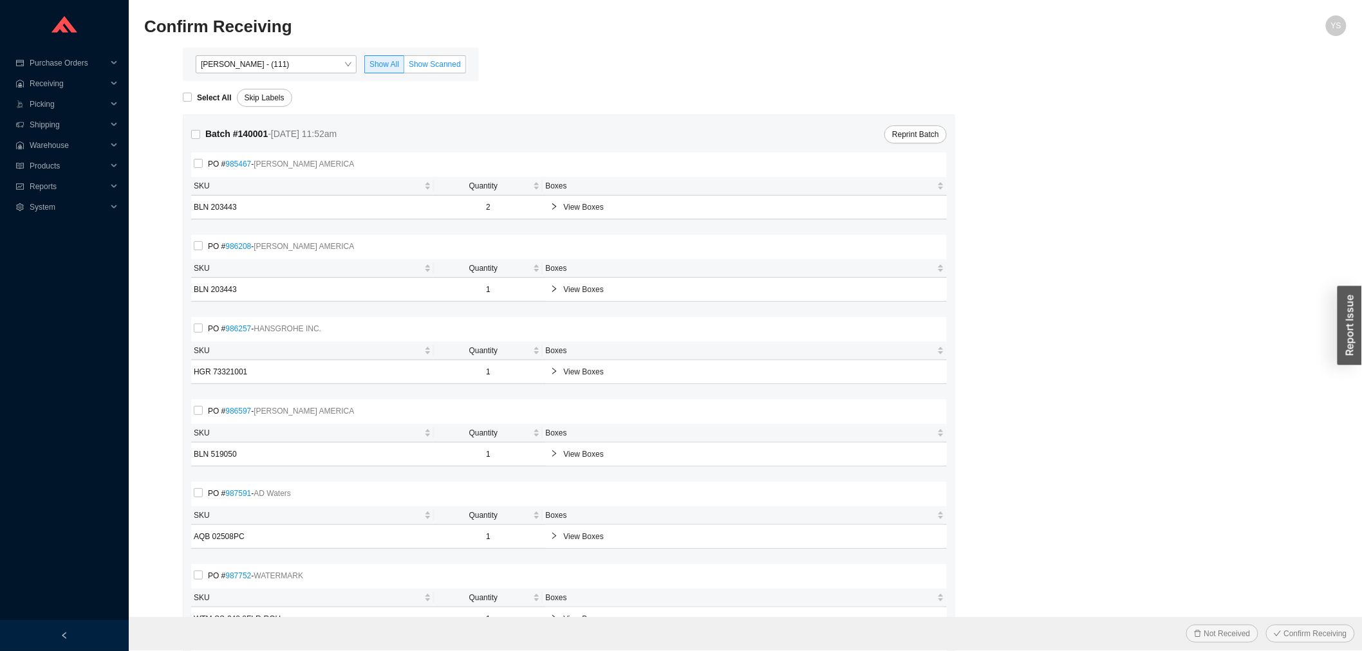
click at [428, 60] on span "Show Scanned" at bounding box center [435, 64] width 52 height 9
click at [404, 67] on input "Show Scanned" at bounding box center [404, 67] width 0 height 0
click at [194, 98] on span "Select All" at bounding box center [214, 97] width 45 height 13
click at [192, 98] on input "Select All" at bounding box center [187, 97] width 9 height 9
checkbox input "true"
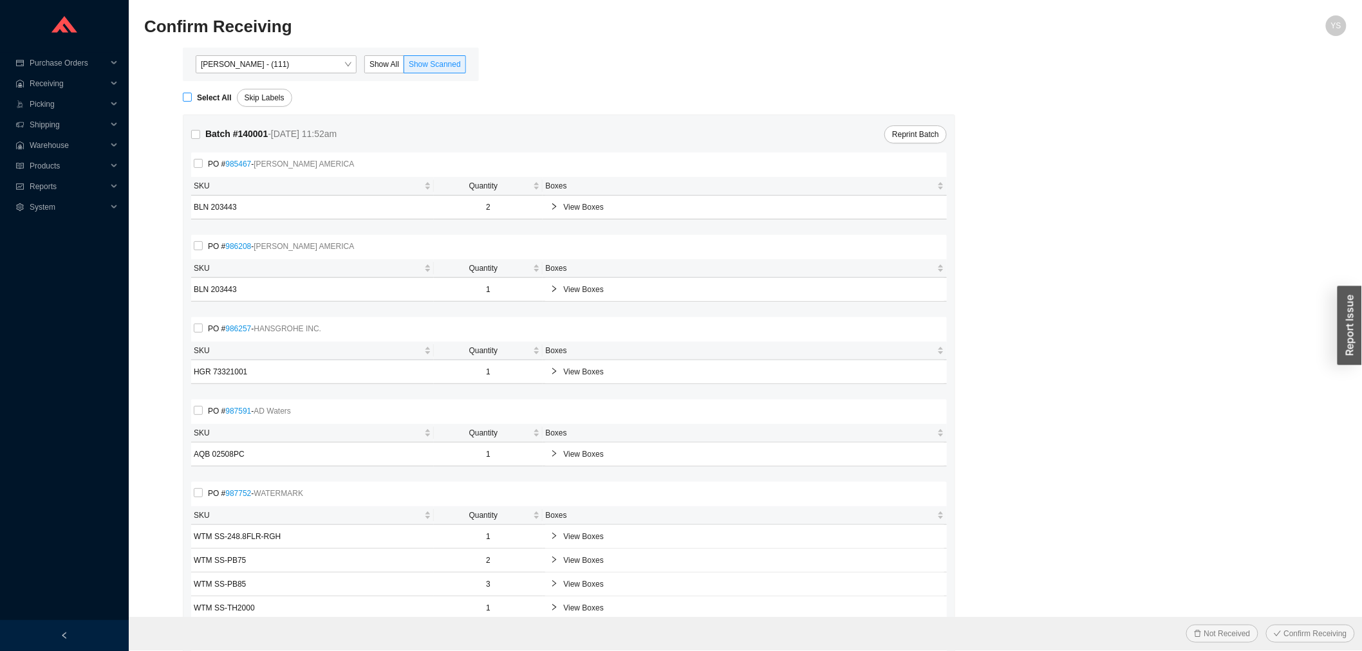
checkbox input "true"
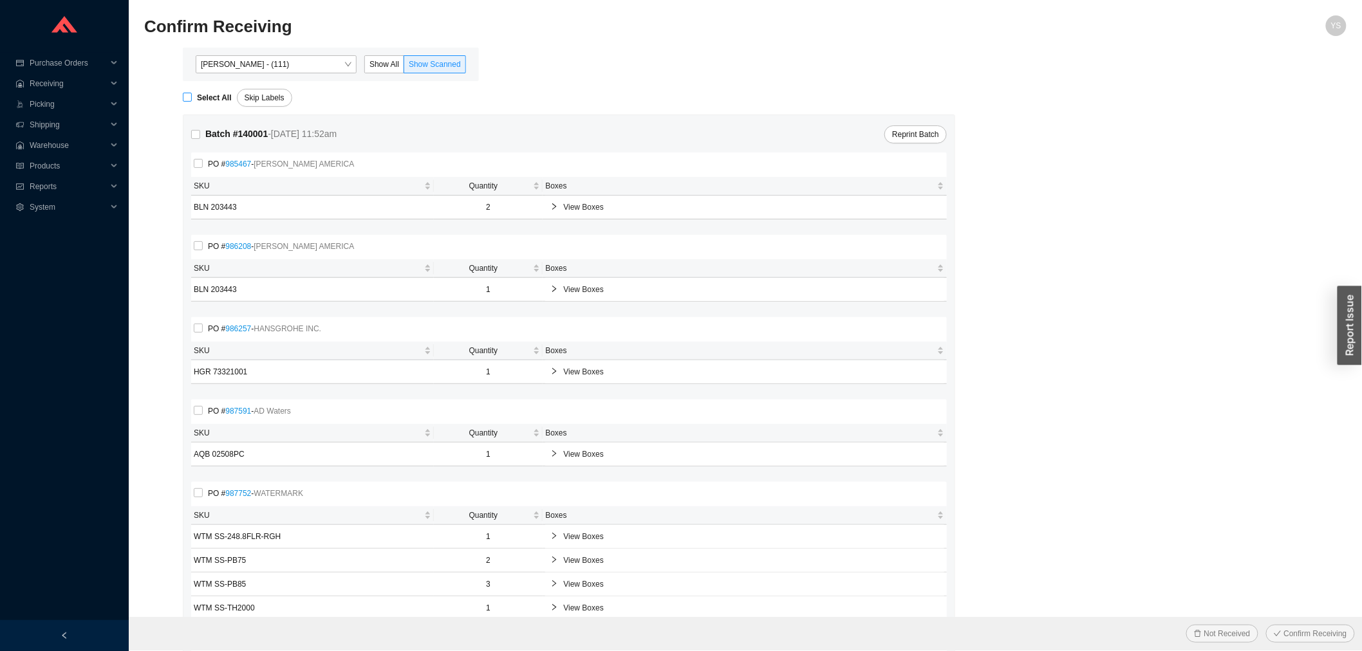
checkbox input "true"
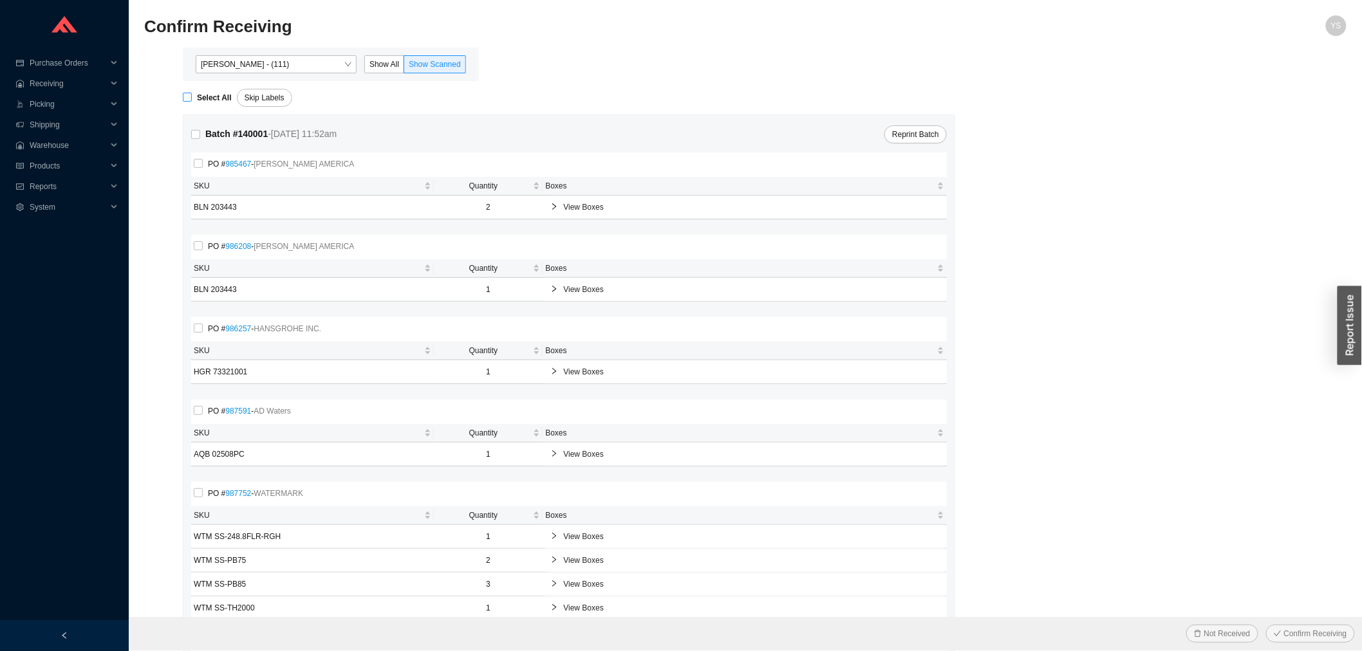
checkbox input "true"
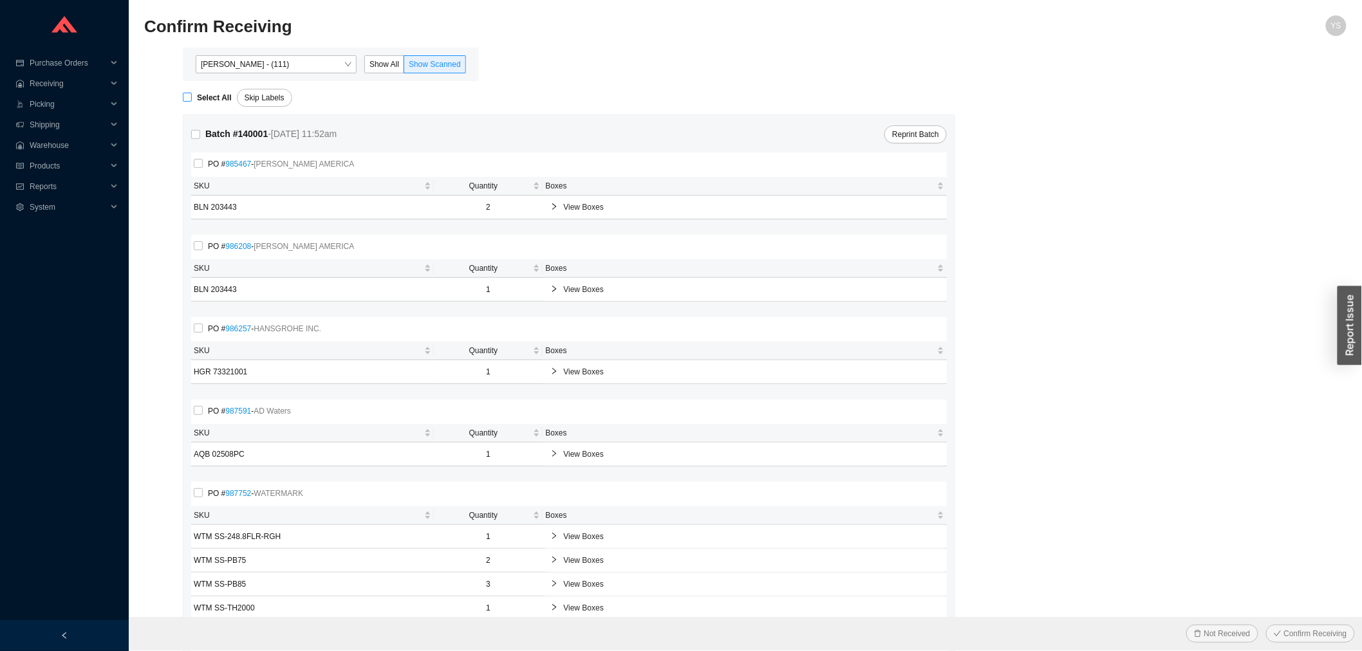
checkbox input "true"
click at [1298, 629] on span "Confirm Receiving" at bounding box center [1315, 633] width 63 height 13
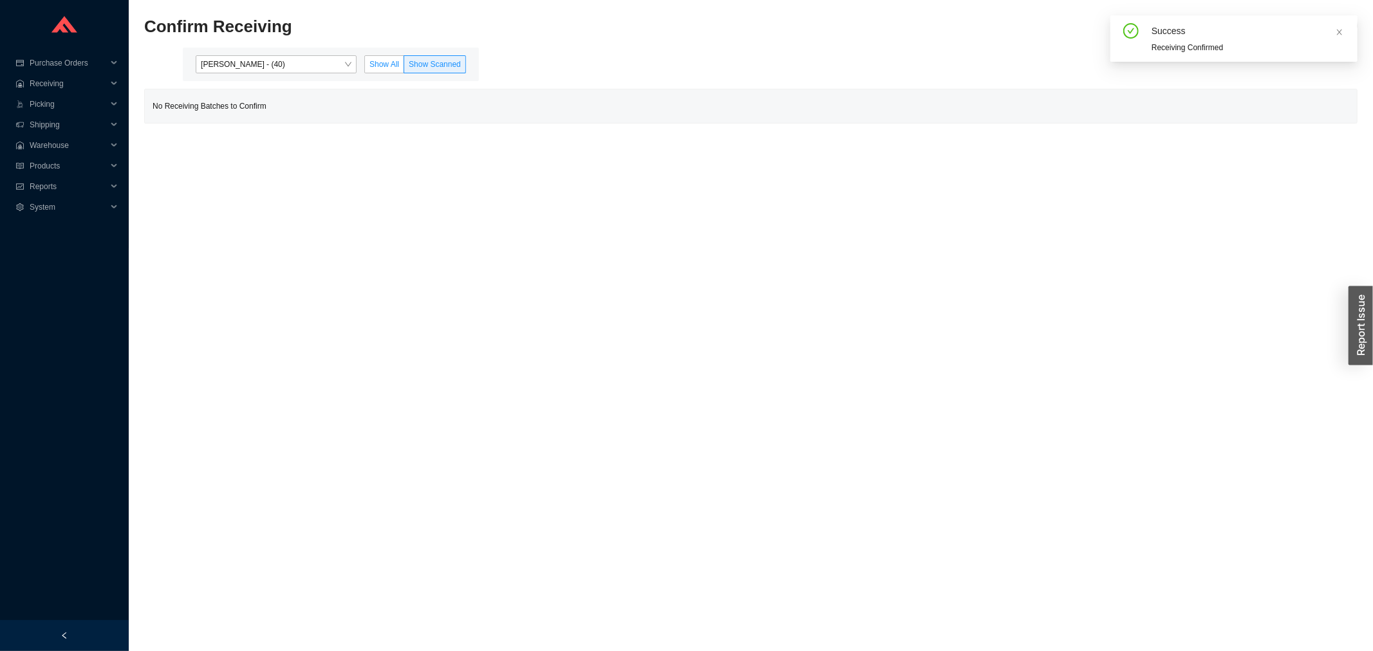
click at [375, 67] on span "Show All" at bounding box center [384, 64] width 30 height 9
click at [365, 67] on input "Show All" at bounding box center [365, 67] width 0 height 0
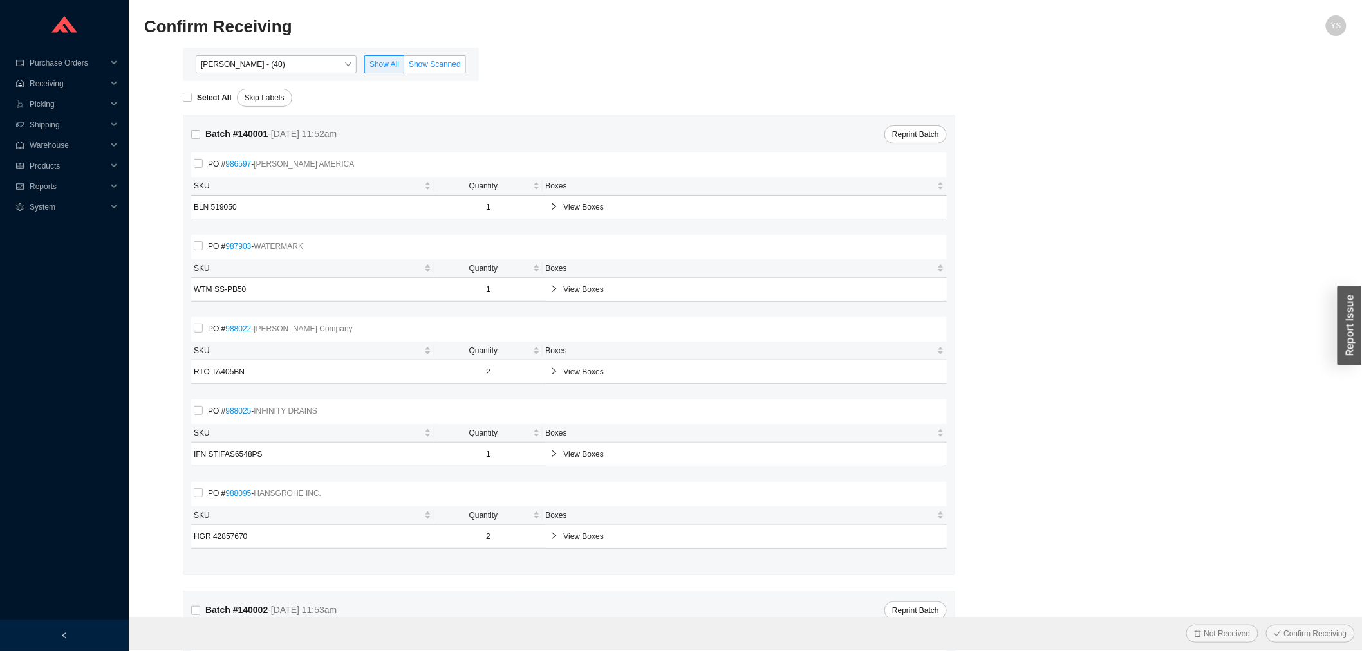
click at [442, 61] on span "Show Scanned" at bounding box center [435, 64] width 52 height 9
click at [404, 67] on input "Show Scanned" at bounding box center [404, 67] width 0 height 0
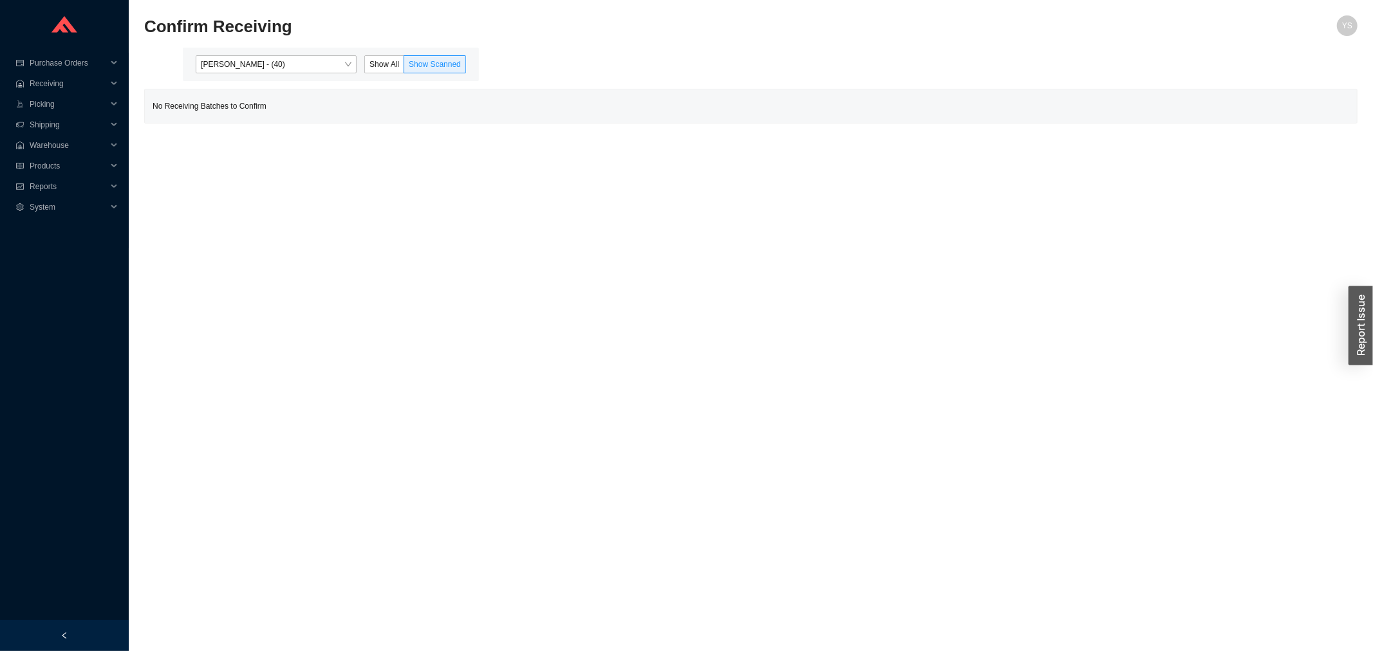
click at [371, 54] on div "Angel Negron - (40) Show All Show Scanned" at bounding box center [331, 64] width 296 height 33
click at [374, 59] on label "Show All" at bounding box center [384, 64] width 40 height 18
click at [365, 67] on input "Show All" at bounding box center [365, 67] width 0 height 0
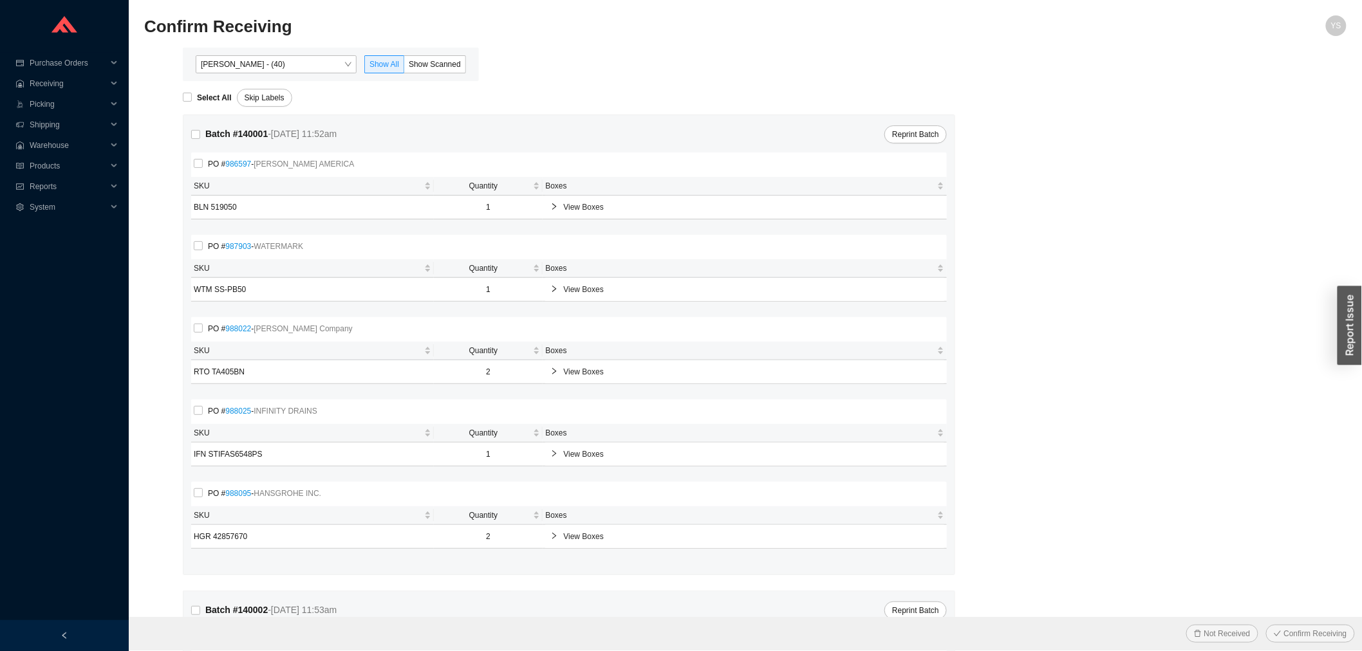
scroll to position [291, 0]
